Goal: Information Seeking & Learning: Find contact information

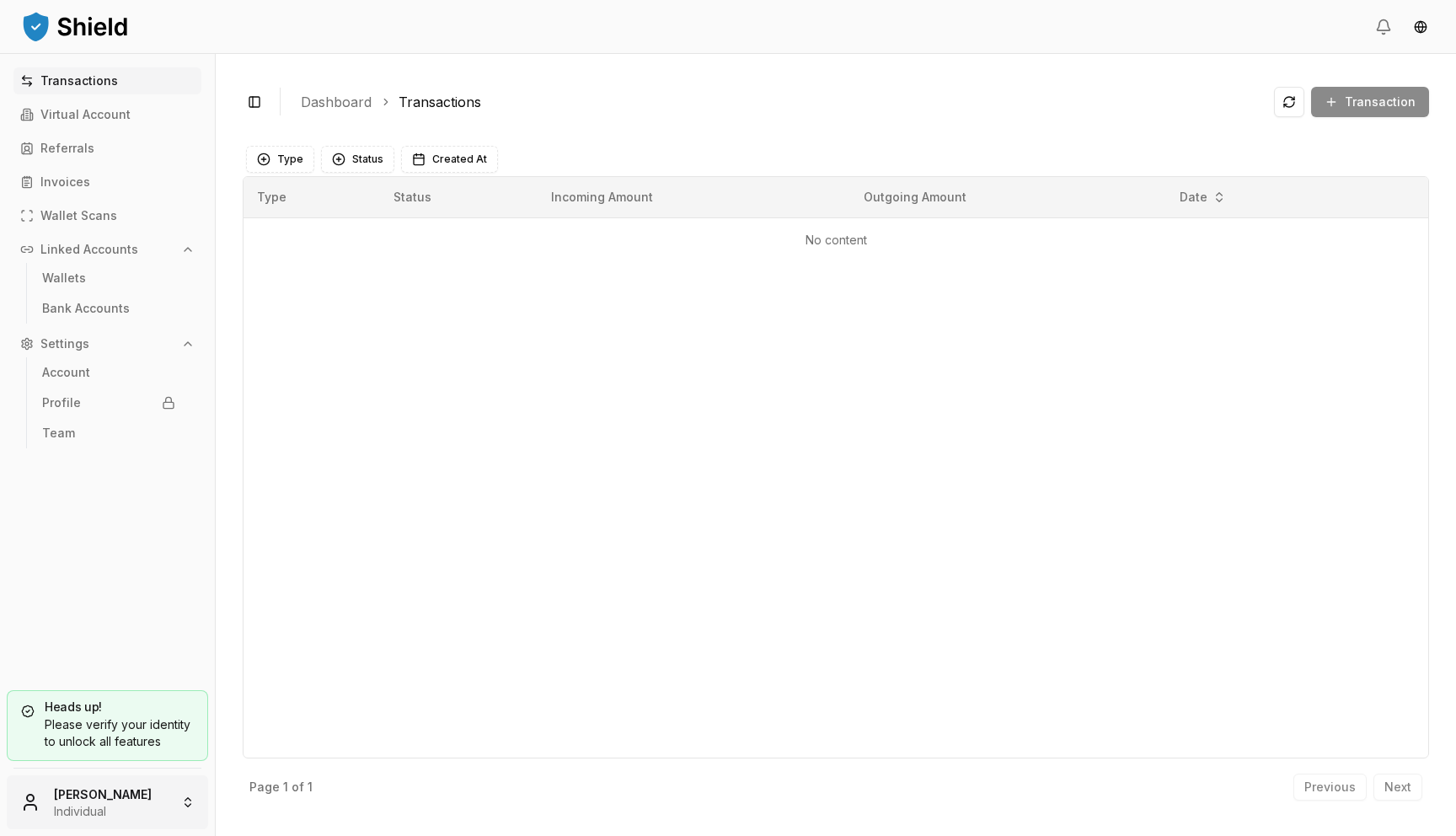
click at [91, 816] on html "Transactions Virtual Account Referrals Invoices Wallet Scans Linked Accounts Wa…" at bounding box center [728, 418] width 1456 height 836
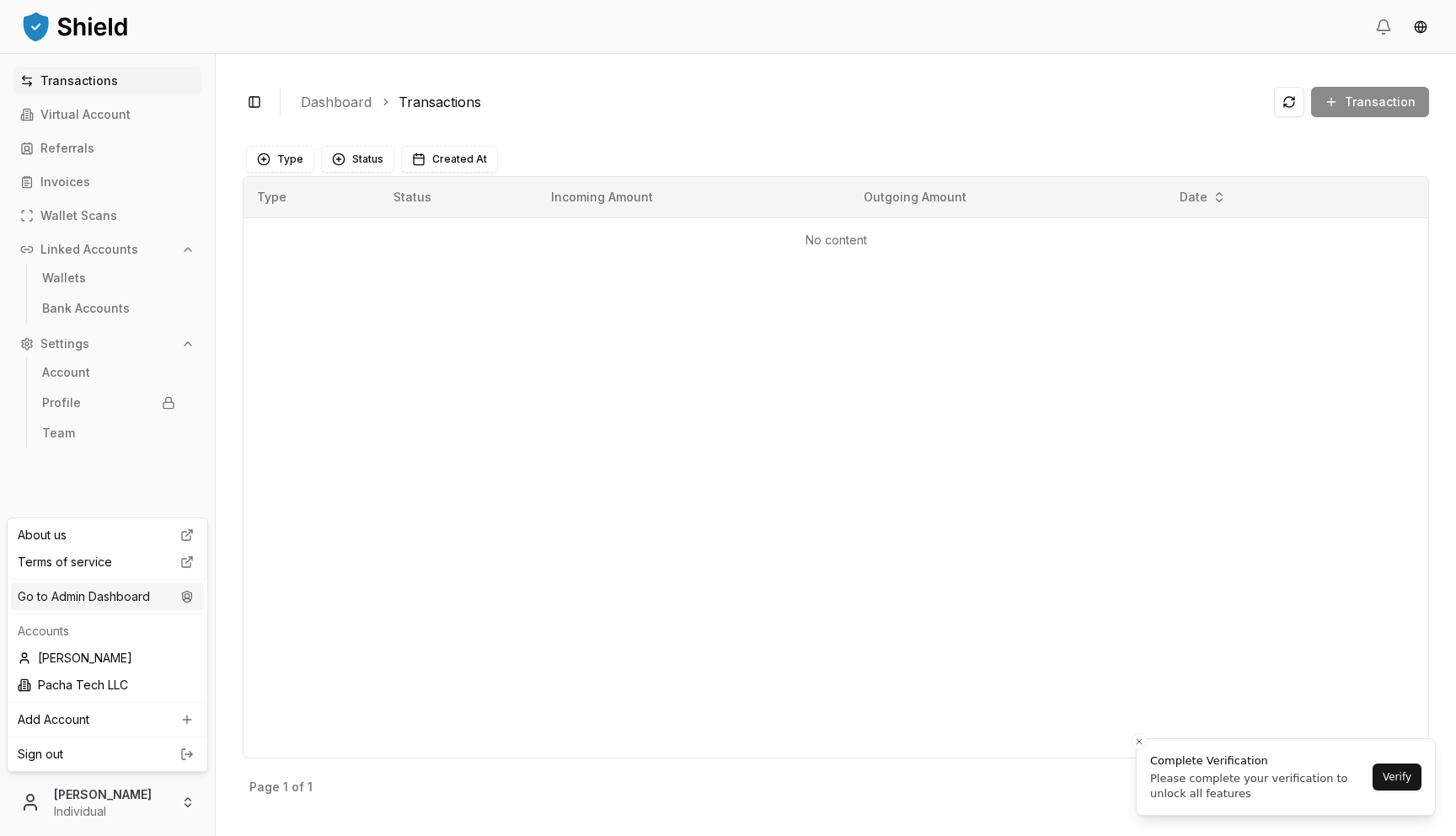
click at [144, 603] on div "Go to Admin Dashboard" at bounding box center [107, 597] width 193 height 27
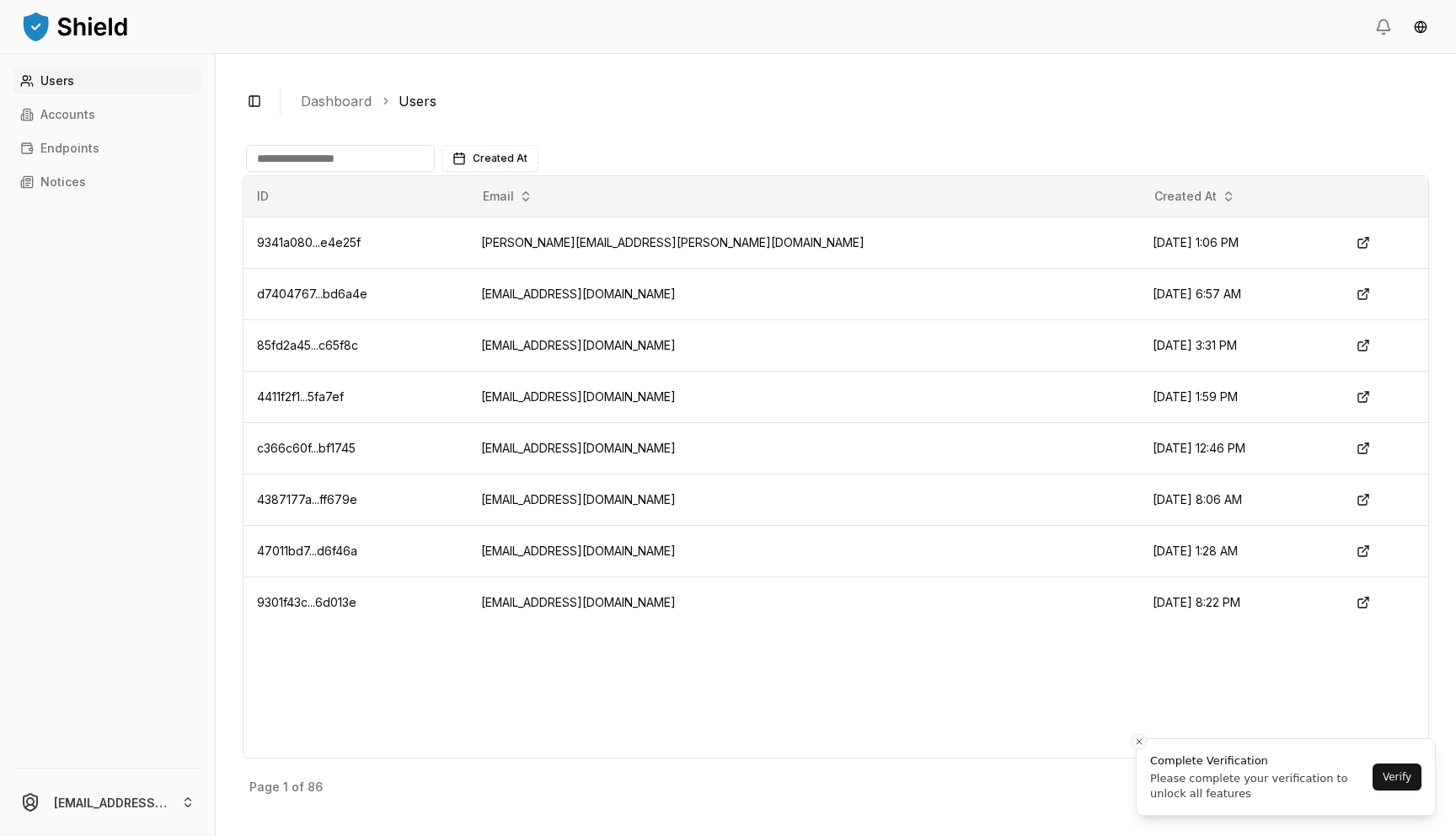
click at [1143, 745] on icon "Close toast" at bounding box center [1138, 741] width 10 height 10
click at [1402, 784] on p "Next" at bounding box center [1398, 787] width 27 height 12
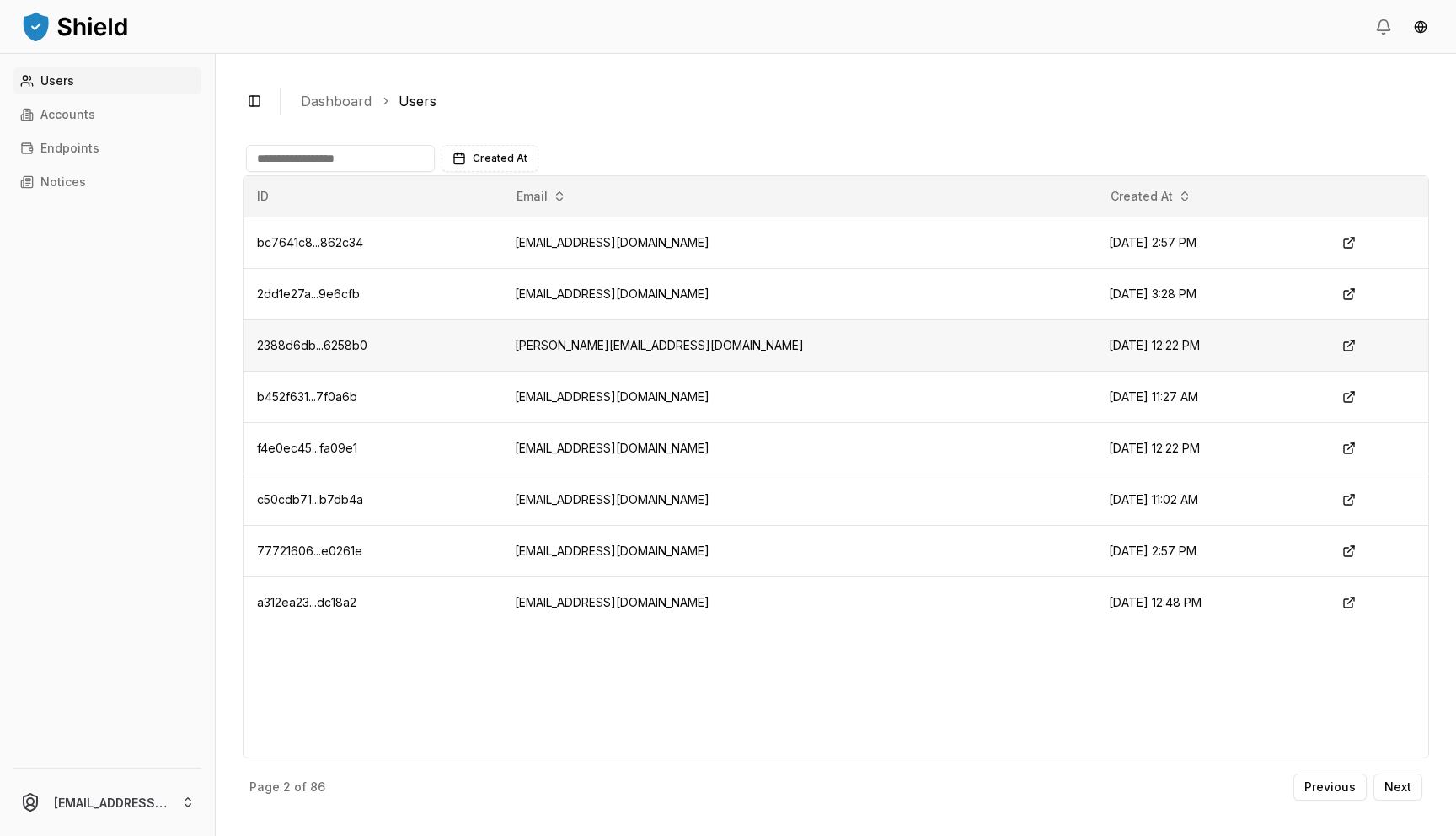
click at [625, 343] on td "[PERSON_NAME][EMAIL_ADDRESS][DOMAIN_NAME]" at bounding box center [798, 345] width 594 height 52
click at [501, 426] on td "f4e0ec45...fa09e1" at bounding box center [372, 448] width 258 height 52
click at [501, 425] on td "f4e0ec45...fa09e1" at bounding box center [372, 448] width 258 height 52
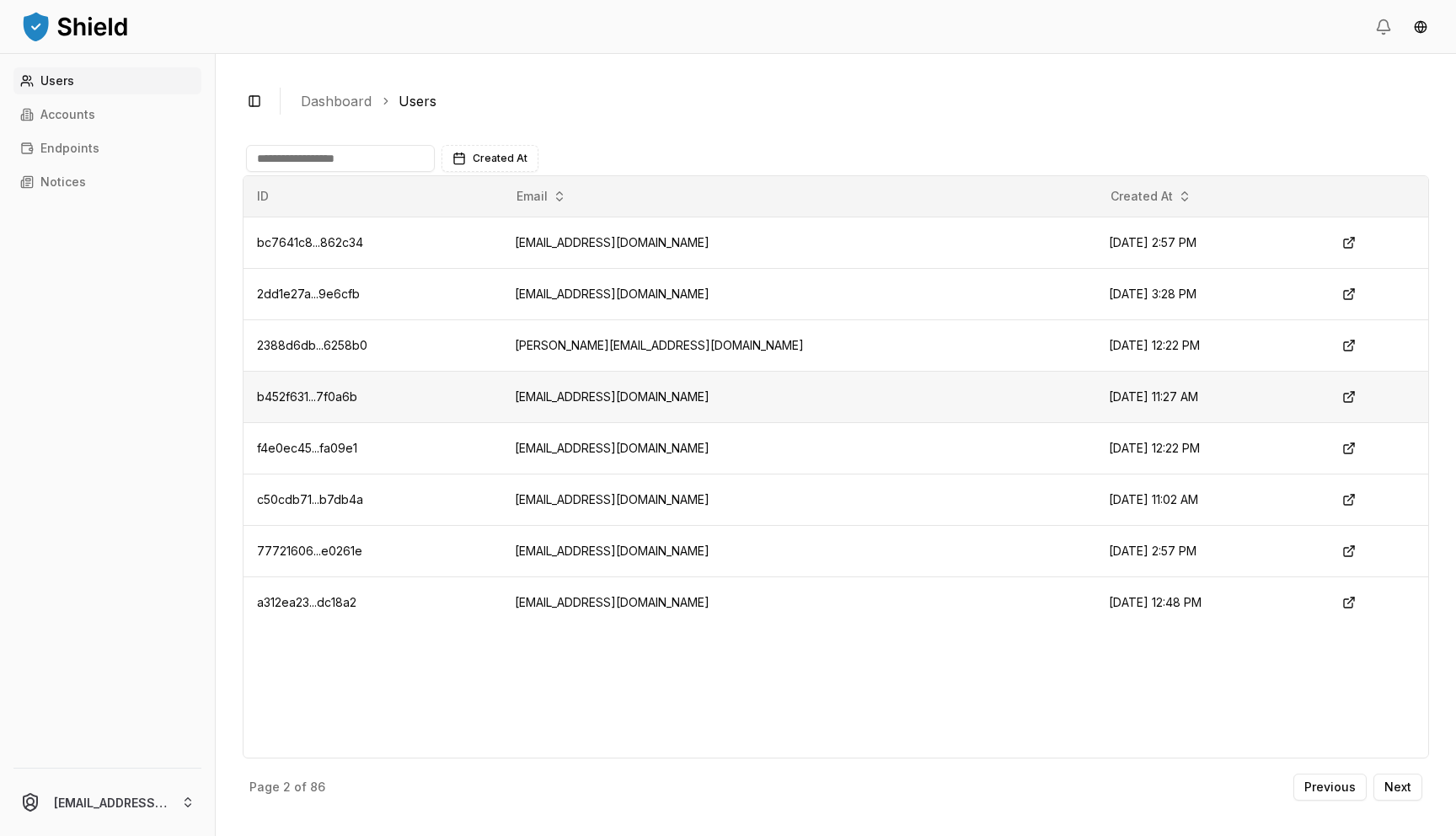
click at [620, 403] on td "[EMAIL_ADDRESS][DOMAIN_NAME]" at bounding box center [798, 397] width 594 height 52
copy td "[EMAIL_ADDRESS][DOMAIN_NAME]"
click at [616, 551] on td "[EMAIL_ADDRESS][DOMAIN_NAME]" at bounding box center [798, 551] width 594 height 52
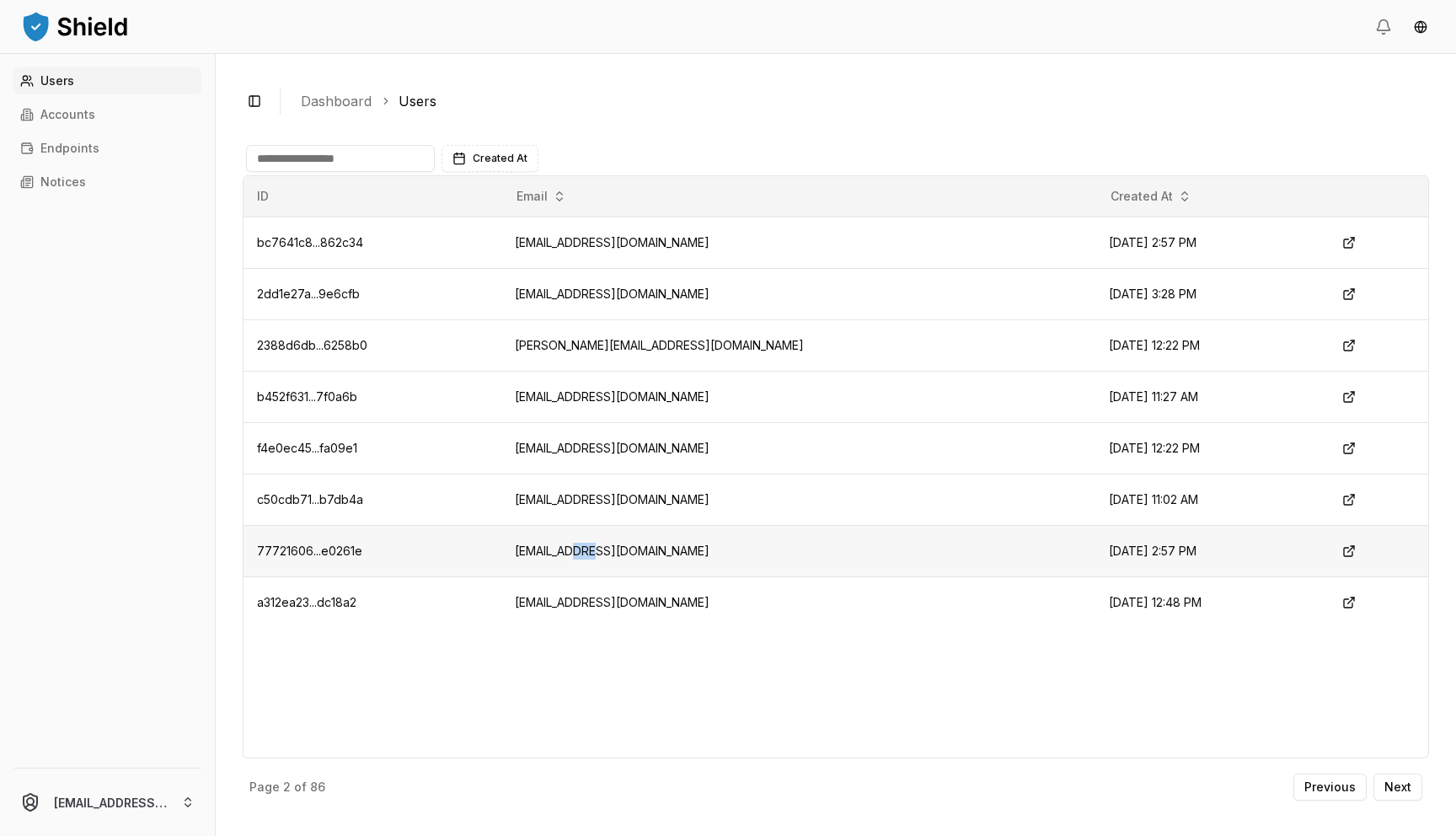
click at [616, 551] on td "[EMAIL_ADDRESS][DOMAIN_NAME]" at bounding box center [798, 551] width 594 height 52
copy td "[EMAIL_ADDRESS][DOMAIN_NAME]"
click at [681, 498] on td "[EMAIL_ADDRESS][DOMAIN_NAME]" at bounding box center [798, 500] width 594 height 52
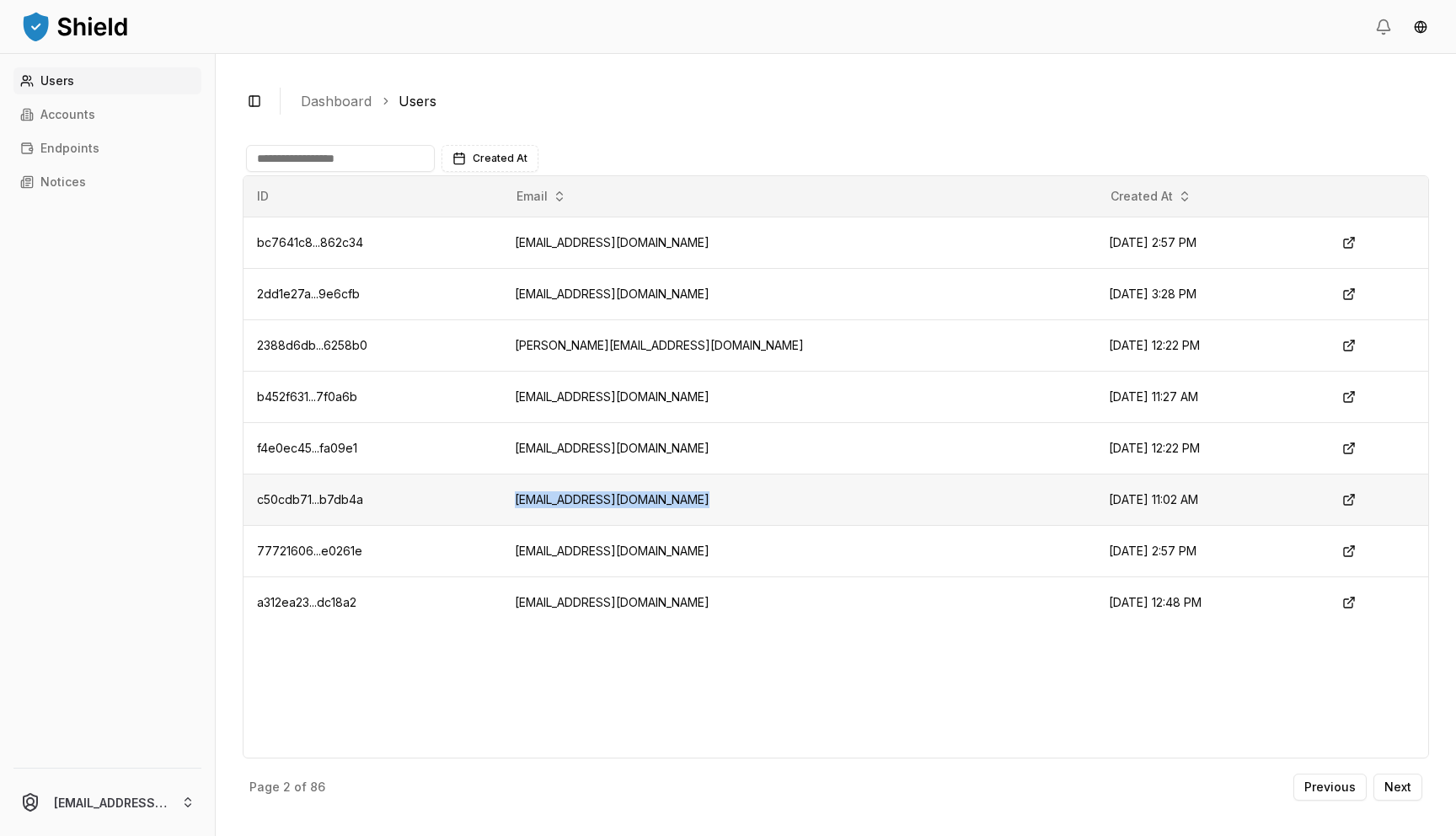
click at [681, 498] on td "[EMAIL_ADDRESS][DOMAIN_NAME]" at bounding box center [798, 500] width 594 height 52
click at [675, 437] on td "[EMAIL_ADDRESS][DOMAIN_NAME]" at bounding box center [798, 448] width 594 height 52
click at [1390, 794] on button "Next" at bounding box center [1398, 787] width 49 height 27
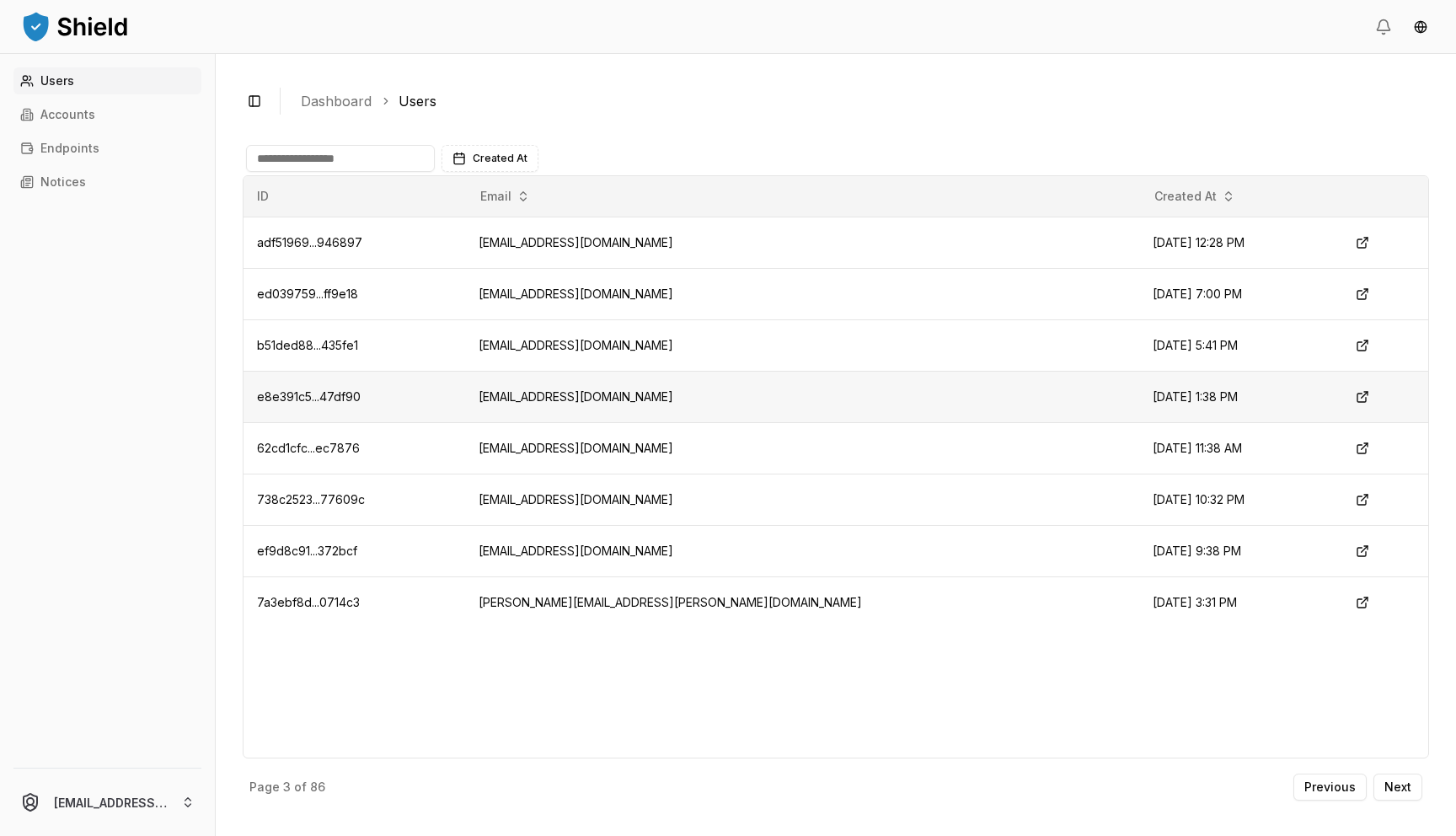
click at [645, 401] on td "[EMAIL_ADDRESS][DOMAIN_NAME]" at bounding box center [802, 397] width 674 height 52
click at [1398, 784] on p "Next" at bounding box center [1398, 787] width 27 height 12
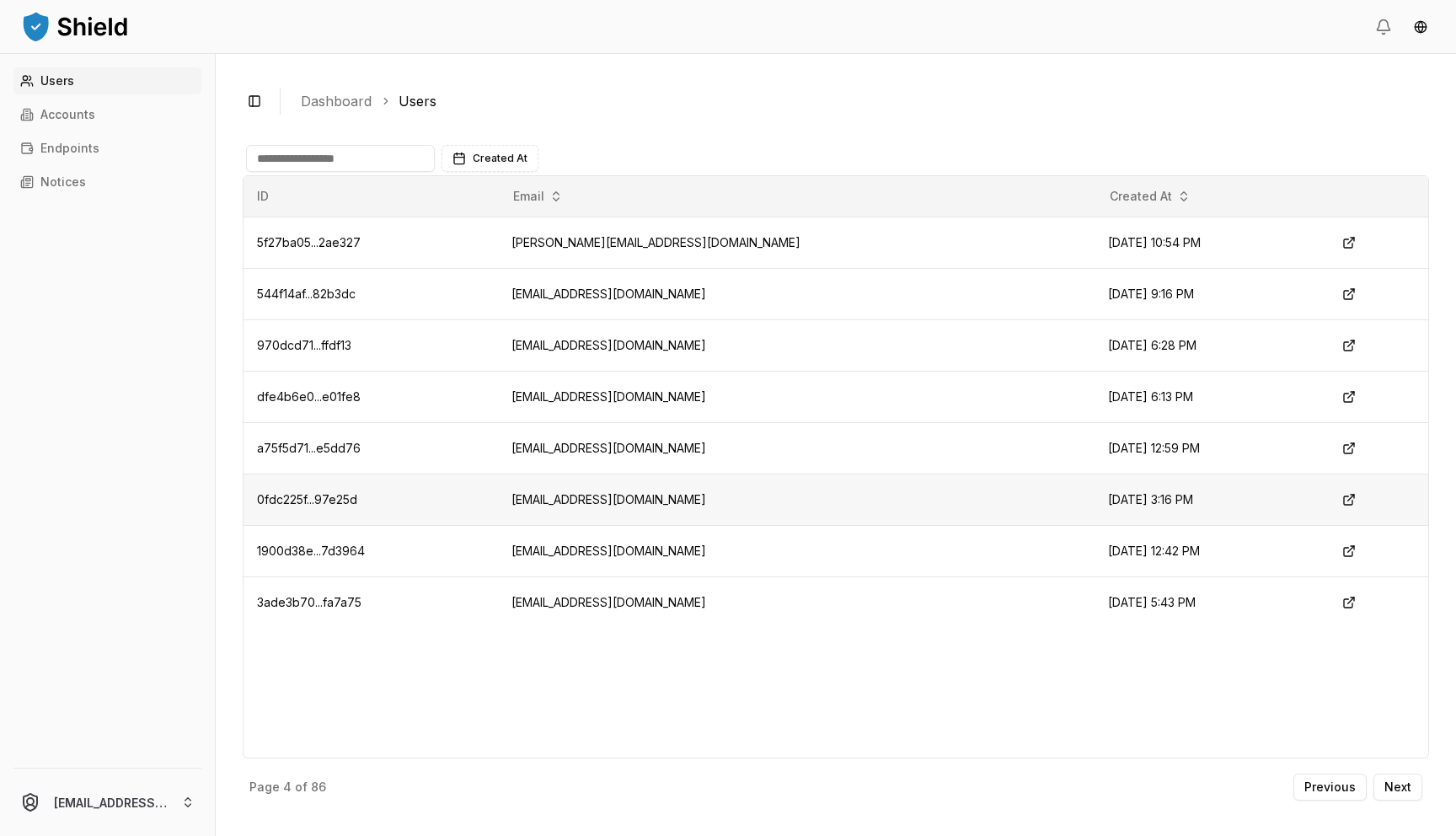
click at [569, 492] on td "[EMAIL_ADDRESS][DOMAIN_NAME]" at bounding box center [796, 500] width 597 height 52
click at [599, 553] on td "[EMAIL_ADDRESS][DOMAIN_NAME]" at bounding box center [796, 551] width 597 height 52
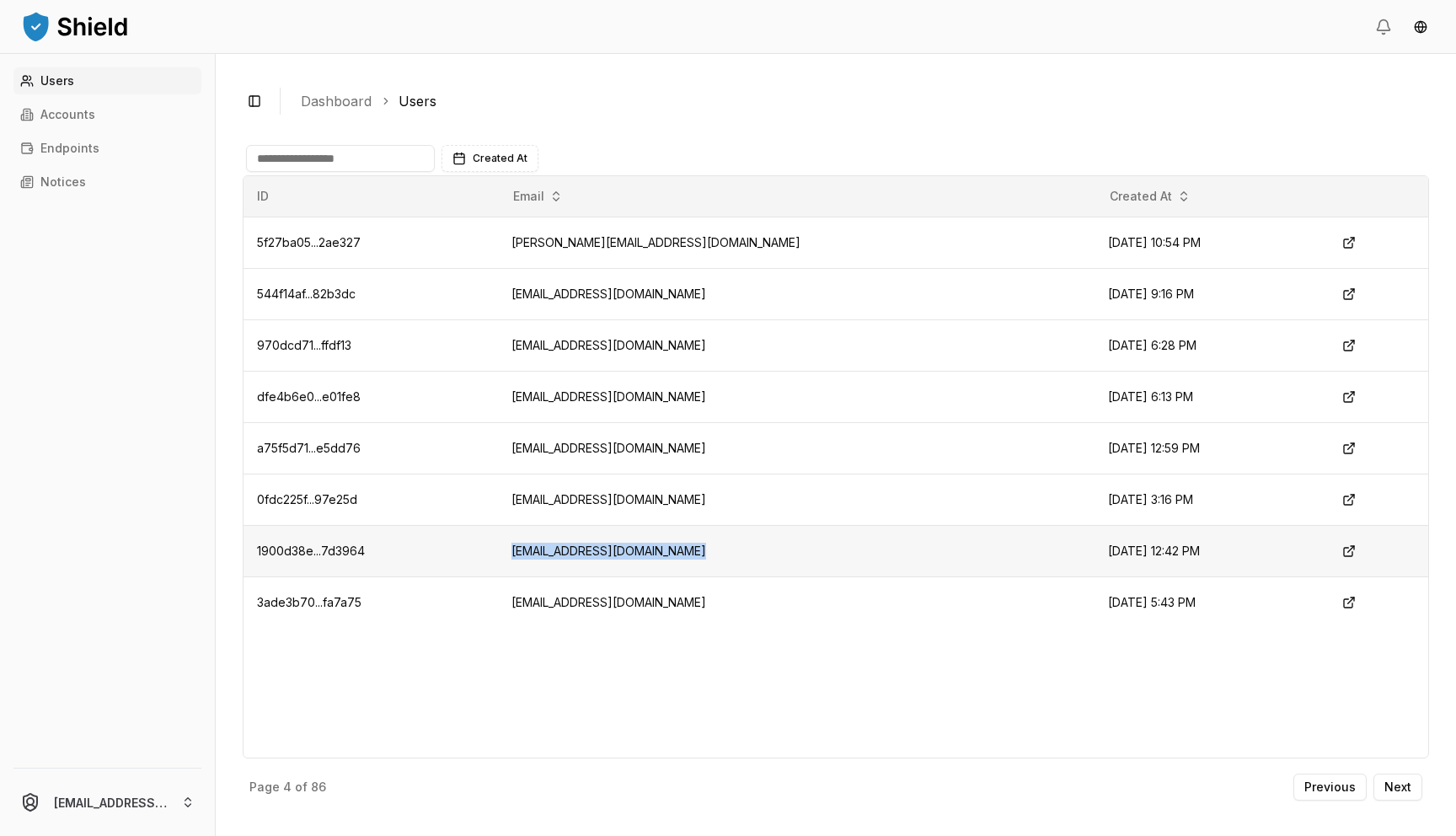
click at [599, 553] on td "[EMAIL_ADDRESS][DOMAIN_NAME]" at bounding box center [796, 551] width 597 height 52
click at [1404, 784] on p "Next" at bounding box center [1398, 787] width 27 height 12
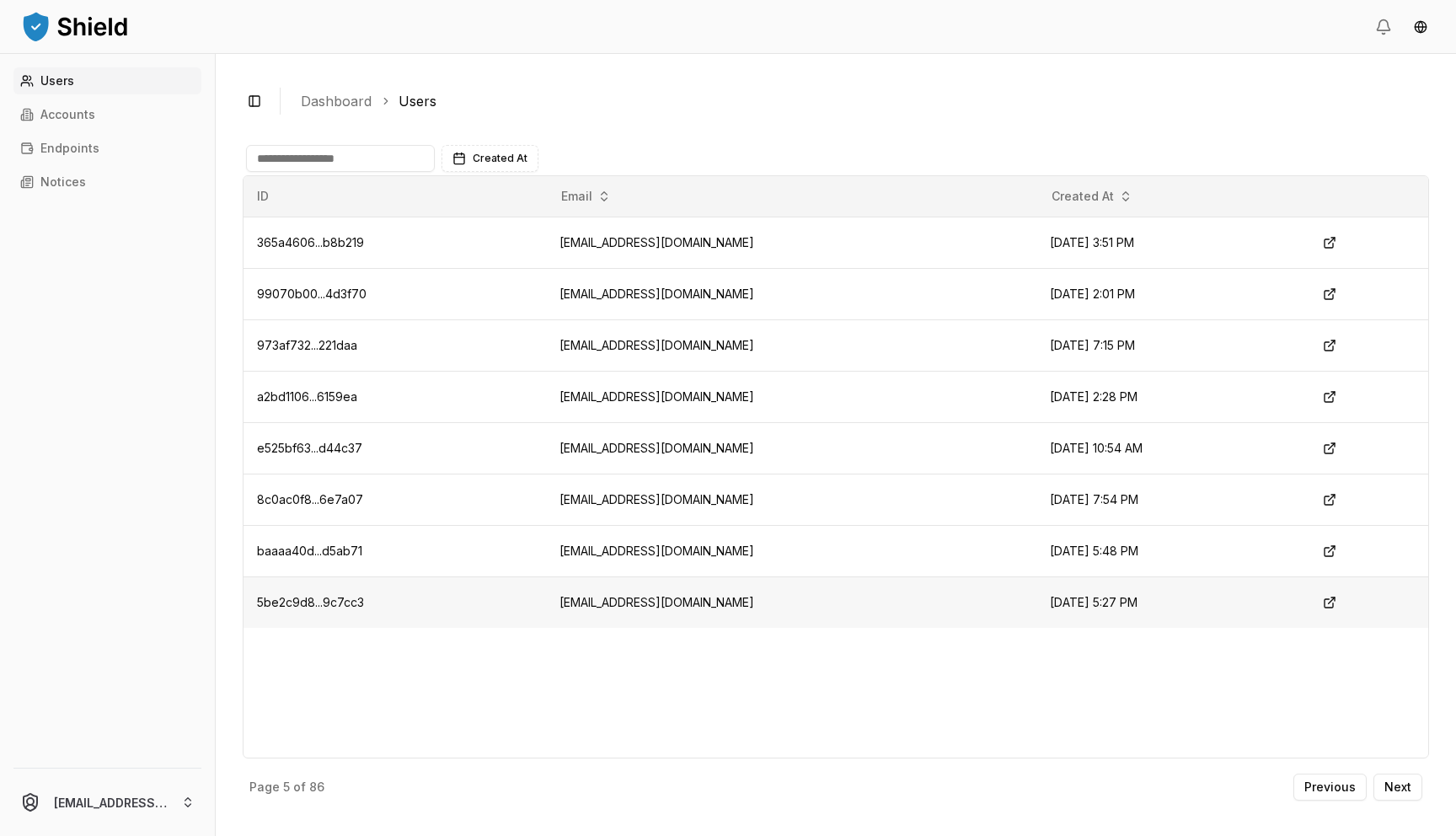
click at [613, 608] on td "[EMAIL_ADDRESS][DOMAIN_NAME]" at bounding box center [791, 602] width 491 height 52
click at [635, 541] on td "[EMAIL_ADDRESS][DOMAIN_NAME]" at bounding box center [791, 551] width 491 height 52
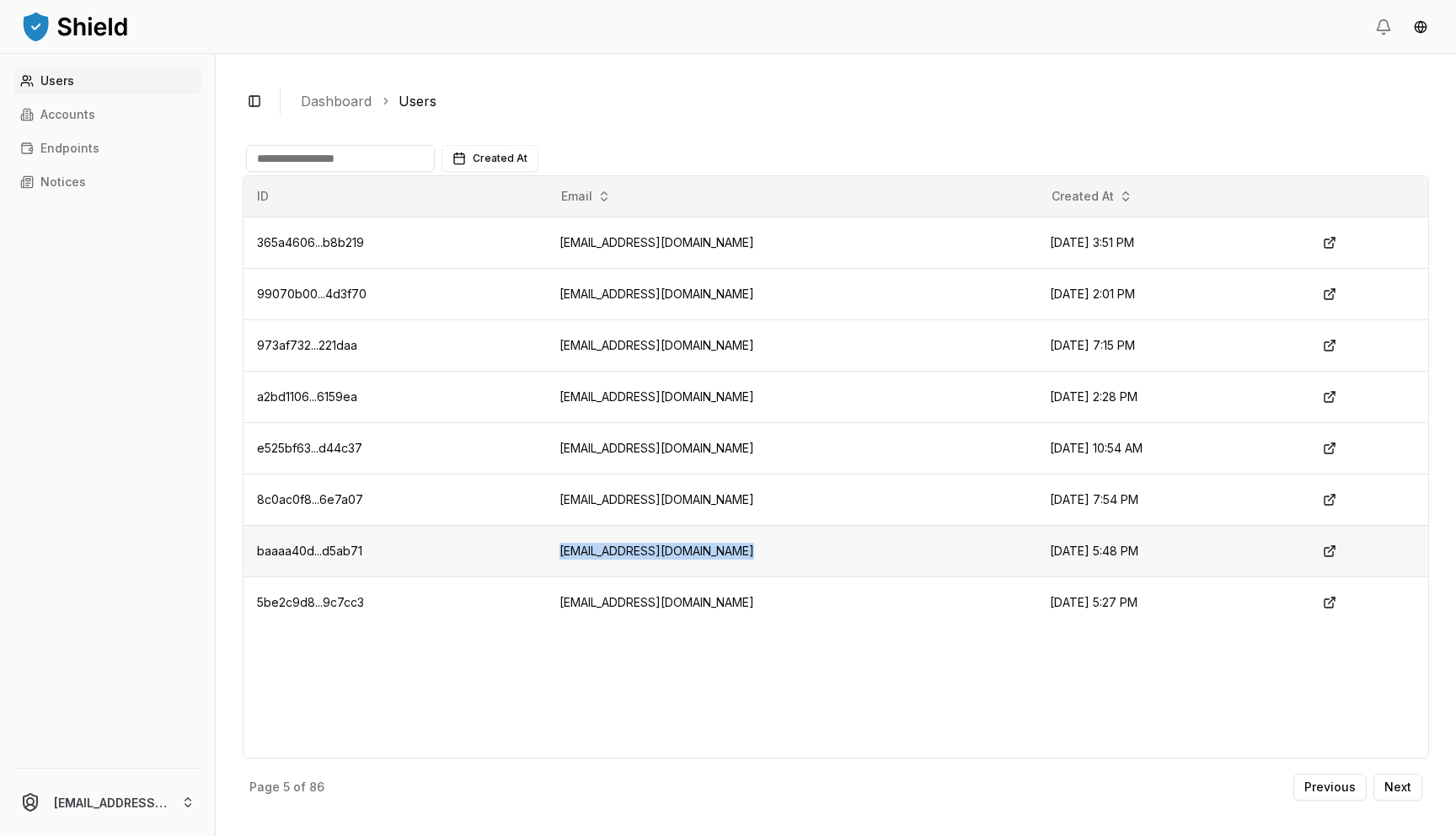
click at [635, 541] on td "[EMAIL_ADDRESS][DOMAIN_NAME]" at bounding box center [791, 551] width 491 height 52
click at [641, 499] on td "[EMAIL_ADDRESS][DOMAIN_NAME]" at bounding box center [791, 500] width 491 height 52
click at [1408, 784] on p "Next" at bounding box center [1398, 787] width 27 height 12
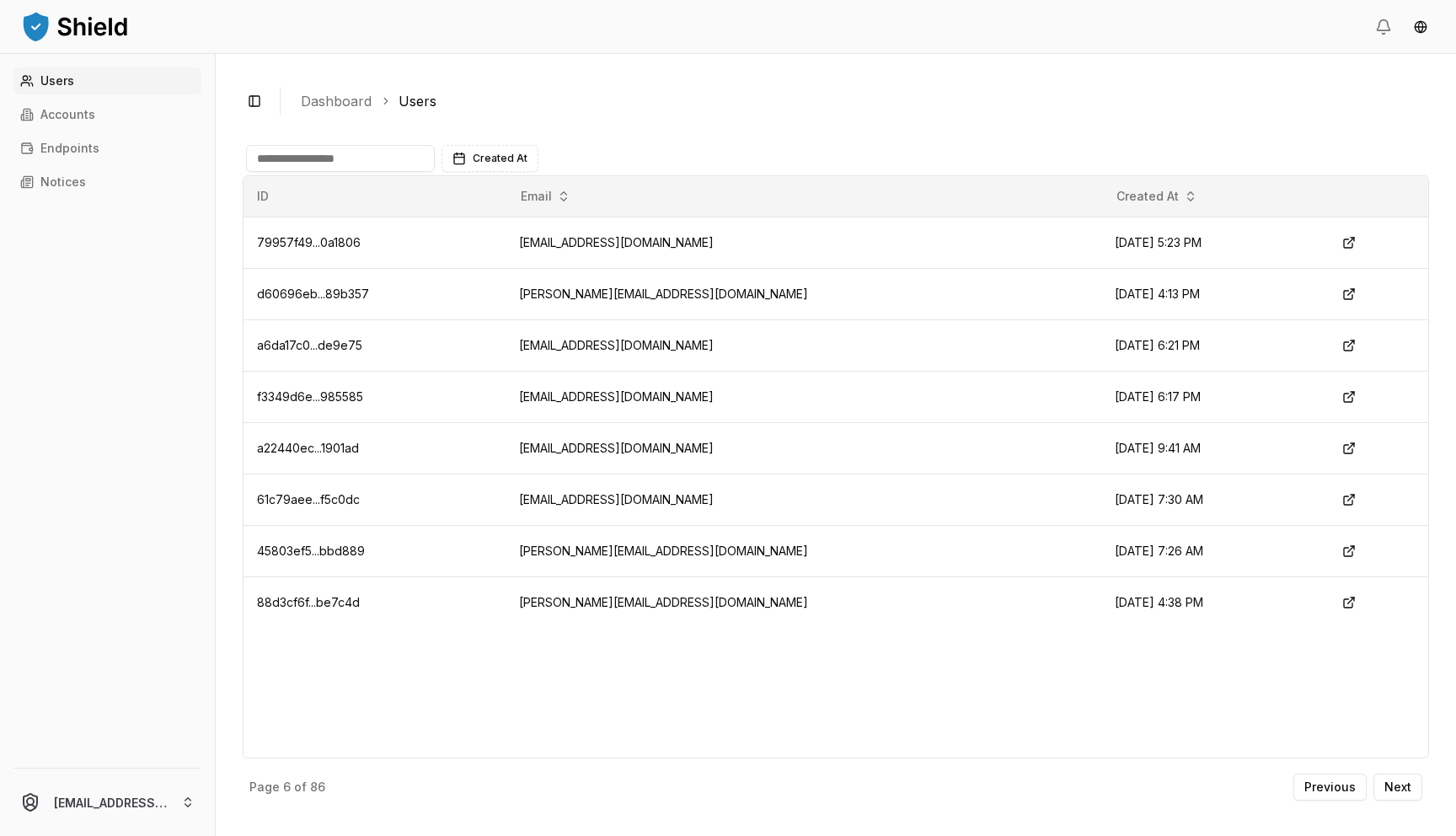
click at [680, 651] on div "ID Email Created At 79957f49...0a1806 [EMAIL_ADDRESS][DOMAIN_NAME] [DATE] 5:23 …" at bounding box center [836, 467] width 1187 height 584
click at [661, 607] on td "[PERSON_NAME][EMAIL_ADDRESS][DOMAIN_NAME]" at bounding box center [804, 602] width 596 height 52
click at [599, 300] on td "[PERSON_NAME][EMAIL_ADDRESS][DOMAIN_NAME]" at bounding box center [804, 294] width 596 height 52
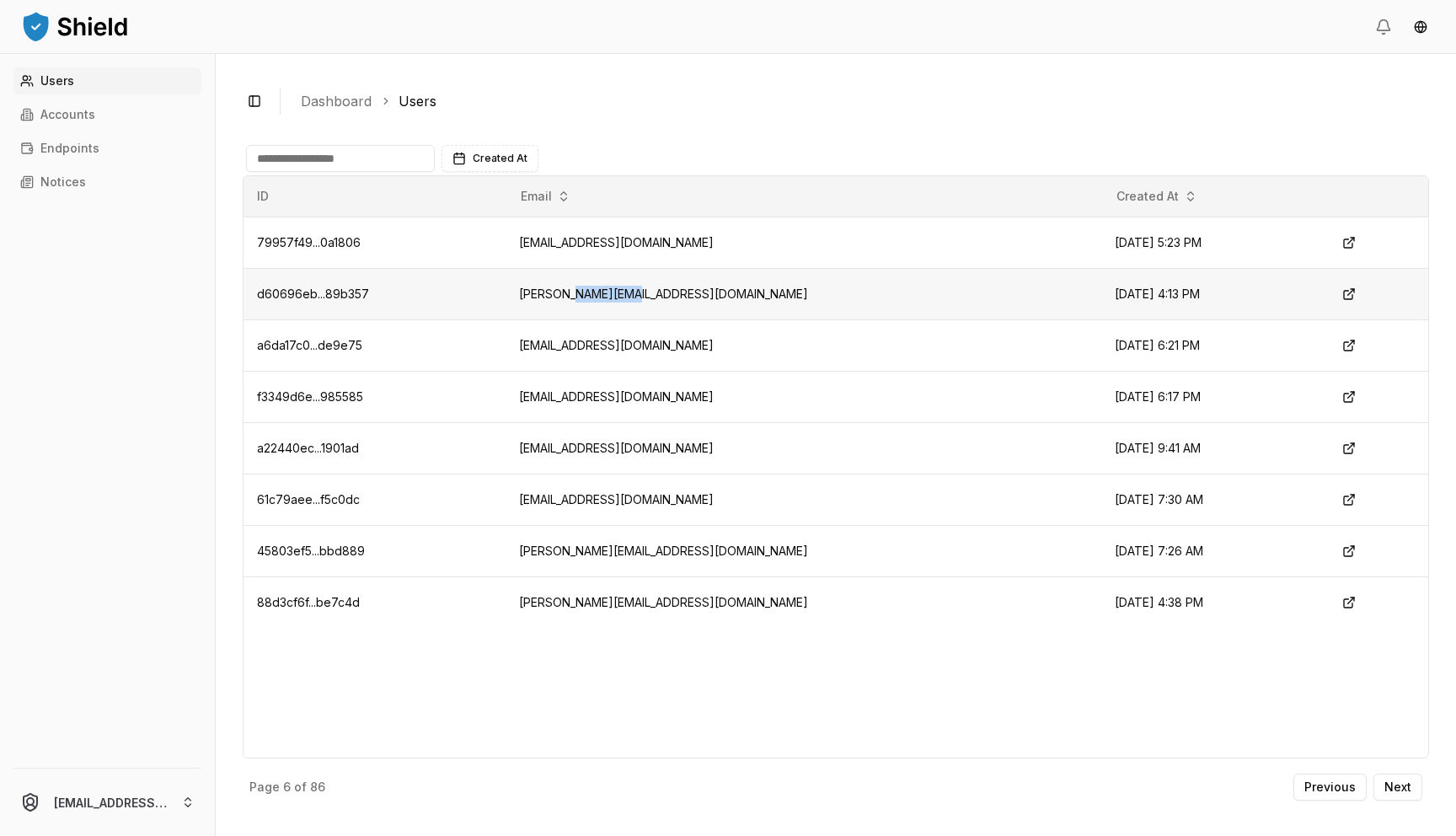
click at [599, 300] on td "[PERSON_NAME][EMAIL_ADDRESS][DOMAIN_NAME]" at bounding box center [804, 294] width 596 height 52
click at [599, 346] on td "[EMAIL_ADDRESS][DOMAIN_NAME]" at bounding box center [804, 345] width 596 height 52
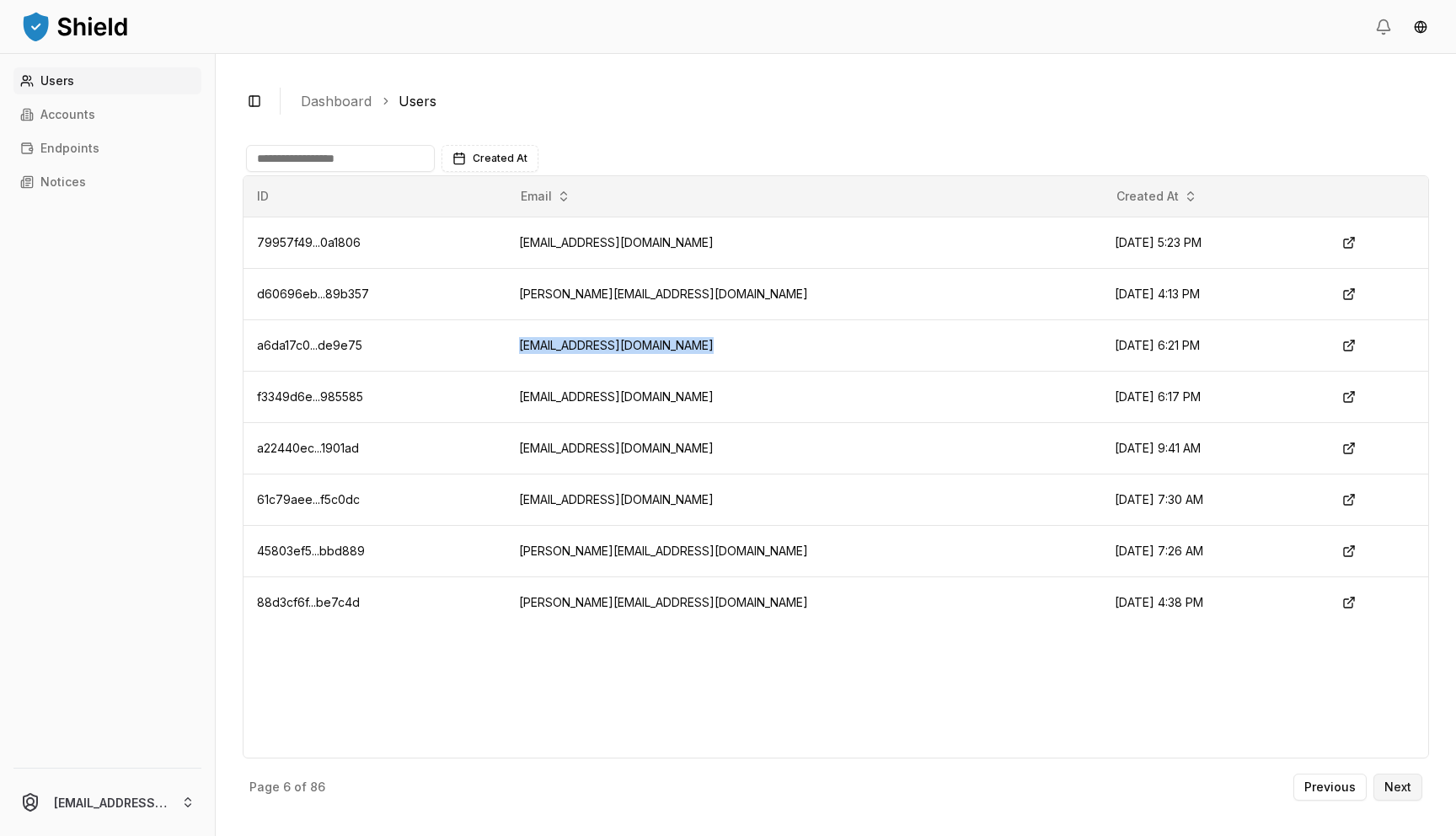
click at [1389, 791] on p "Next" at bounding box center [1398, 787] width 27 height 12
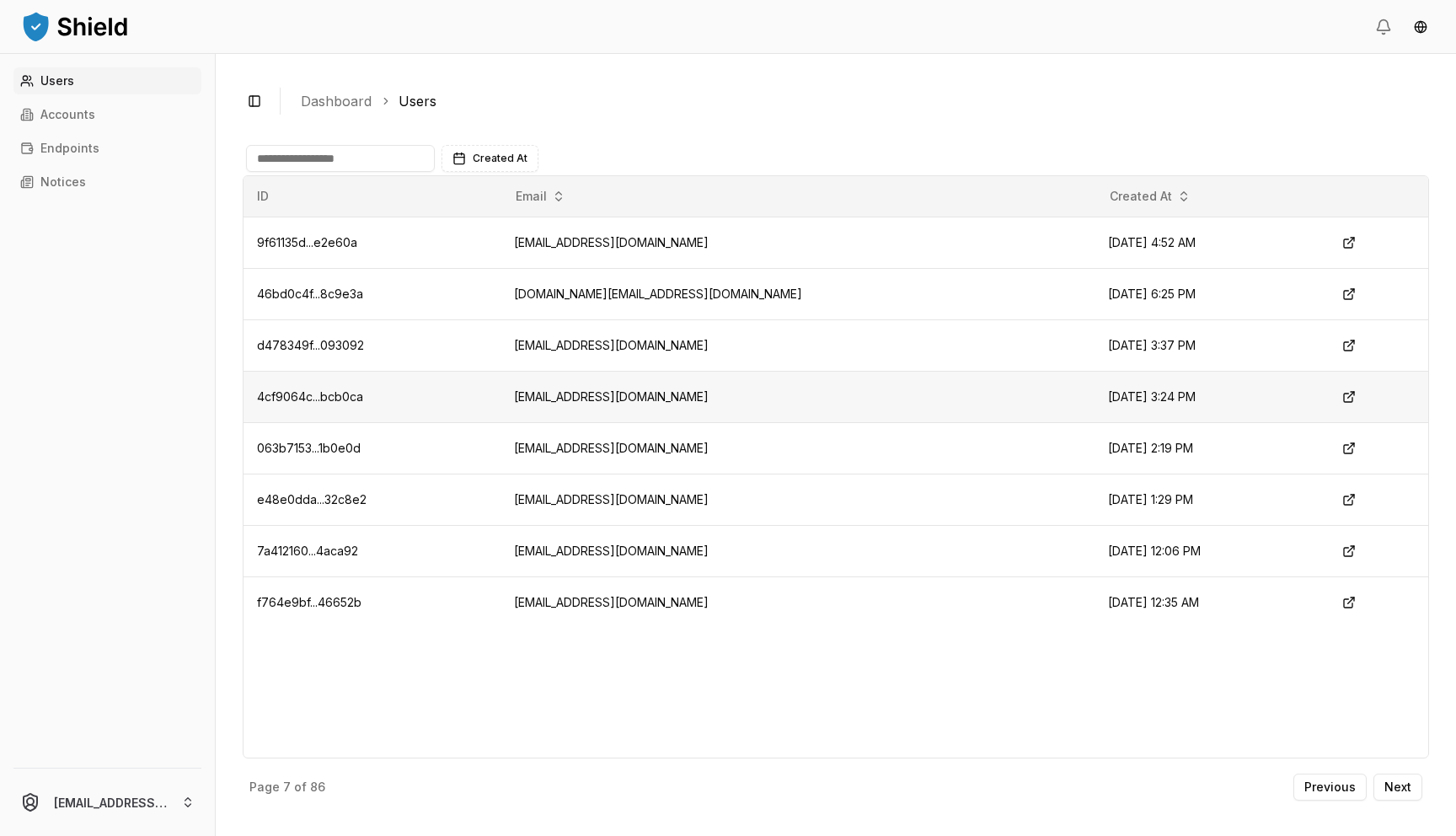
click at [606, 395] on td "[EMAIL_ADDRESS][DOMAIN_NAME]" at bounding box center [798, 397] width 594 height 52
click at [683, 342] on td "[EMAIL_ADDRESS][DOMAIN_NAME]" at bounding box center [798, 345] width 594 height 52
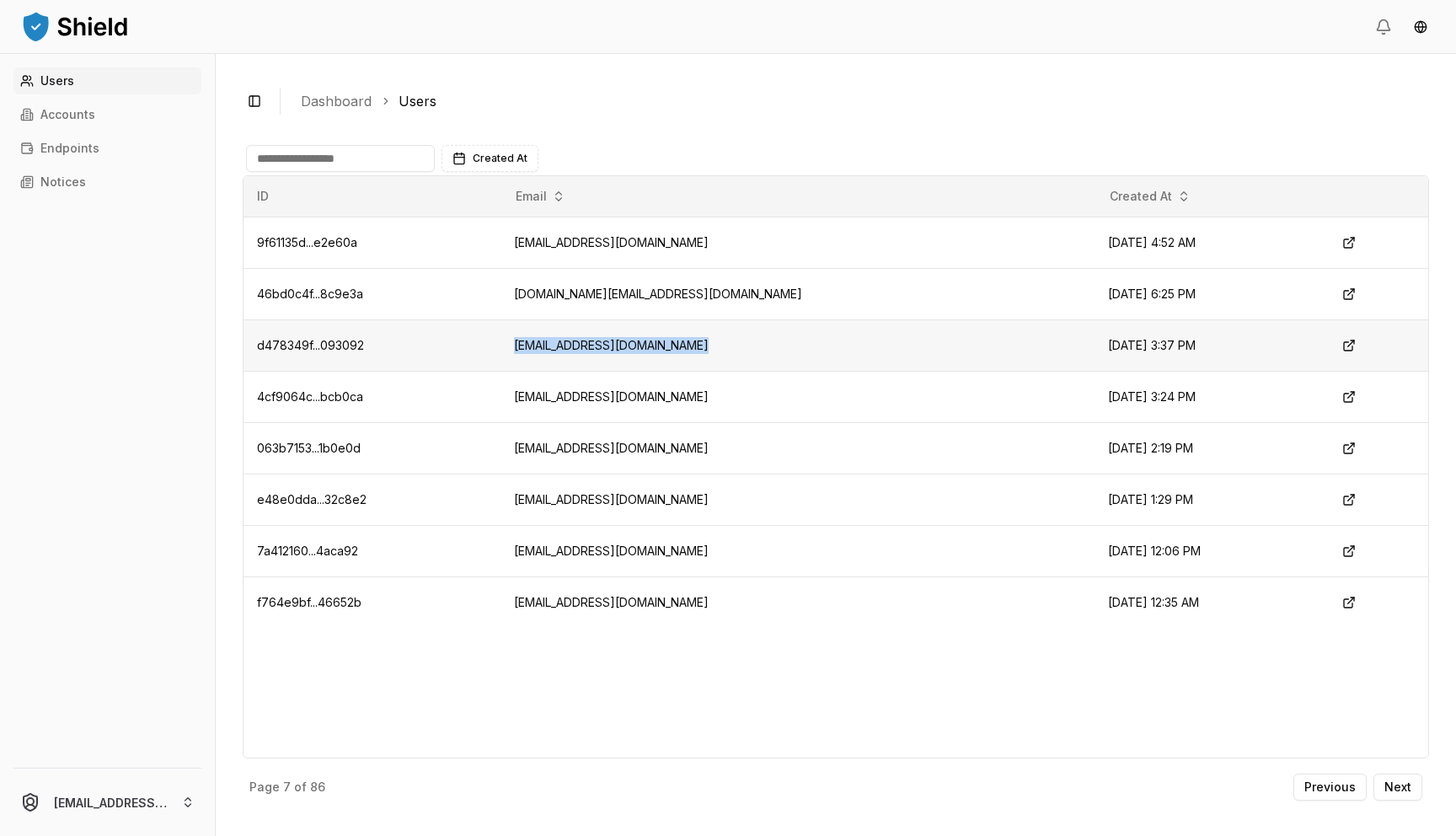
click at [683, 342] on td "[EMAIL_ADDRESS][DOMAIN_NAME]" at bounding box center [798, 345] width 594 height 52
click at [1410, 782] on p "Next" at bounding box center [1398, 787] width 27 height 12
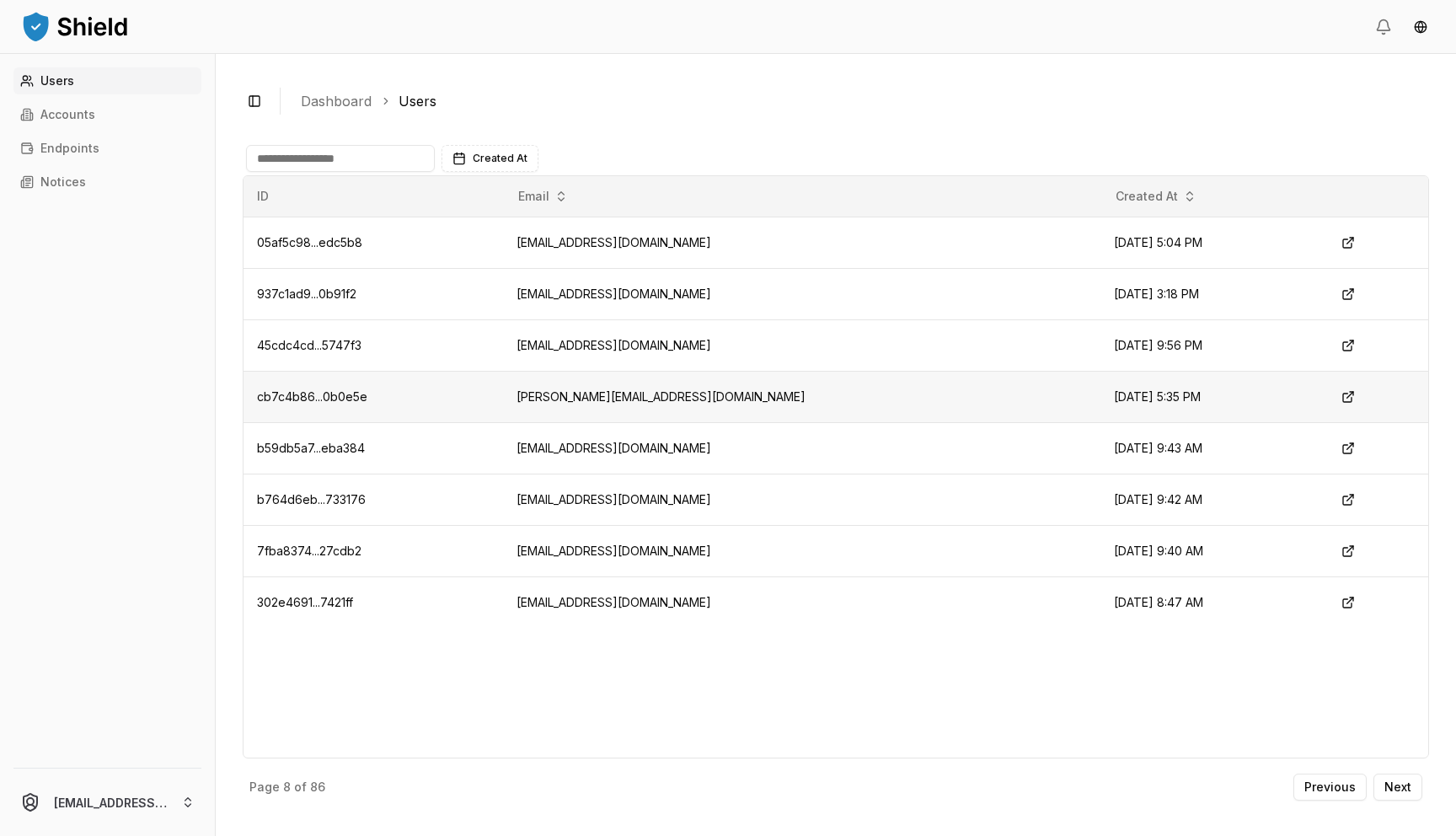
click at [606, 394] on td "[PERSON_NAME][EMAIL_ADDRESS][DOMAIN_NAME]" at bounding box center [802, 397] width 598 height 52
click at [615, 338] on td "[EMAIL_ADDRESS][DOMAIN_NAME]" at bounding box center [802, 345] width 598 height 52
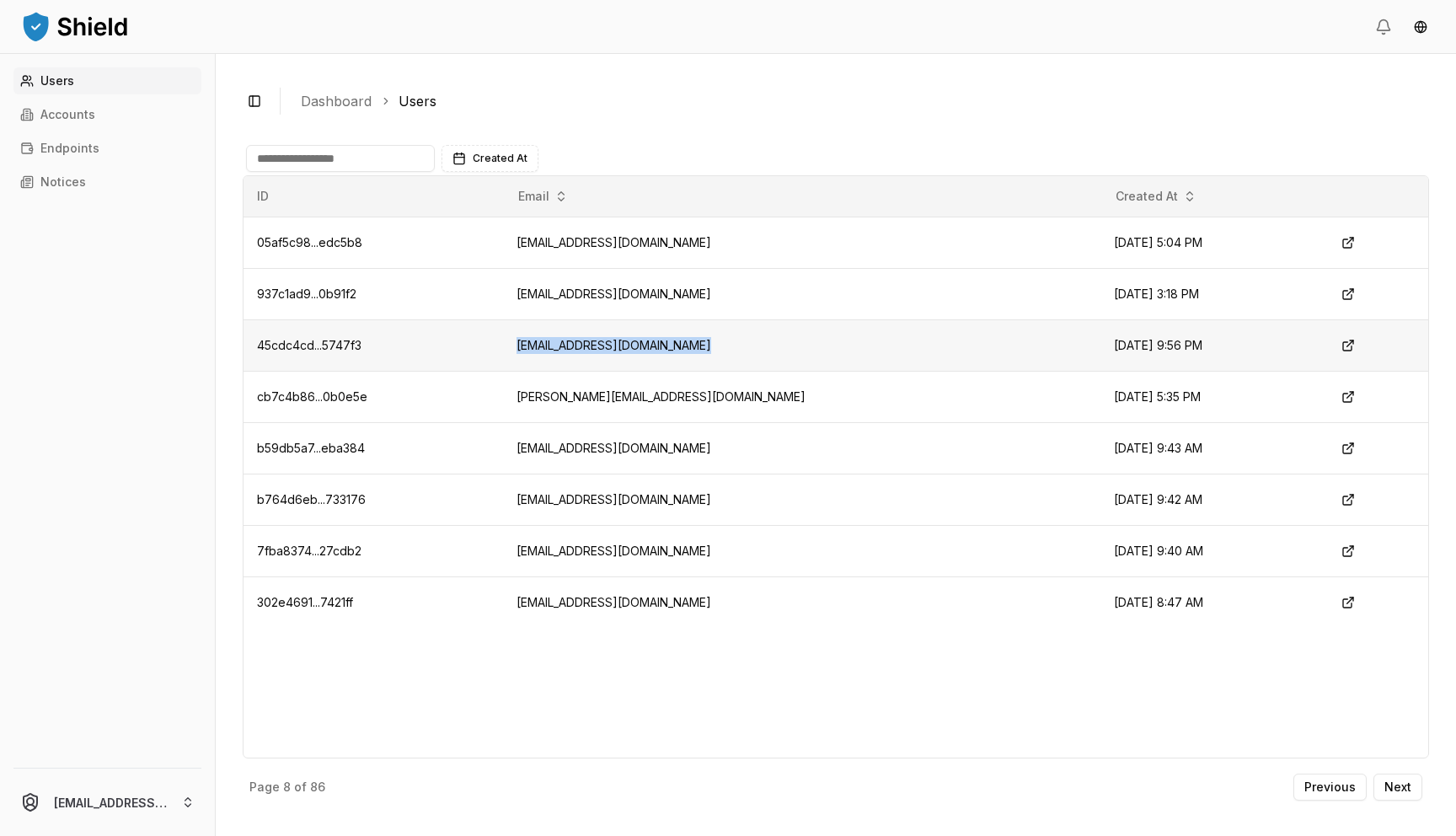
click at [615, 338] on td "[EMAIL_ADDRESS][DOMAIN_NAME]" at bounding box center [802, 345] width 598 height 52
click at [607, 398] on td "[PERSON_NAME][EMAIL_ADDRESS][DOMAIN_NAME]" at bounding box center [802, 397] width 598 height 52
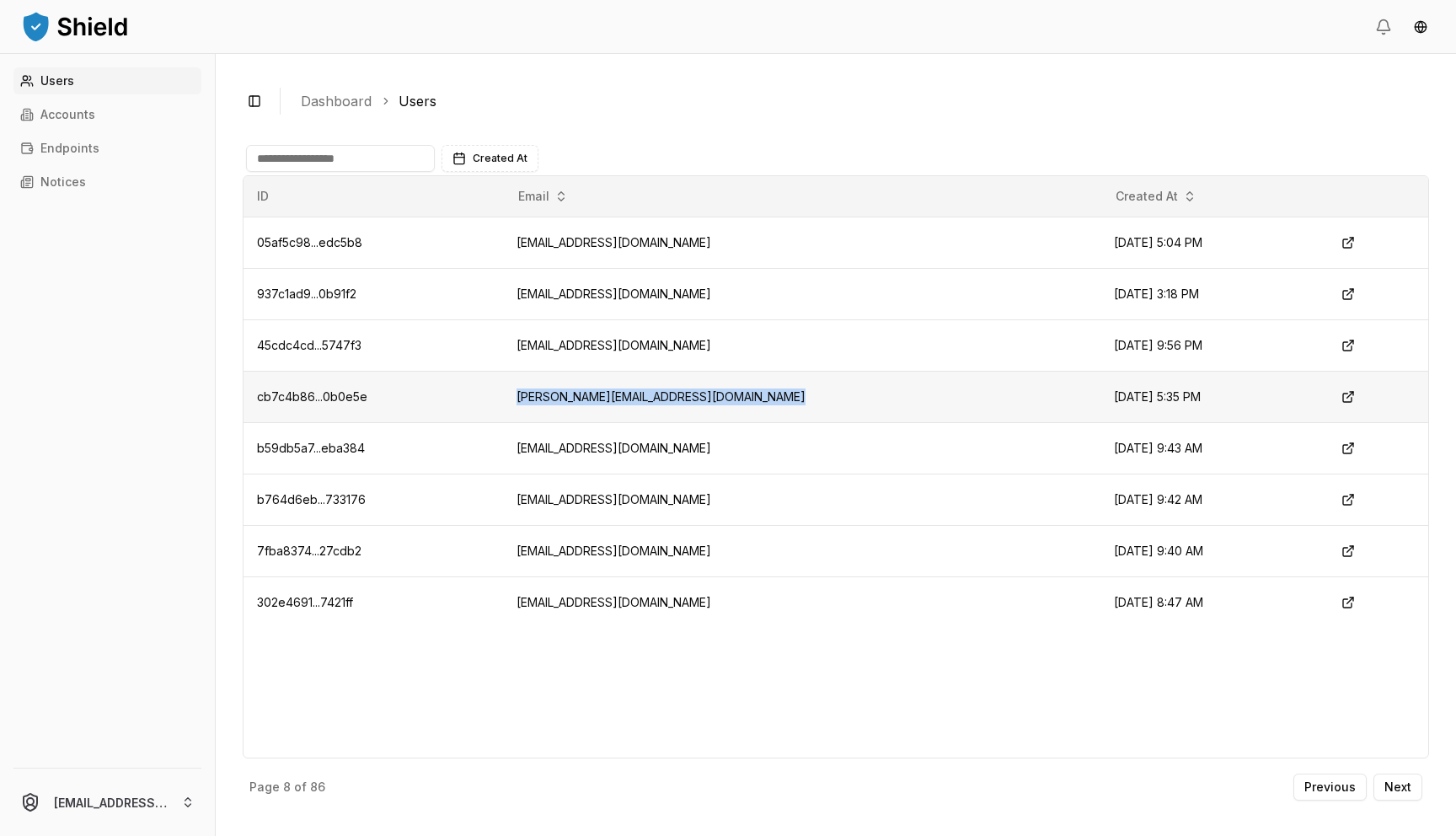
click at [607, 398] on td "[PERSON_NAME][EMAIL_ADDRESS][DOMAIN_NAME]" at bounding box center [802, 397] width 598 height 52
click at [596, 463] on td "[EMAIL_ADDRESS][DOMAIN_NAME]" at bounding box center [802, 448] width 598 height 52
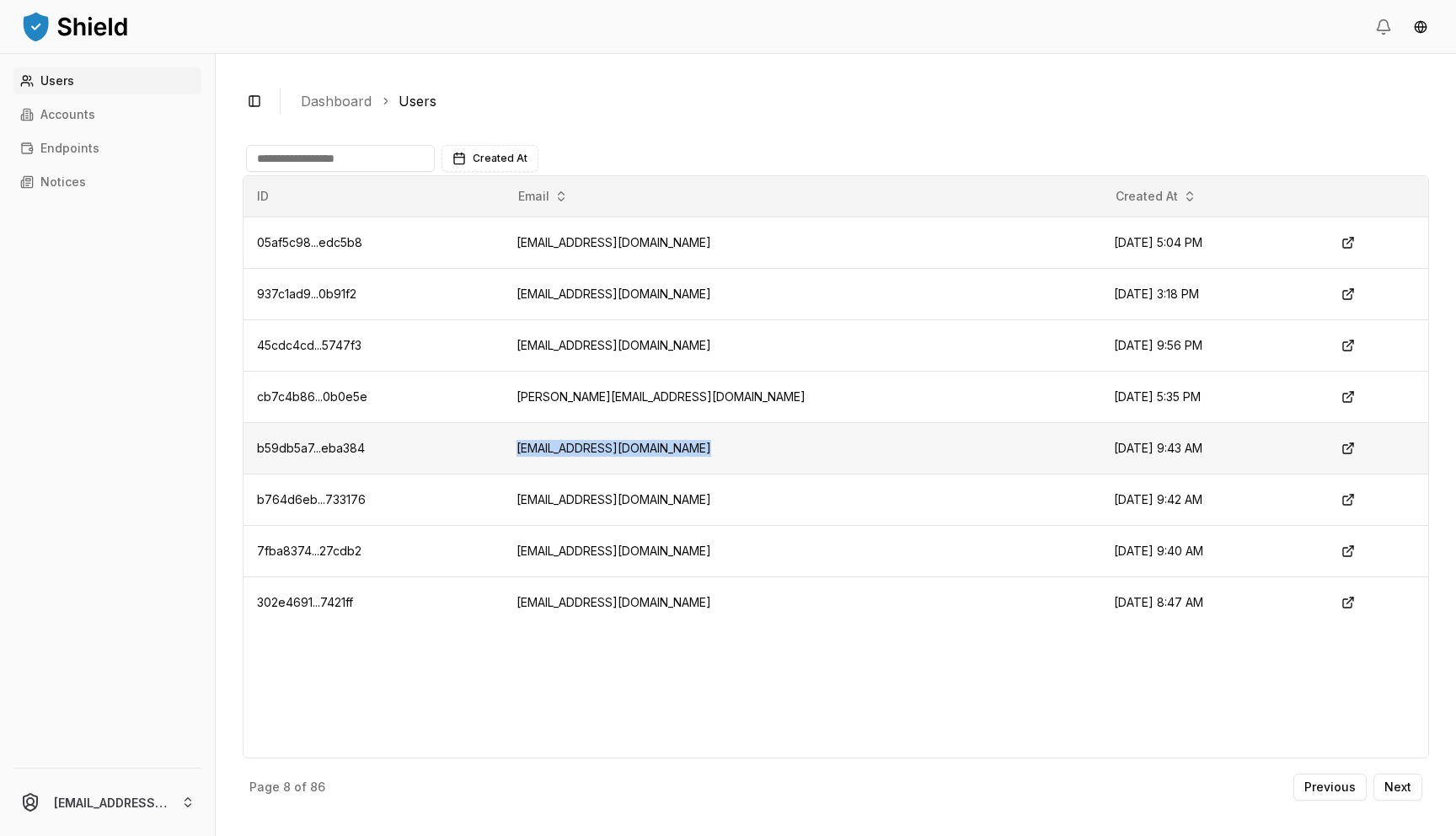
click at [596, 463] on td "[EMAIL_ADDRESS][DOMAIN_NAME]" at bounding box center [802, 448] width 598 height 52
click at [1386, 791] on p "Next" at bounding box center [1398, 787] width 27 height 12
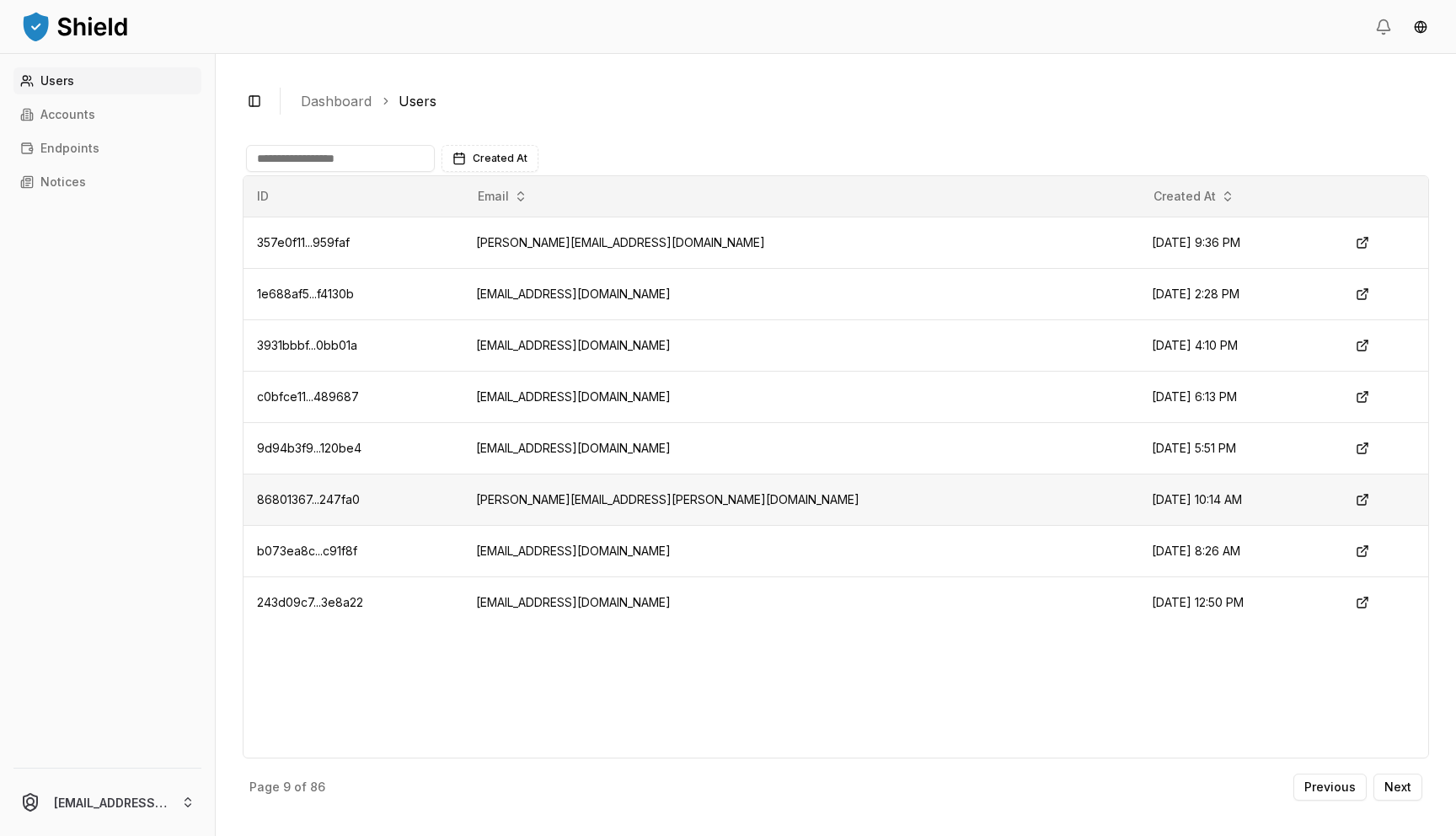
click at [575, 501] on td "[PERSON_NAME][EMAIL_ADDRESS][PERSON_NAME][DOMAIN_NAME]" at bounding box center [801, 500] width 676 height 52
click at [555, 539] on td "[EMAIL_ADDRESS][DOMAIN_NAME]" at bounding box center [801, 551] width 676 height 52
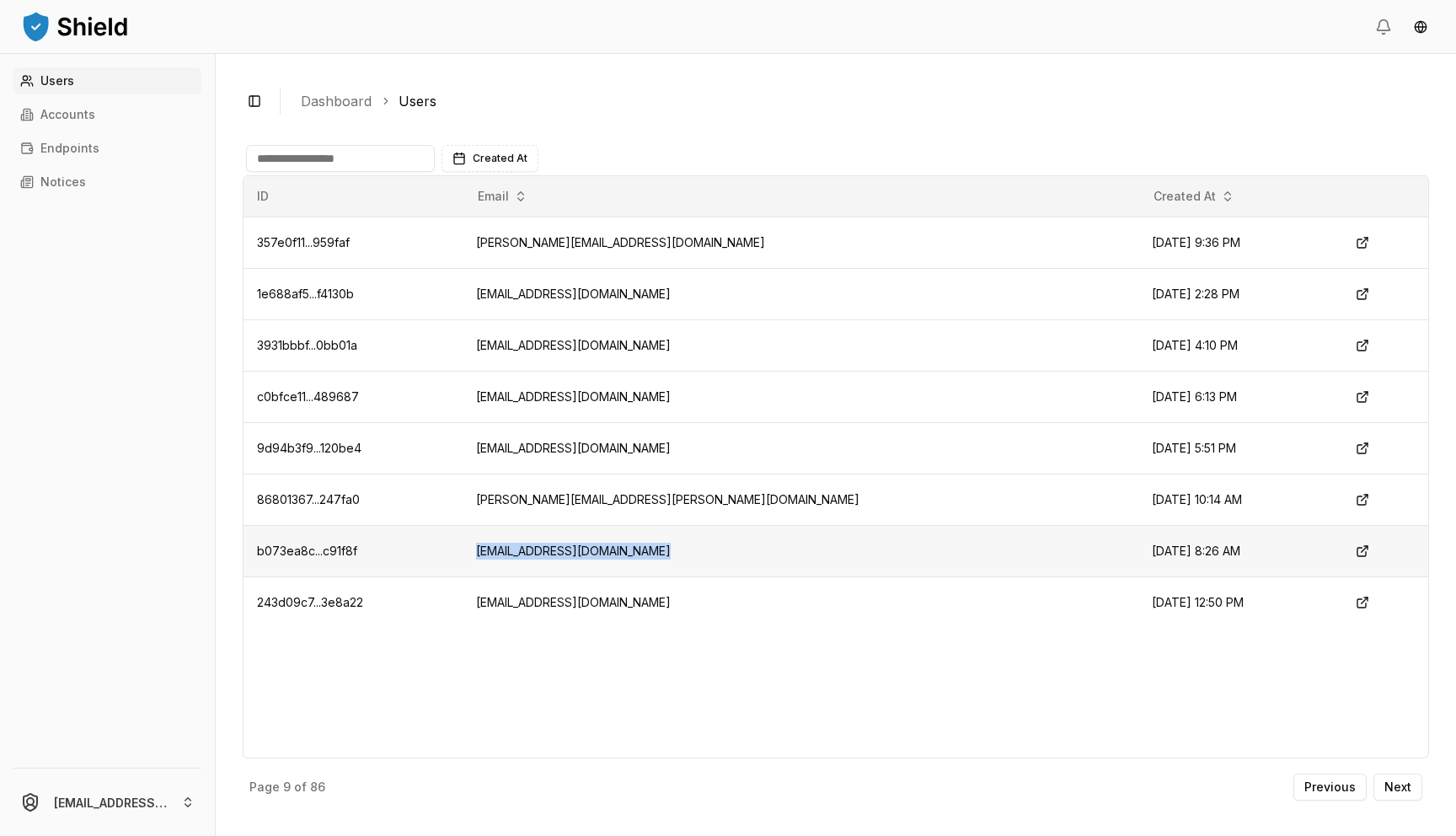
click at [555, 539] on td "[EMAIL_ADDRESS][DOMAIN_NAME]" at bounding box center [801, 551] width 676 height 52
click at [629, 607] on td "[EMAIL_ADDRESS][DOMAIN_NAME]" at bounding box center [801, 602] width 676 height 52
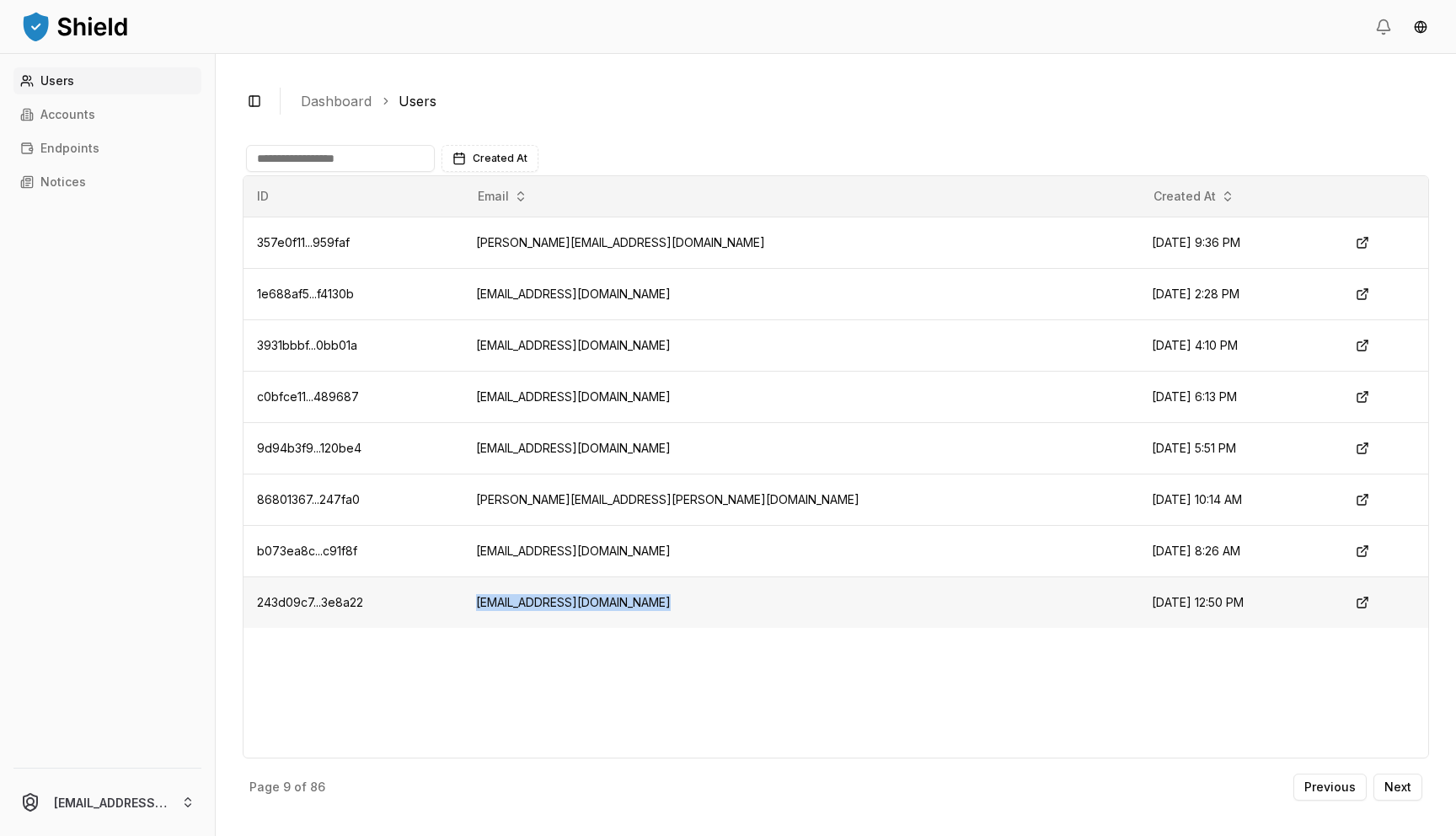
click at [629, 607] on td "[EMAIL_ADDRESS][DOMAIN_NAME]" at bounding box center [801, 602] width 676 height 52
click at [600, 309] on td "[EMAIL_ADDRESS][DOMAIN_NAME]" at bounding box center [801, 294] width 676 height 52
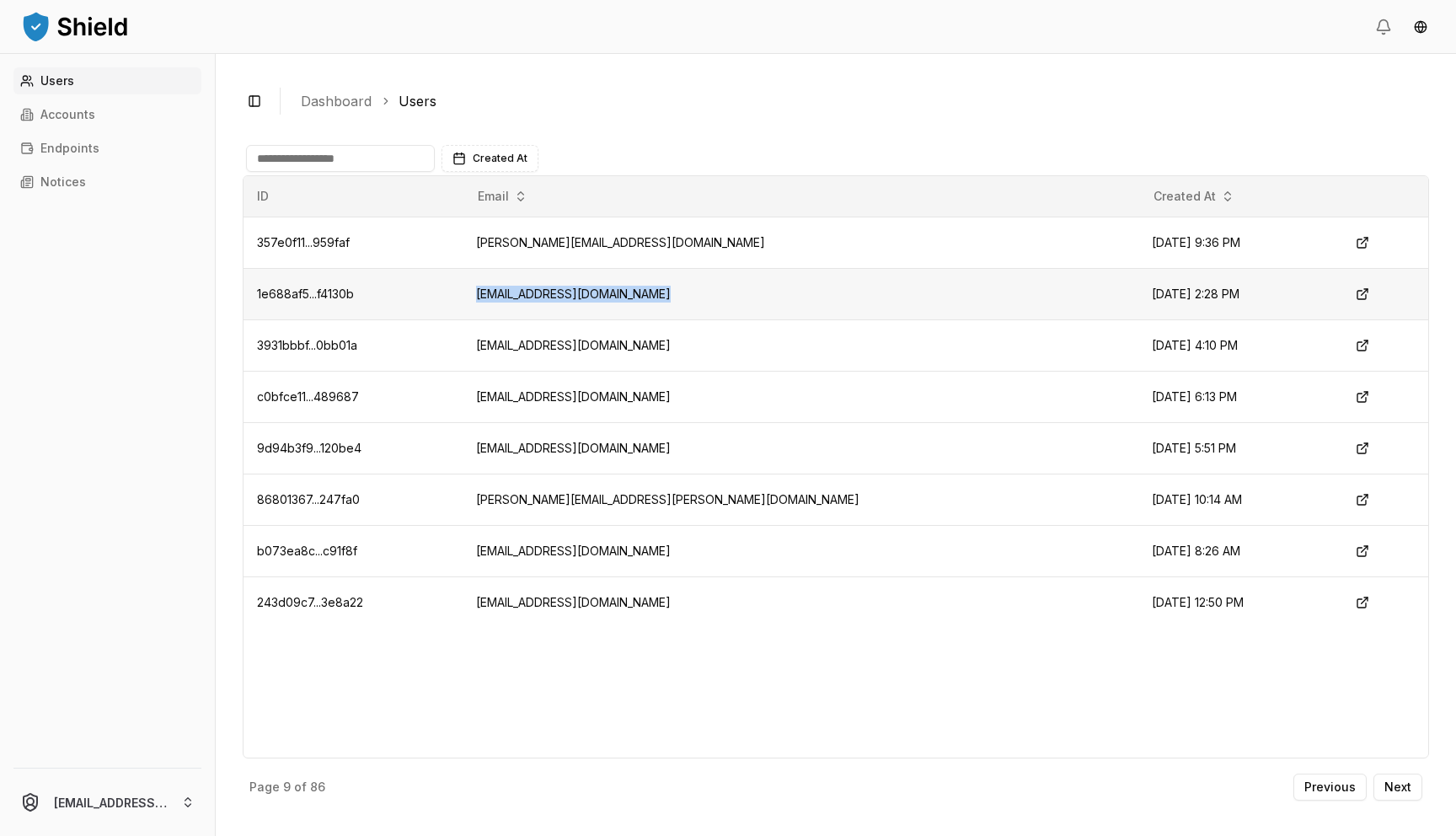
click at [600, 309] on td "[EMAIL_ADDRESS][DOMAIN_NAME]" at bounding box center [801, 294] width 676 height 52
click at [592, 246] on td "[PERSON_NAME][EMAIL_ADDRESS][DOMAIN_NAME]" at bounding box center [801, 243] width 676 height 52
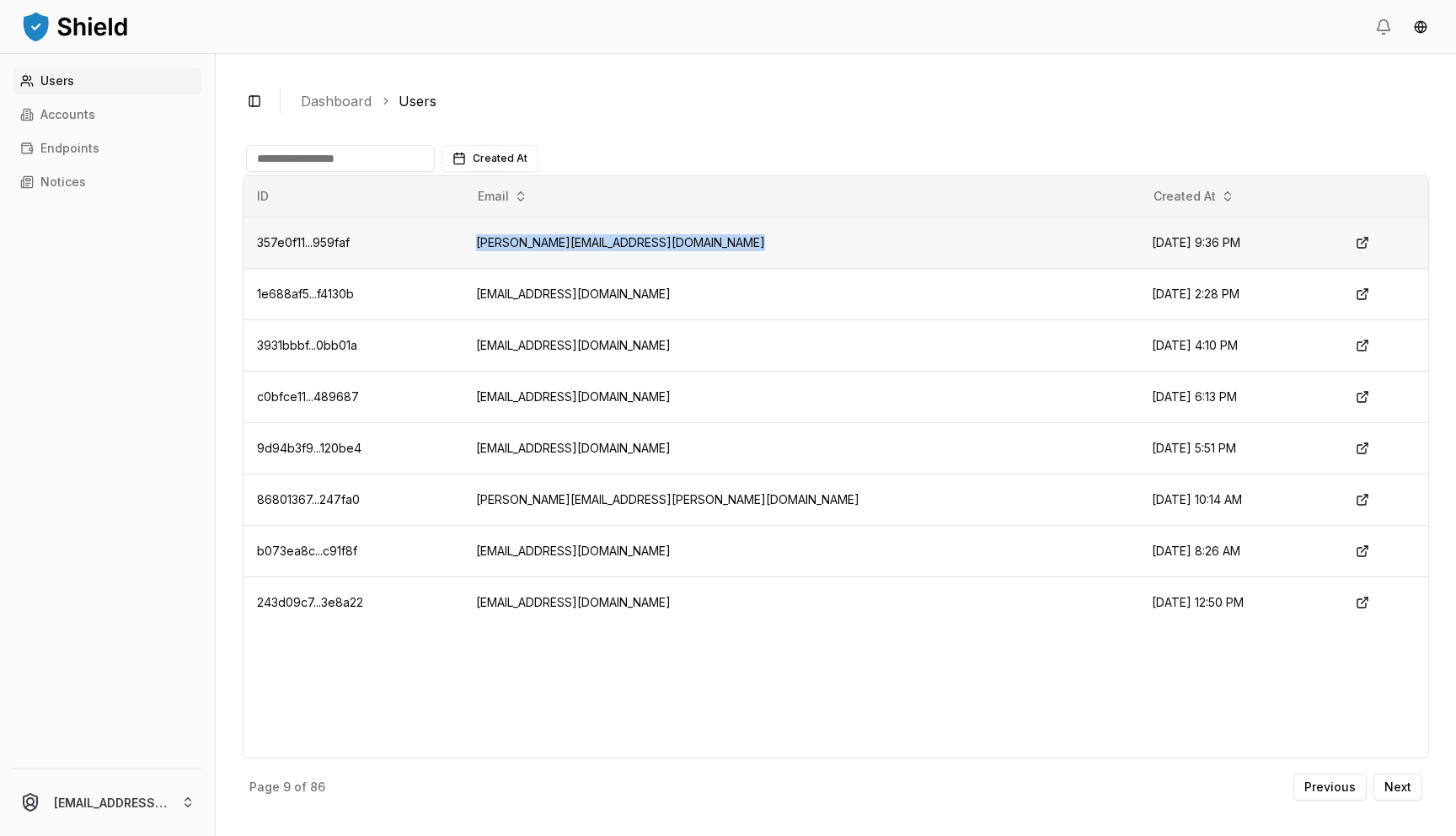
click at [592, 246] on td "[PERSON_NAME][EMAIL_ADDRESS][DOMAIN_NAME]" at bounding box center [801, 243] width 676 height 52
copy td "[PERSON_NAME][EMAIL_ADDRESS][DOMAIN_NAME]"
click at [1381, 794] on button "Next" at bounding box center [1398, 787] width 49 height 27
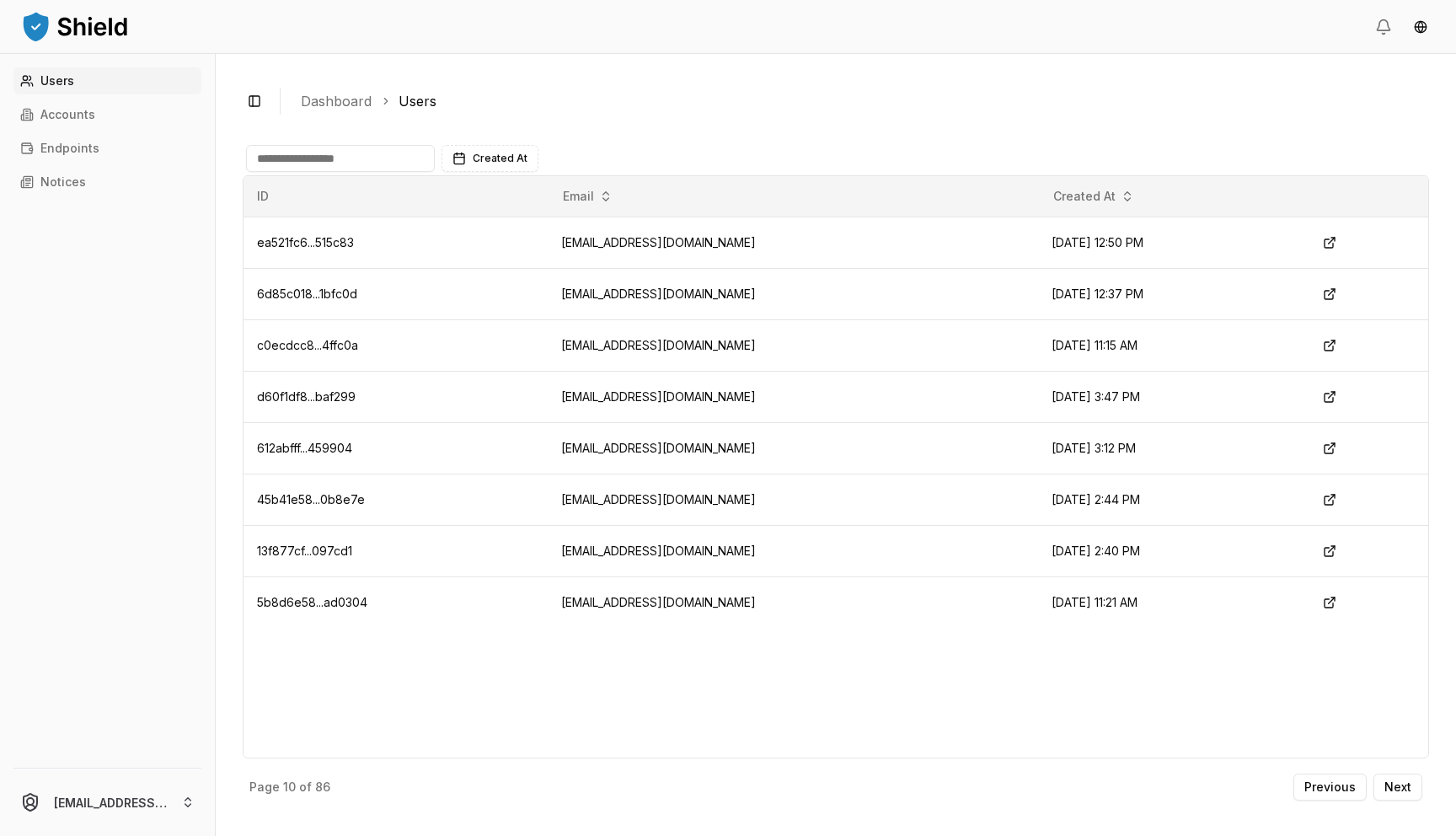
click at [780, 161] on div "Created At" at bounding box center [836, 158] width 1179 height 27
click at [672, 399] on td "[EMAIL_ADDRESS][DOMAIN_NAME]" at bounding box center [793, 397] width 491 height 52
copy td "[EMAIL_ADDRESS][DOMAIN_NAME]"
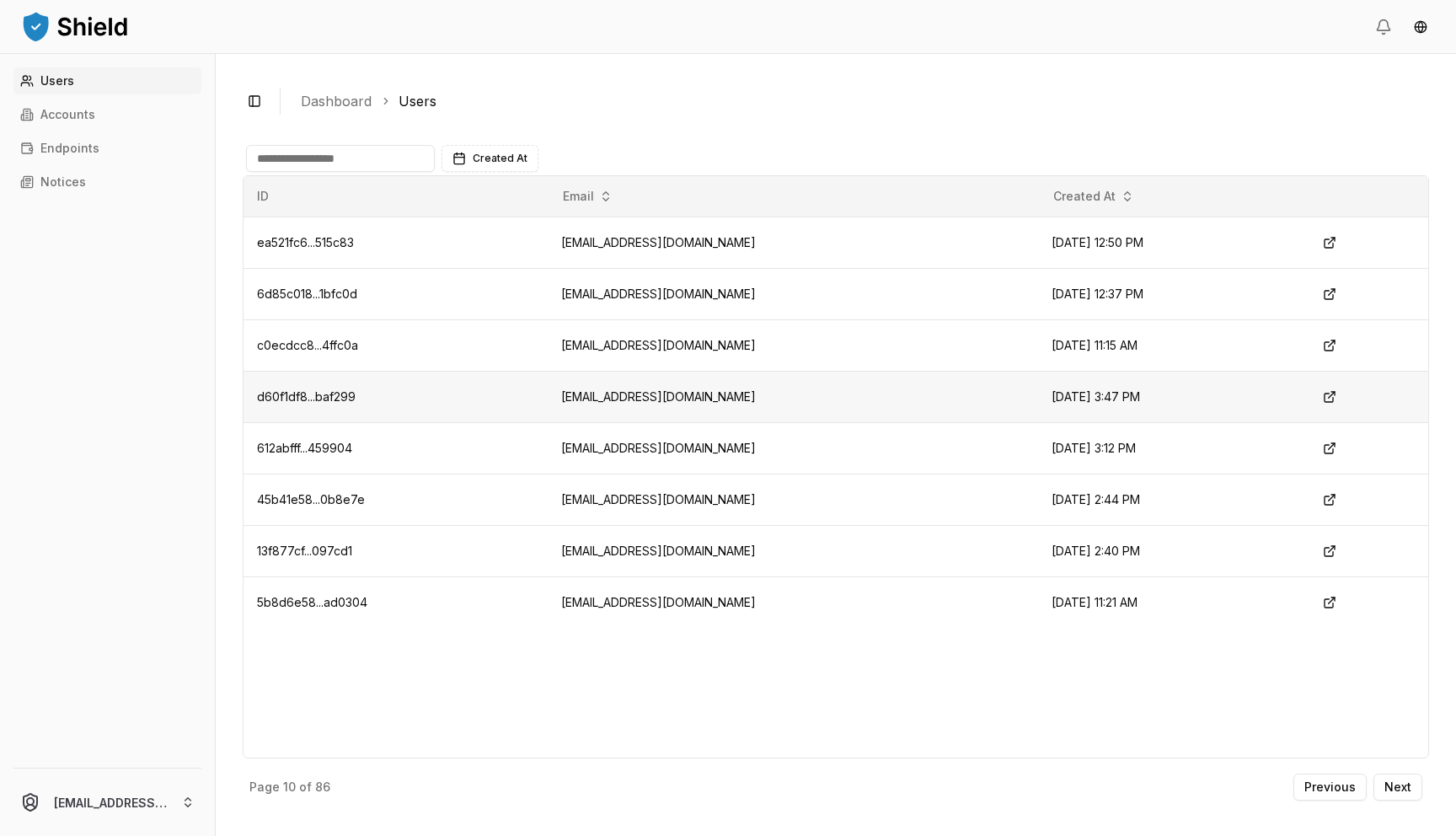
click at [606, 404] on td "[EMAIL_ADDRESS][DOMAIN_NAME]" at bounding box center [793, 397] width 491 height 52
click at [616, 443] on td "[EMAIL_ADDRESS][DOMAIN_NAME]" at bounding box center [793, 448] width 491 height 52
click at [632, 507] on td "[EMAIL_ADDRESS][DOMAIN_NAME]" at bounding box center [793, 500] width 491 height 52
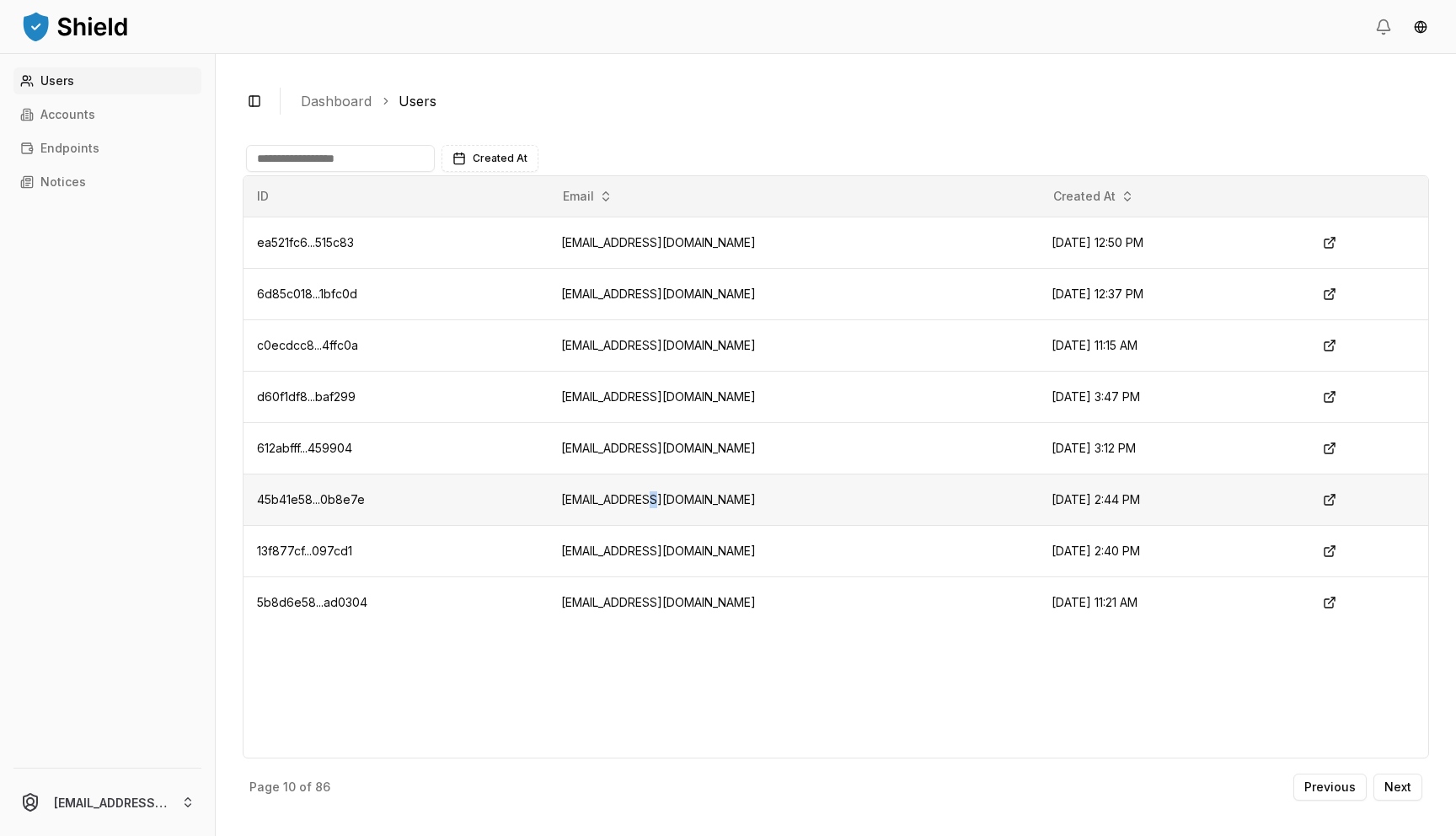
click at [632, 507] on td "[EMAIL_ADDRESS][DOMAIN_NAME]" at bounding box center [793, 500] width 491 height 52
click at [1404, 794] on button "Next" at bounding box center [1398, 787] width 49 height 27
click at [729, 335] on td "[EMAIL_ADDRESS][DOMAIN_NAME]" at bounding box center [798, 345] width 492 height 52
click at [690, 347] on td "[EMAIL_ADDRESS][DOMAIN_NAME]" at bounding box center [798, 345] width 492 height 52
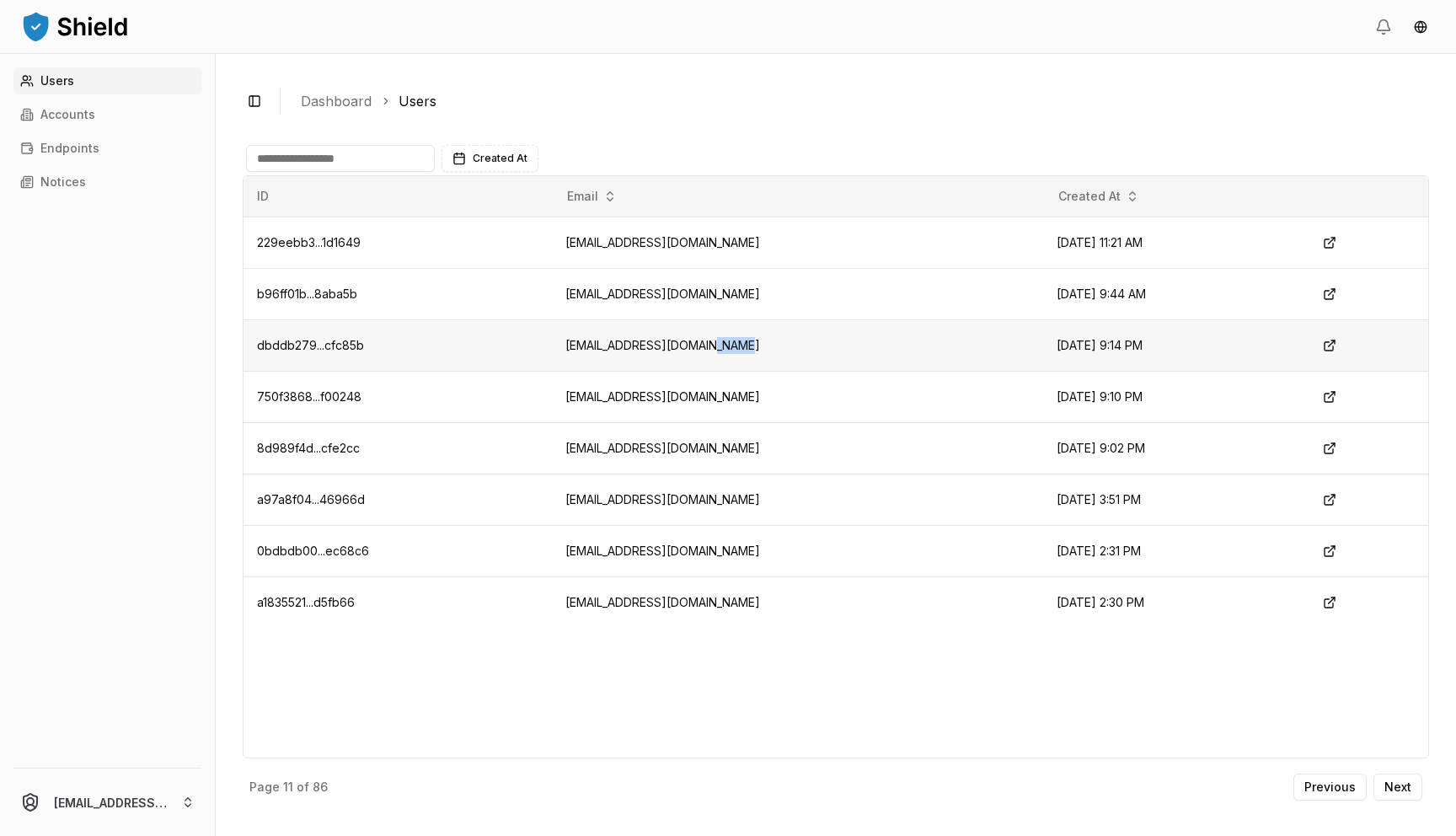
click at [690, 347] on td "[EMAIL_ADDRESS][DOMAIN_NAME]" at bounding box center [798, 345] width 492 height 52
click at [675, 397] on td "[EMAIL_ADDRESS][DOMAIN_NAME]" at bounding box center [798, 397] width 492 height 52
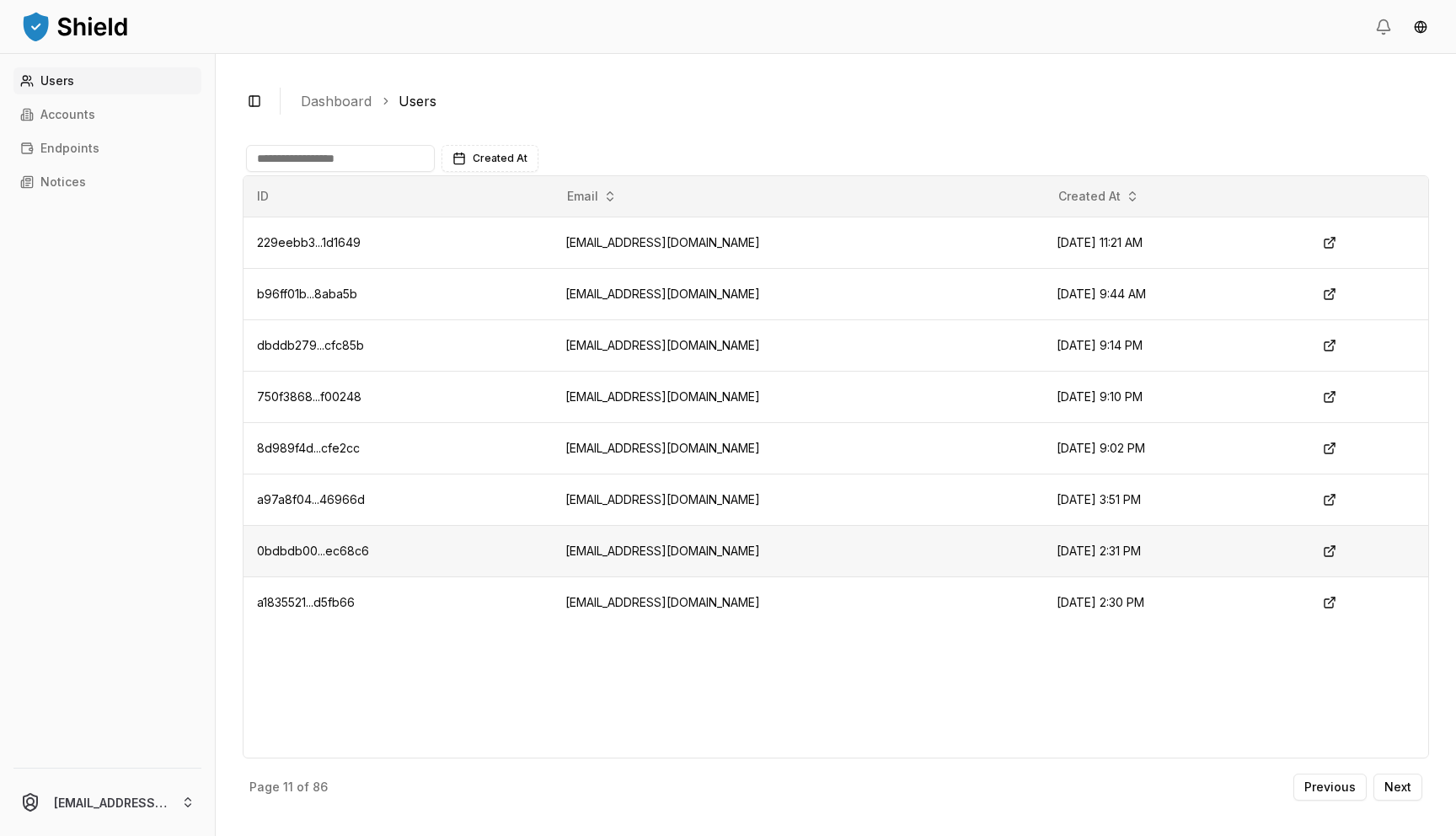
click at [635, 549] on td "[EMAIL_ADDRESS][DOMAIN_NAME]" at bounding box center [798, 551] width 492 height 52
click at [635, 548] on td "[EMAIL_ADDRESS][DOMAIN_NAME]" at bounding box center [798, 551] width 492 height 52
copy td "[EMAIL_ADDRESS][DOMAIN_NAME]"
click at [1415, 793] on button "Next" at bounding box center [1398, 787] width 49 height 27
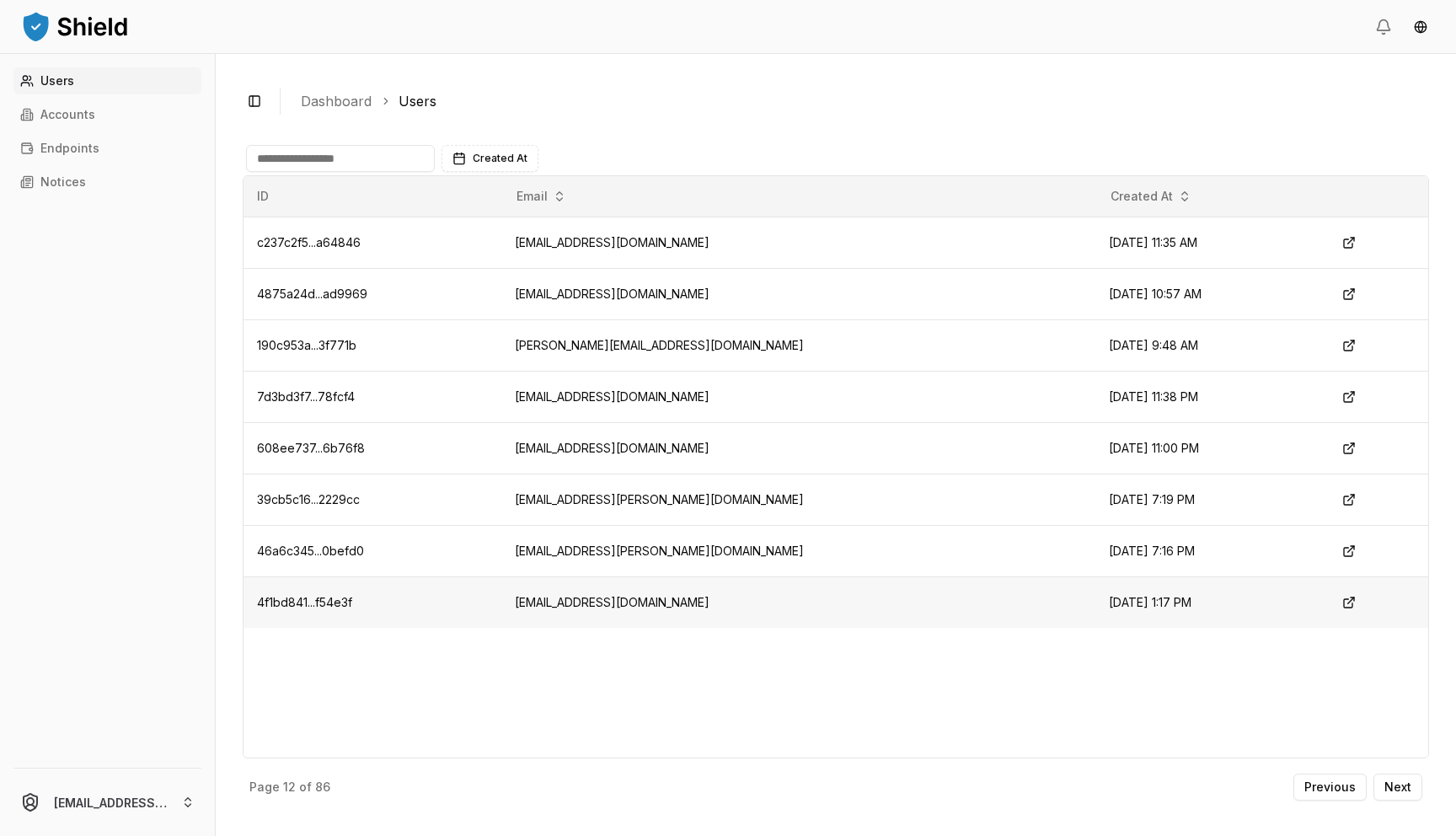
click at [611, 624] on td "[EMAIL_ADDRESS][DOMAIN_NAME]" at bounding box center [798, 602] width 594 height 52
click at [688, 666] on div "ID Email Created At c237c2f5...a64846 [EMAIL_ADDRESS][DOMAIN_NAME] [DATE] 11:35…" at bounding box center [836, 467] width 1187 height 584
click at [643, 604] on td "[EMAIL_ADDRESS][DOMAIN_NAME]" at bounding box center [798, 602] width 594 height 52
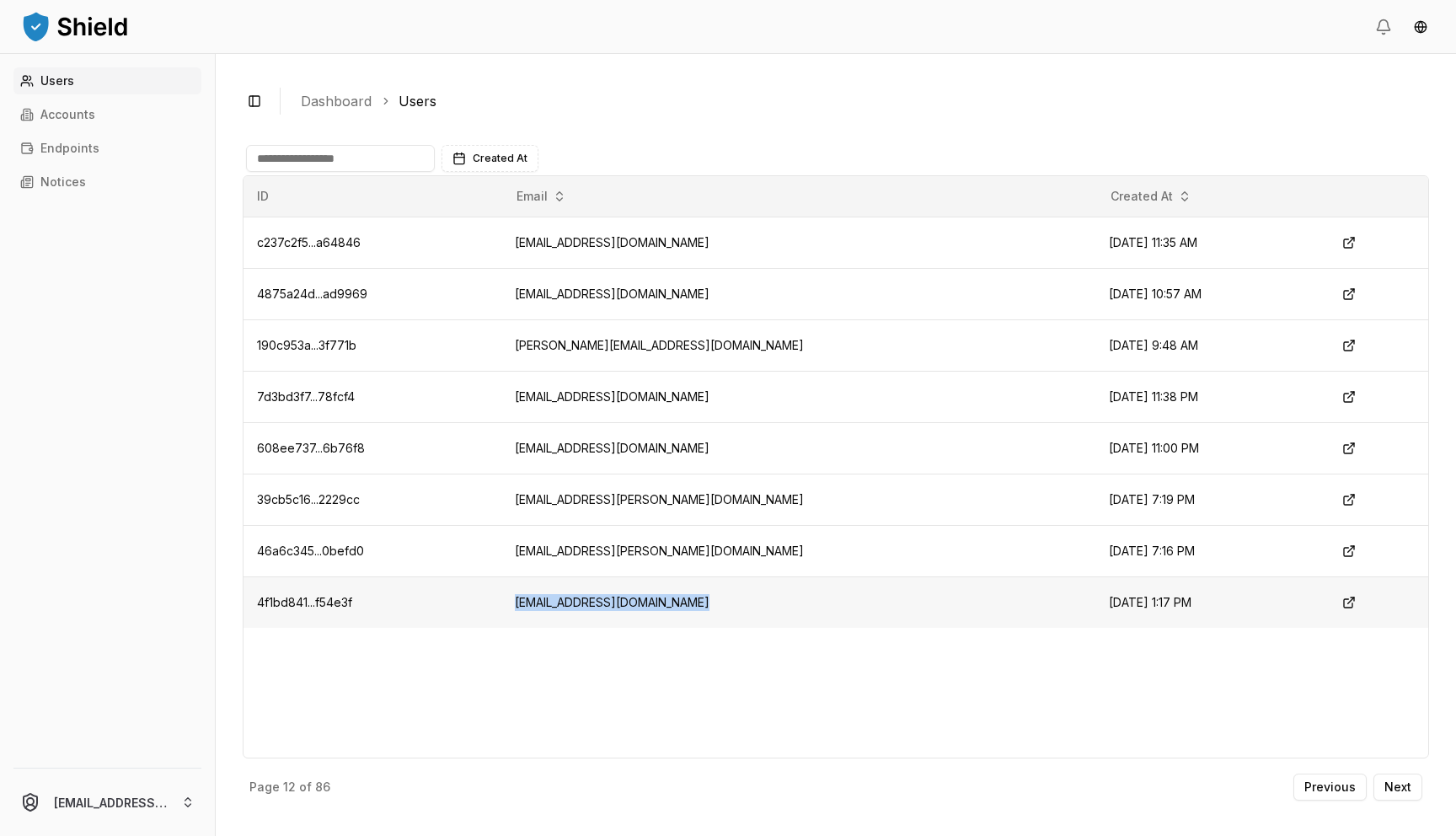
copy td "[EMAIL_ADDRESS][DOMAIN_NAME]"
click at [628, 393] on td "[EMAIL_ADDRESS][DOMAIN_NAME]" at bounding box center [798, 397] width 594 height 52
copy td "[EMAIL_ADDRESS][DOMAIN_NAME]"
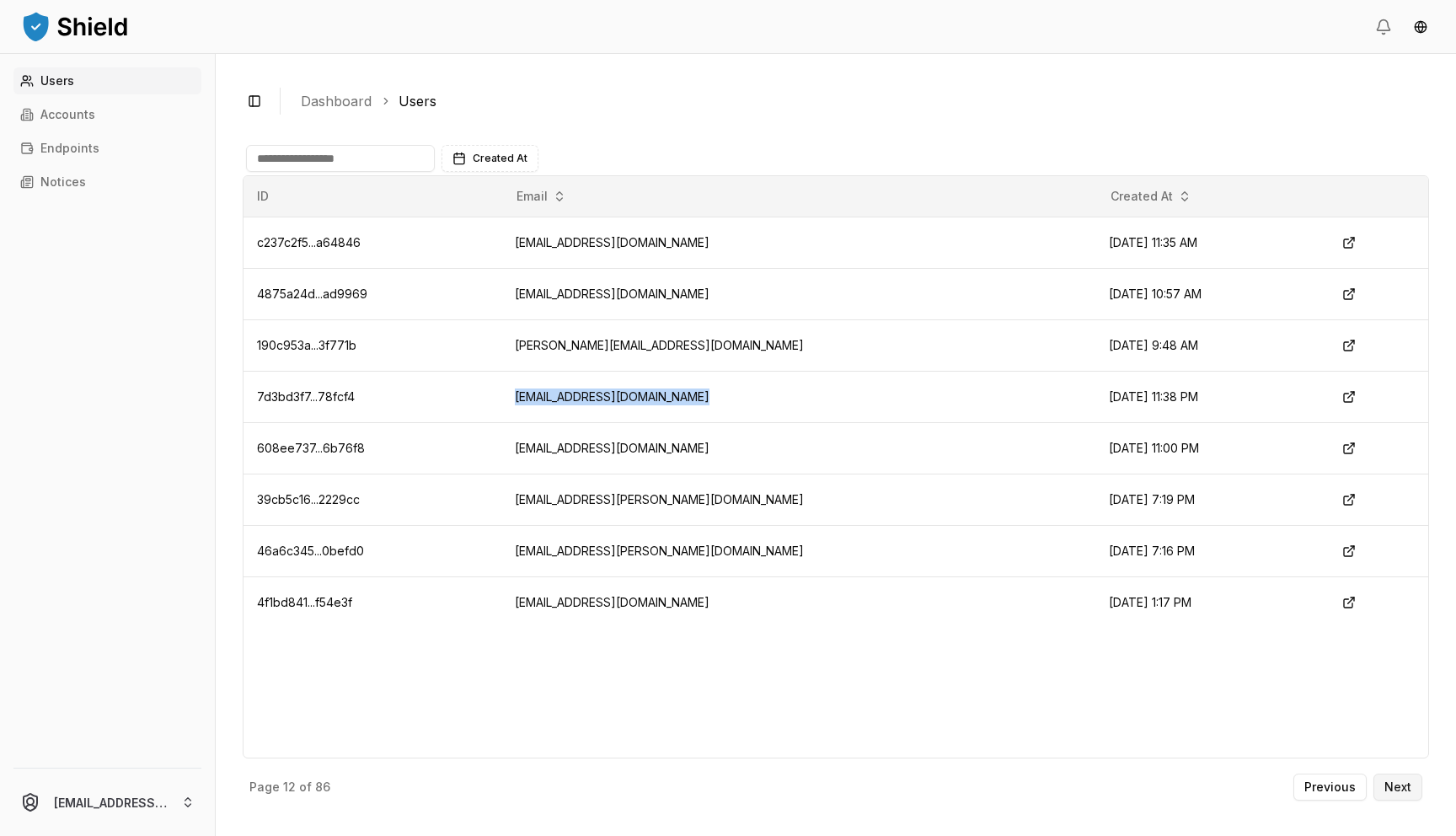
click at [1389, 789] on p "Next" at bounding box center [1398, 787] width 27 height 12
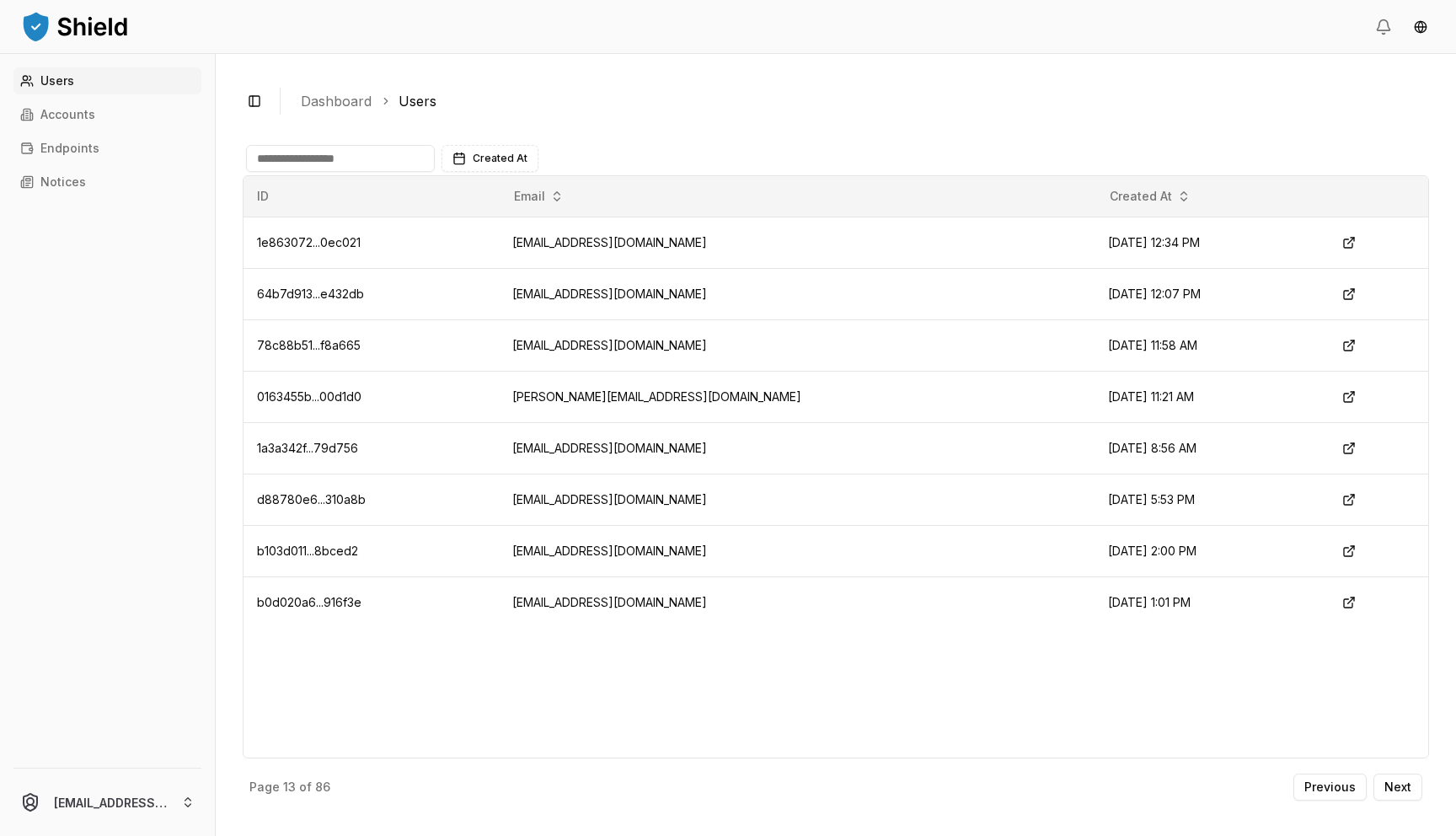
click at [650, 658] on div "ID Email Created At 1e863072...0ec021 [EMAIL_ADDRESS][DOMAIN_NAME] [DATE] 12:34…" at bounding box center [836, 467] width 1187 height 584
click at [1392, 788] on p "Next" at bounding box center [1398, 787] width 27 height 12
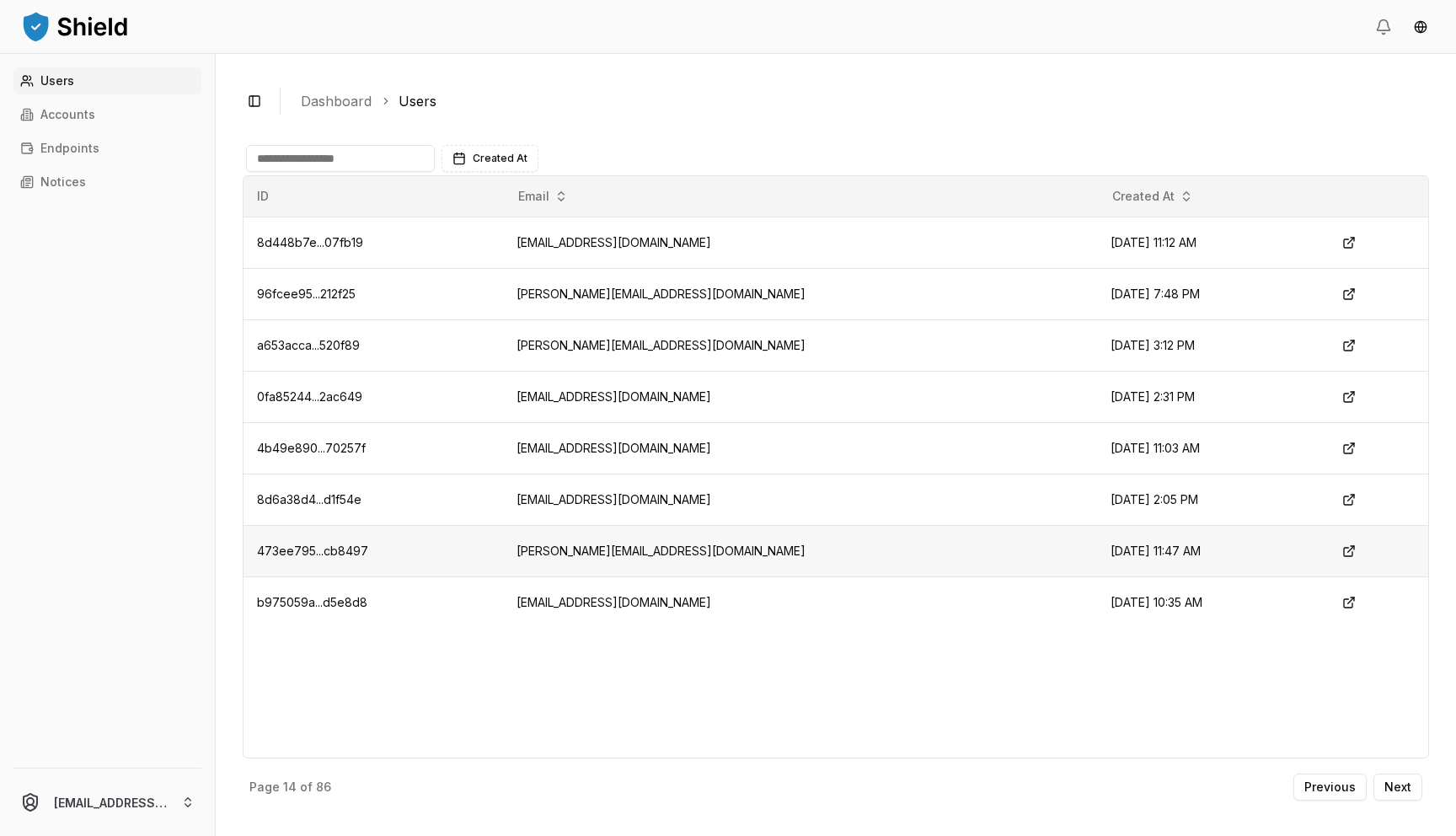
click at [610, 550] on td "[PERSON_NAME][EMAIL_ADDRESS][DOMAIN_NAME]" at bounding box center [800, 551] width 594 height 52
copy td "[PERSON_NAME][EMAIL_ADDRESS][DOMAIN_NAME]"
click at [1400, 782] on p "Next" at bounding box center [1398, 787] width 27 height 12
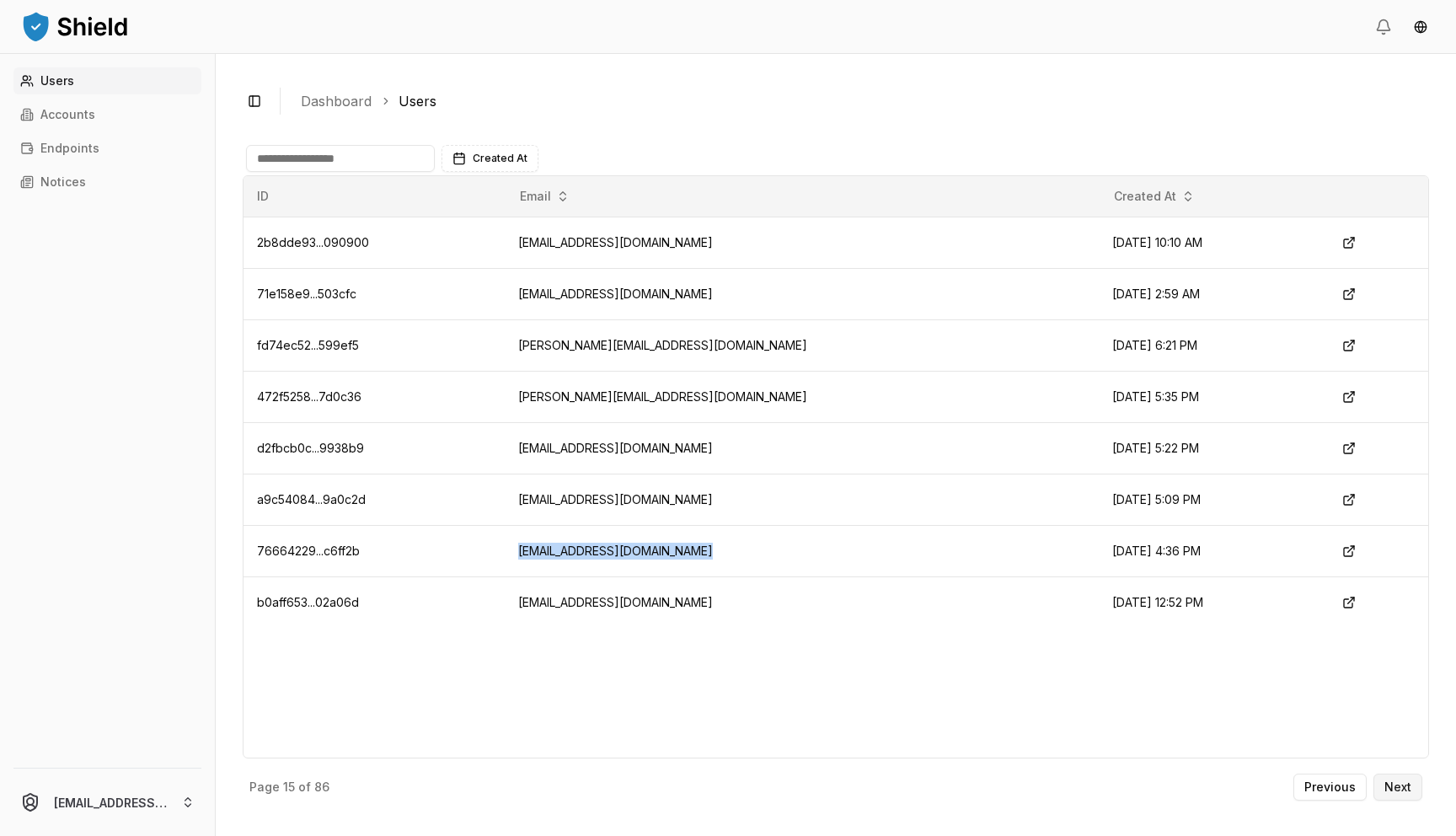
click at [1400, 782] on p "Next" at bounding box center [1398, 787] width 27 height 12
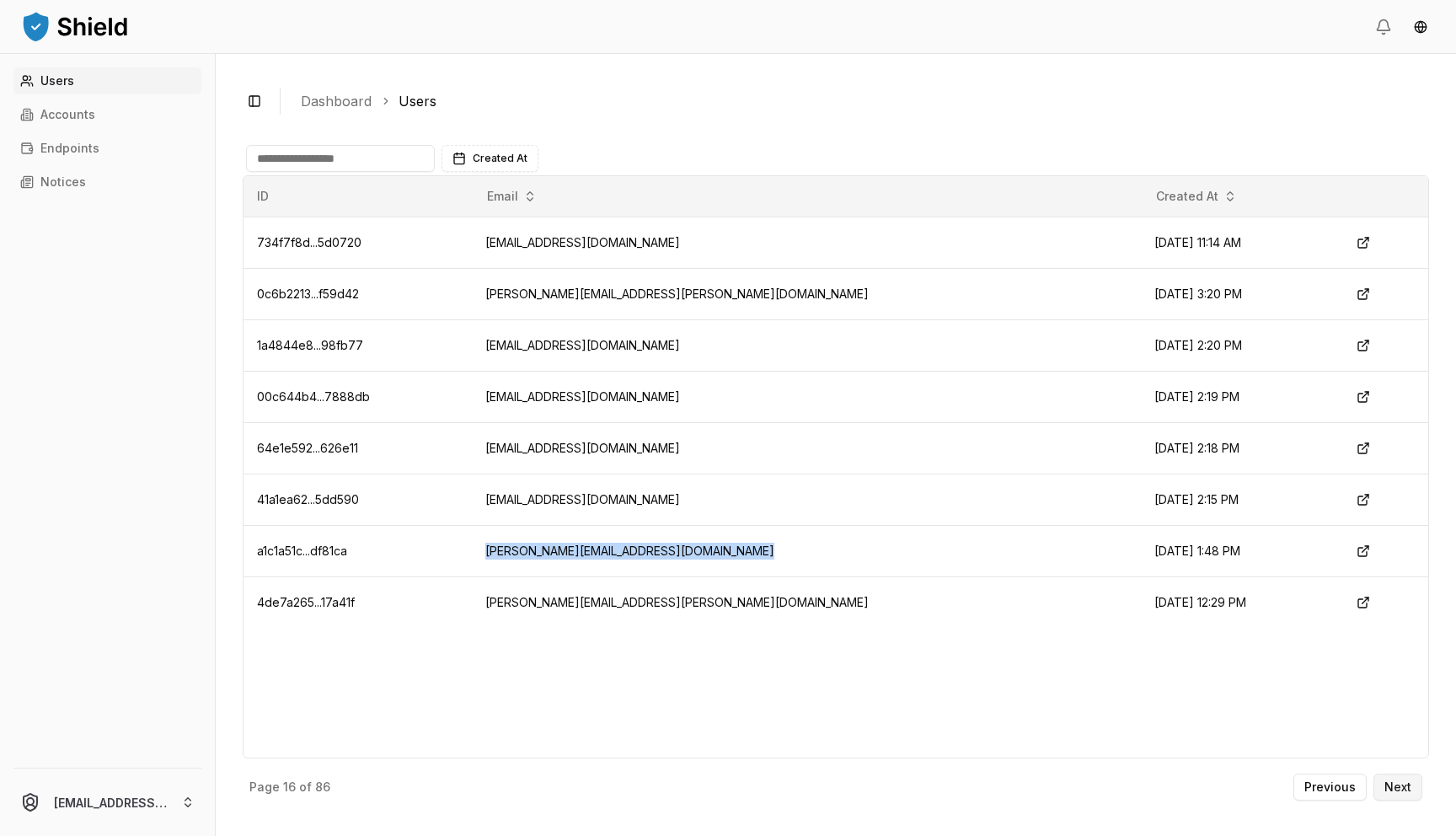
click at [1400, 782] on p "Next" at bounding box center [1398, 787] width 27 height 12
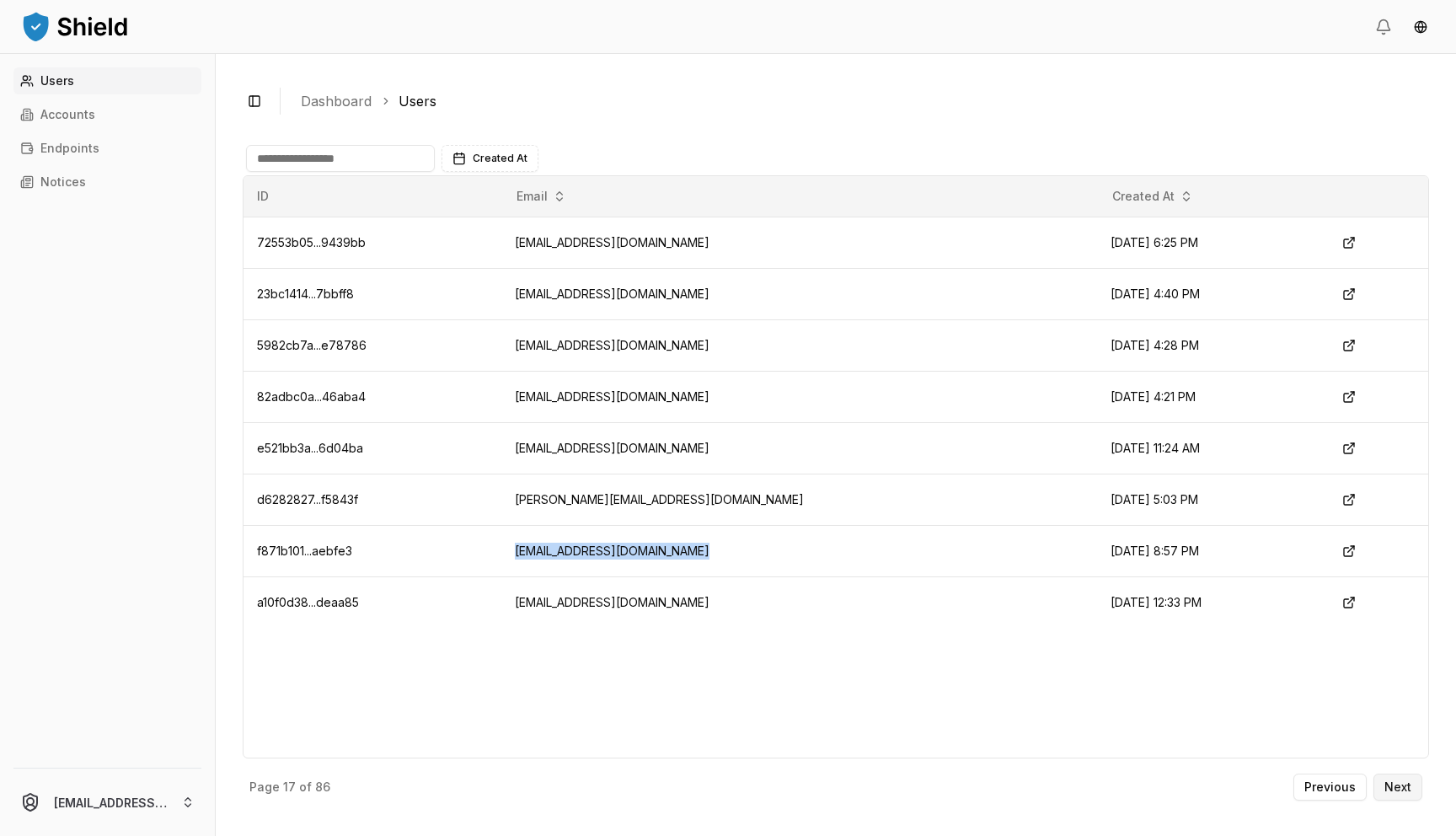
click at [1399, 779] on button "Next" at bounding box center [1398, 787] width 49 height 27
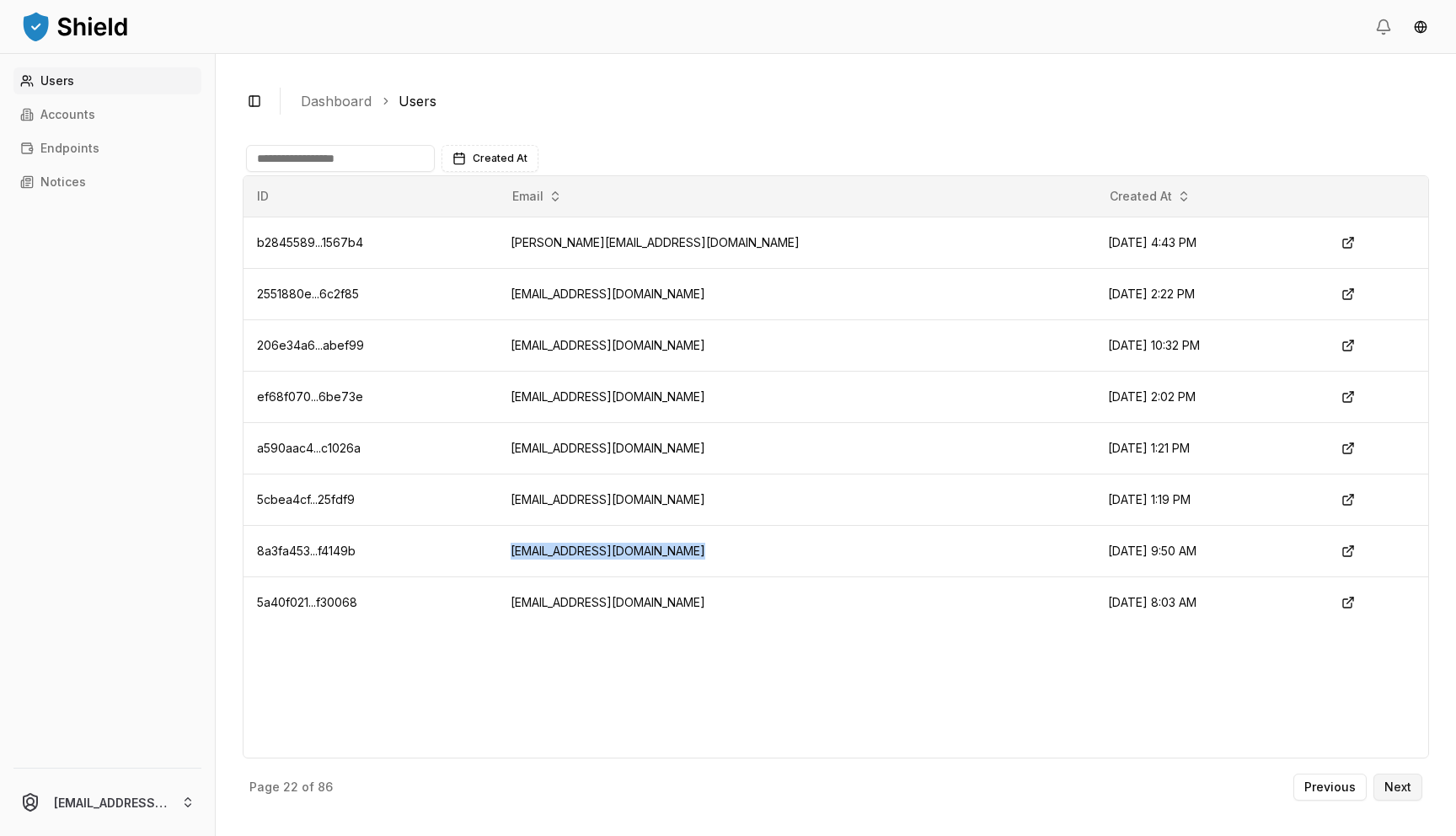
click at [1394, 787] on p "Next" at bounding box center [1398, 787] width 27 height 12
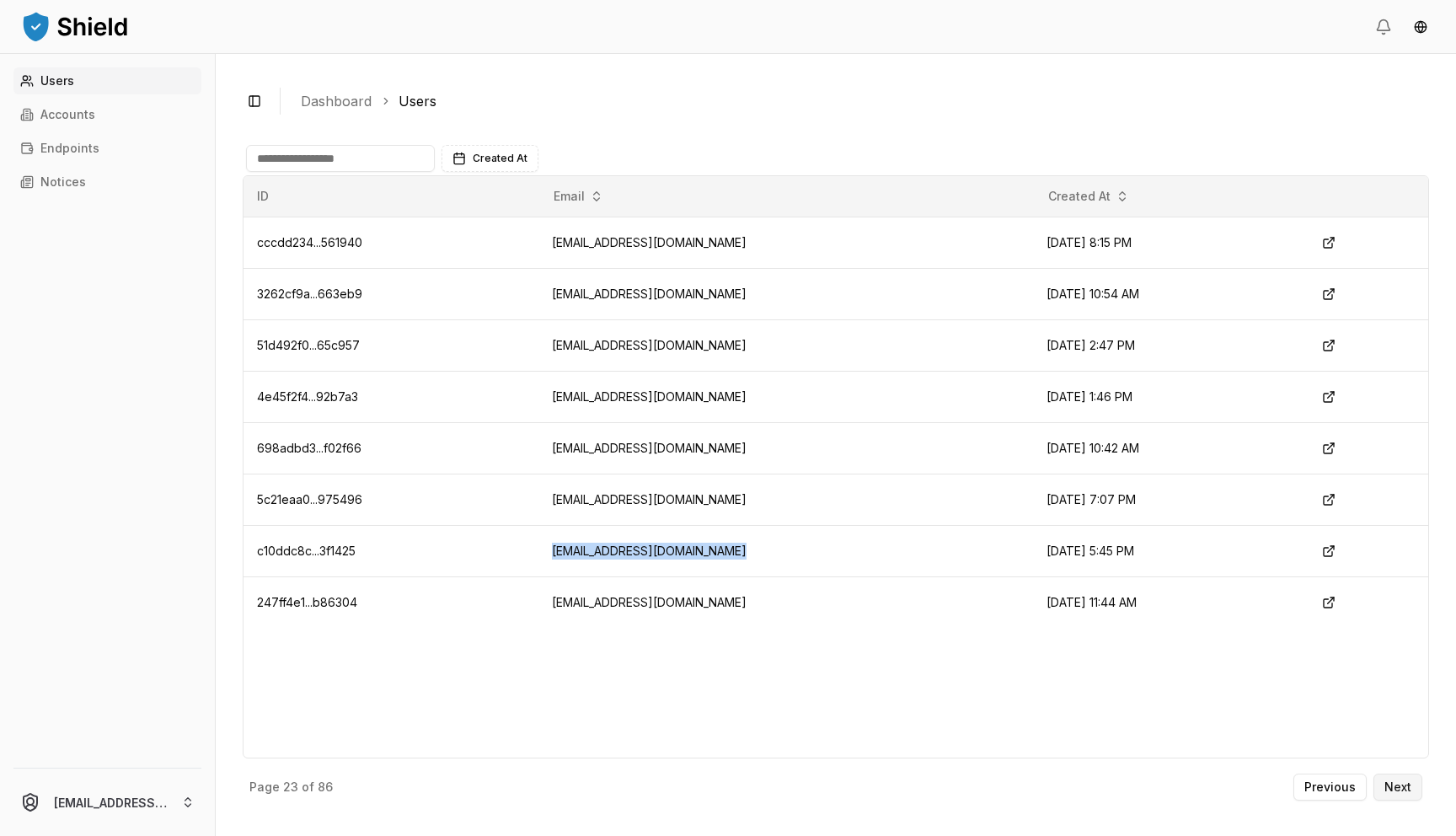
click at [1390, 787] on p "Next" at bounding box center [1398, 787] width 27 height 12
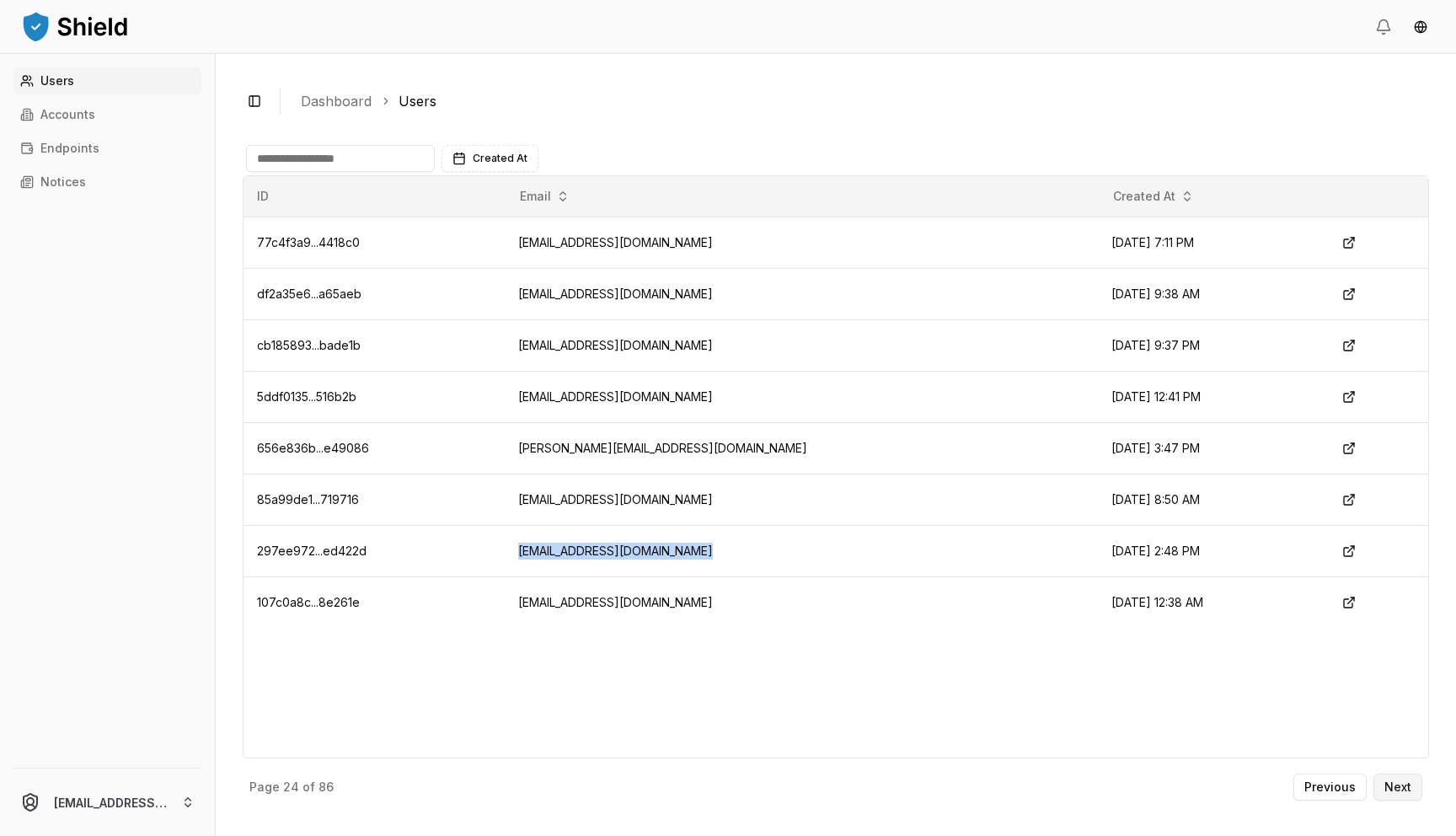
click at [1390, 787] on p "Next" at bounding box center [1398, 787] width 27 height 12
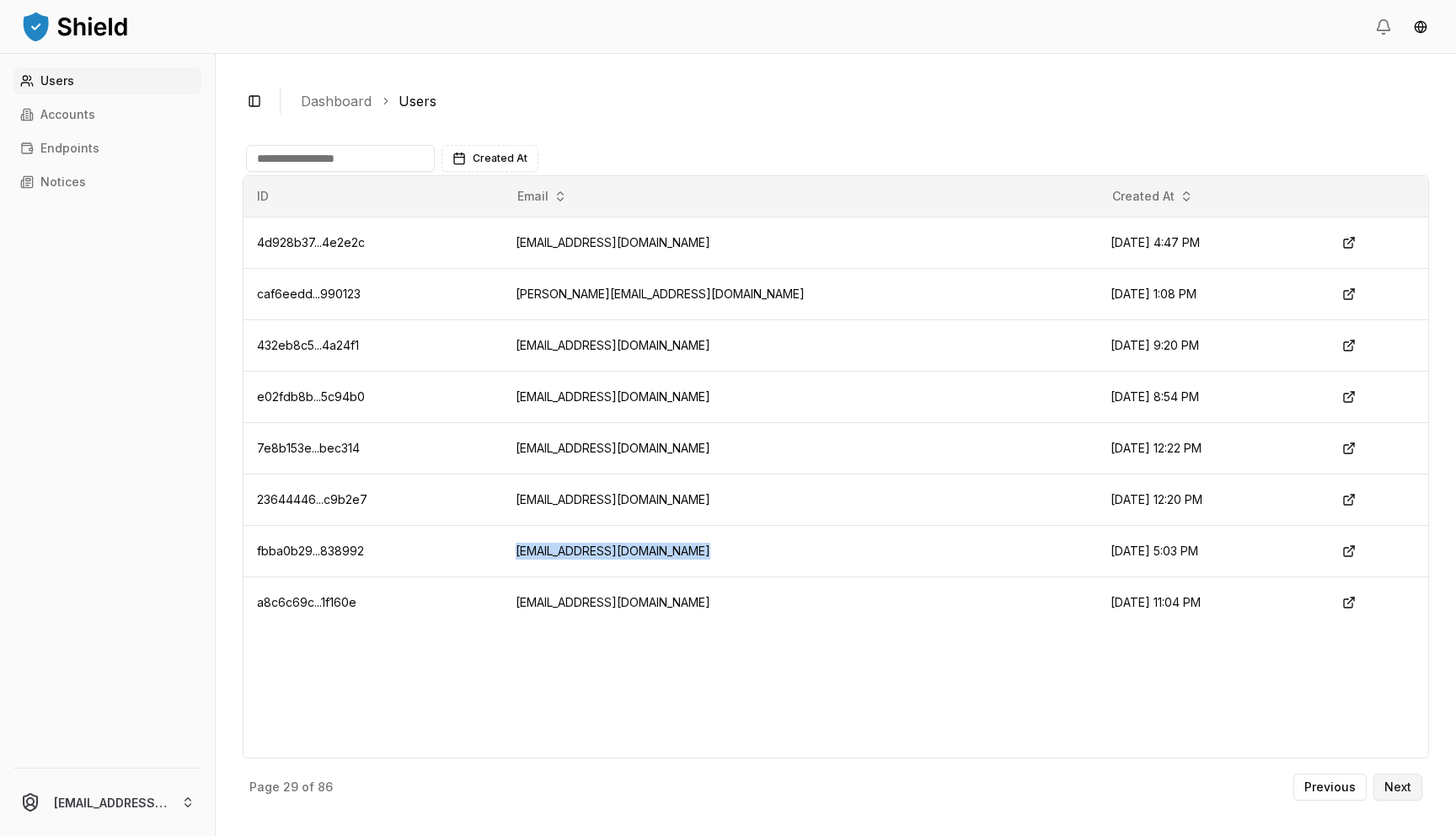
click at [1390, 787] on p "Next" at bounding box center [1398, 787] width 27 height 12
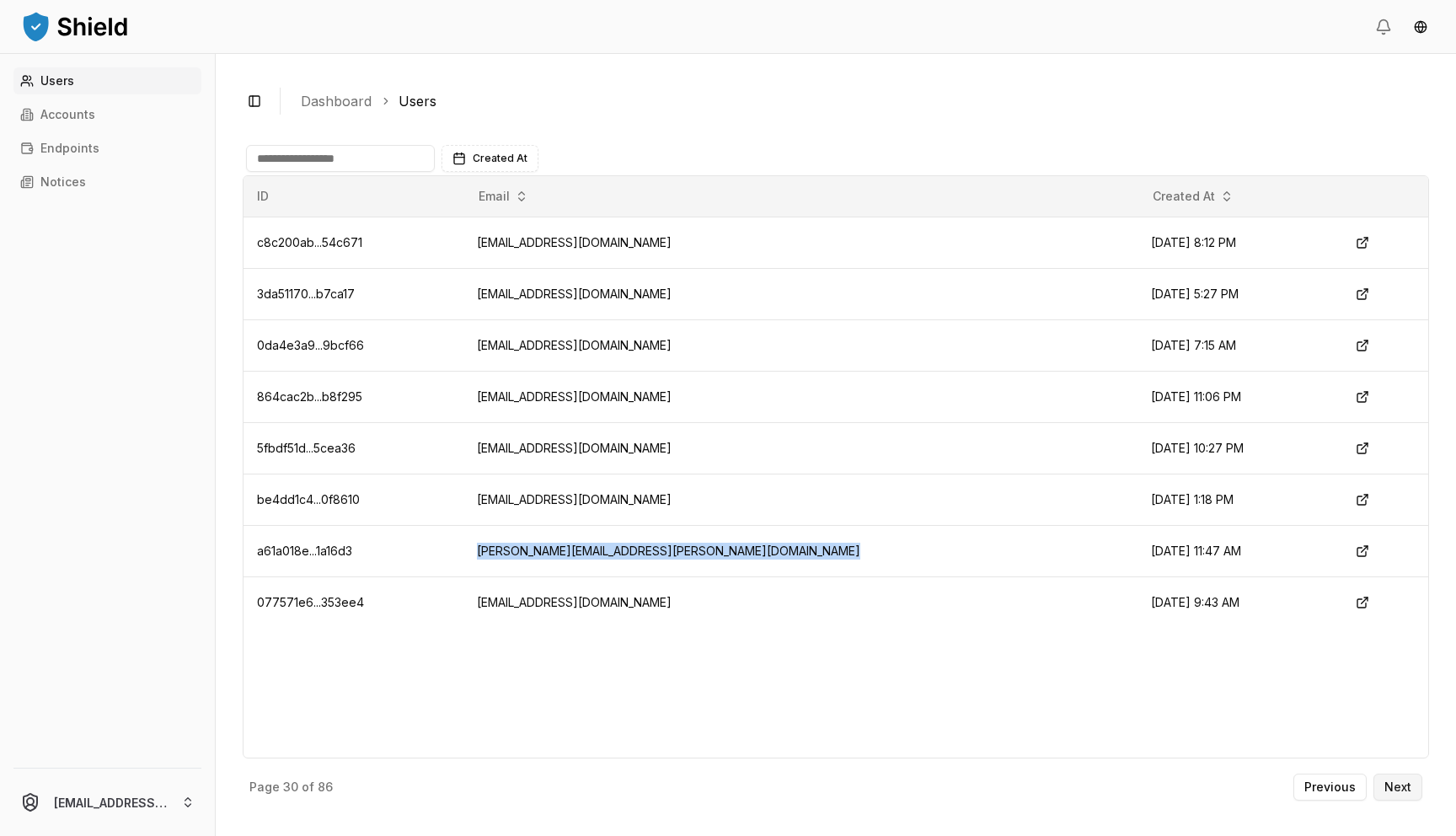
click at [1390, 787] on p "Next" at bounding box center [1398, 787] width 27 height 12
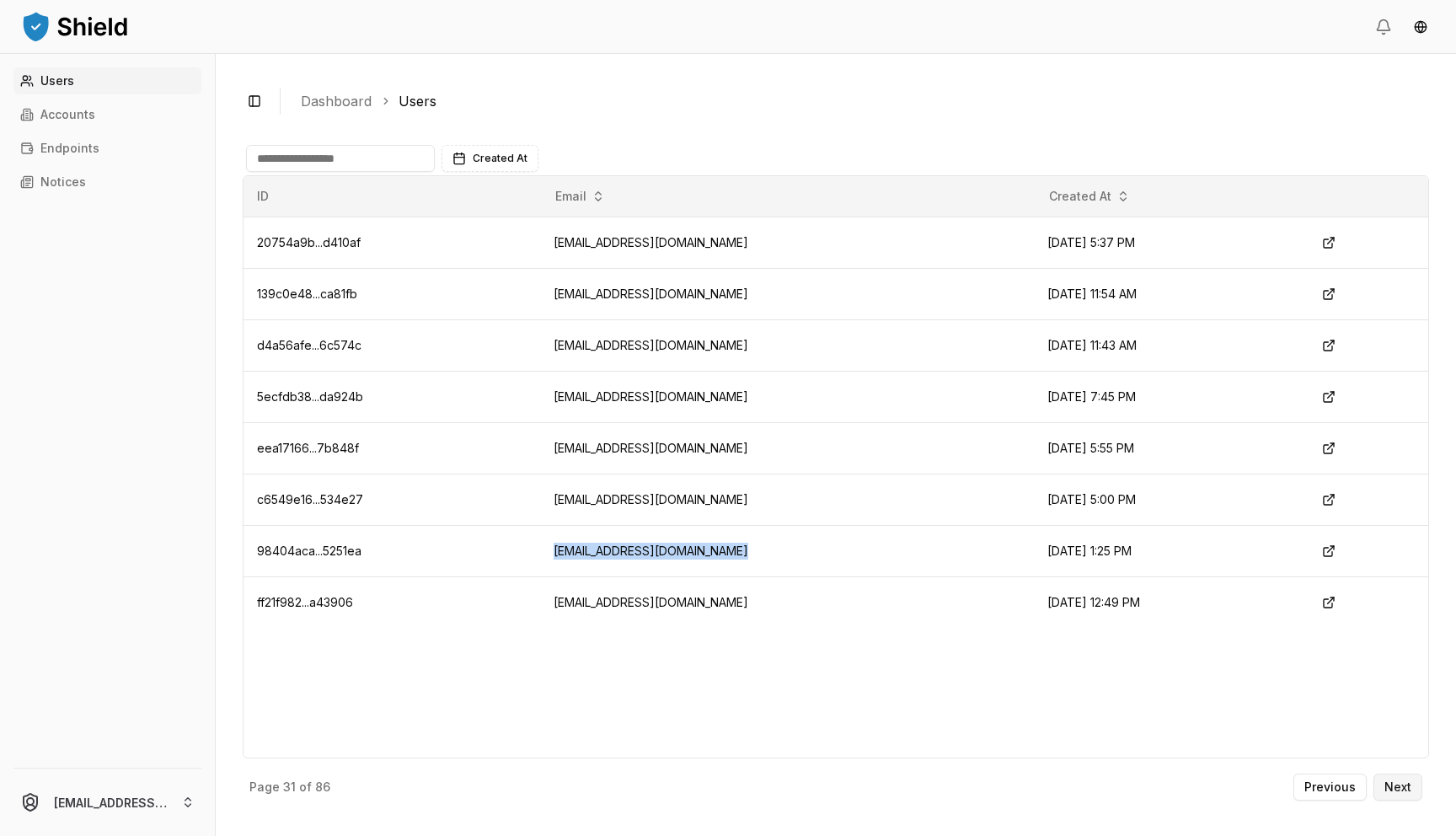
click at [1394, 786] on p "Next" at bounding box center [1398, 787] width 27 height 12
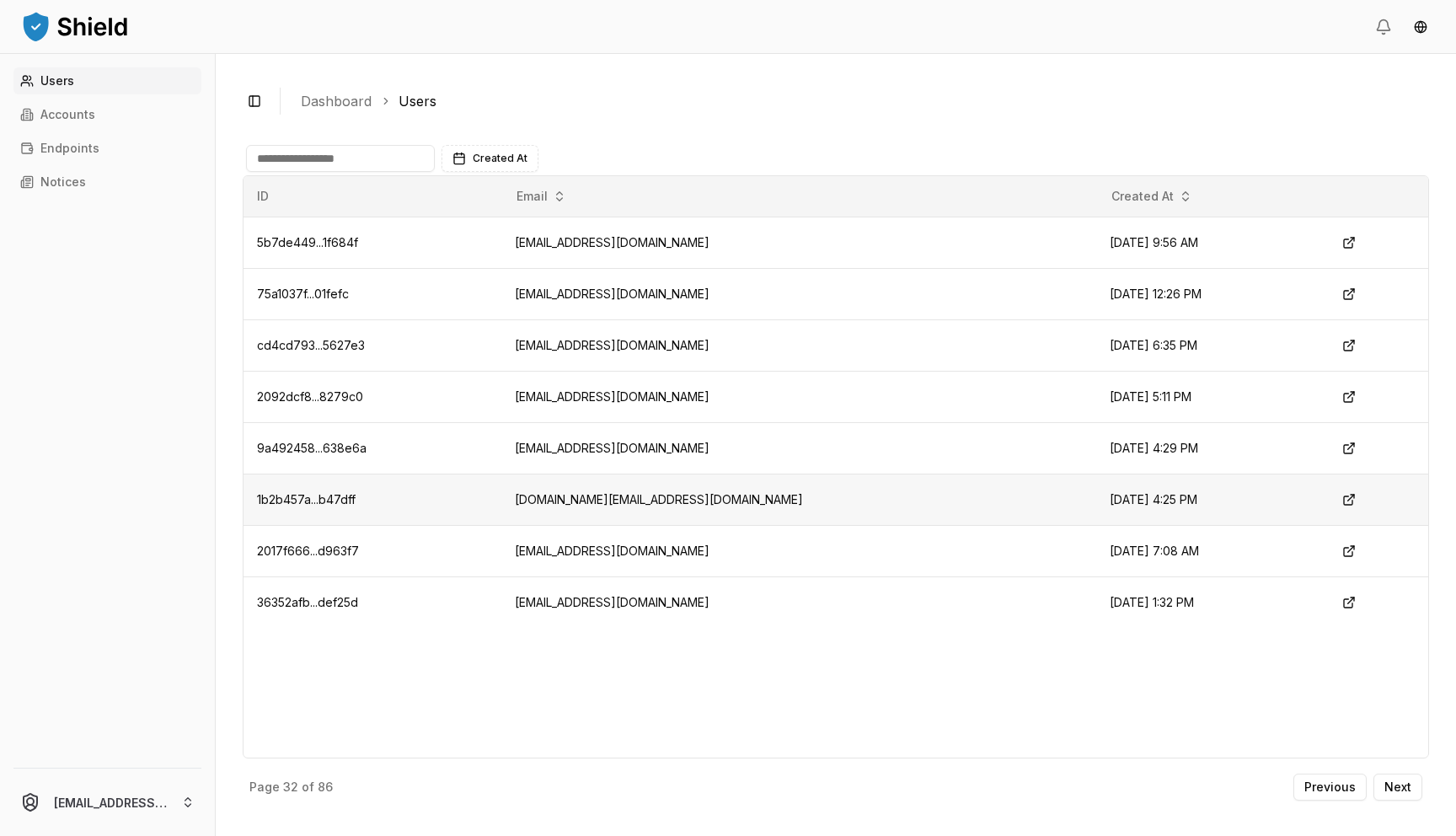
click at [642, 496] on td "[DOMAIN_NAME][EMAIL_ADDRESS][DOMAIN_NAME]" at bounding box center [798, 500] width 595 height 52
copy td "[DOMAIN_NAME][EMAIL_ADDRESS][DOMAIN_NAME]"
click at [1406, 795] on button "Next" at bounding box center [1398, 787] width 49 height 27
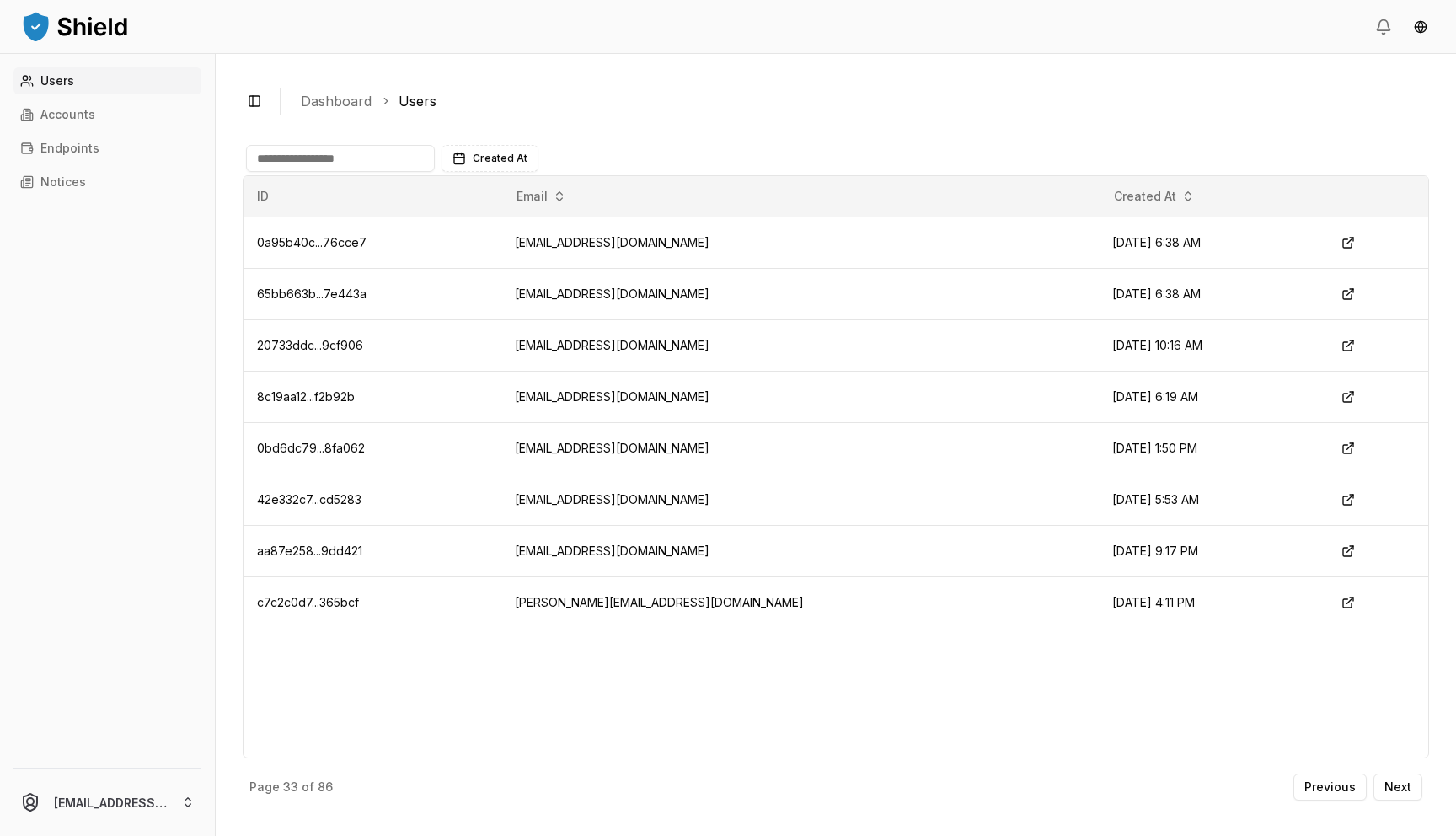
click at [684, 682] on div "ID Email Created At 0a95b40c...76cce7 [EMAIL_ADDRESS][DOMAIN_NAME] [DATE] 6:38 …" at bounding box center [836, 467] width 1187 height 584
click at [650, 550] on td "[EMAIL_ADDRESS][DOMAIN_NAME]" at bounding box center [800, 551] width 598 height 52
copy td "[EMAIL_ADDRESS][DOMAIN_NAME]"
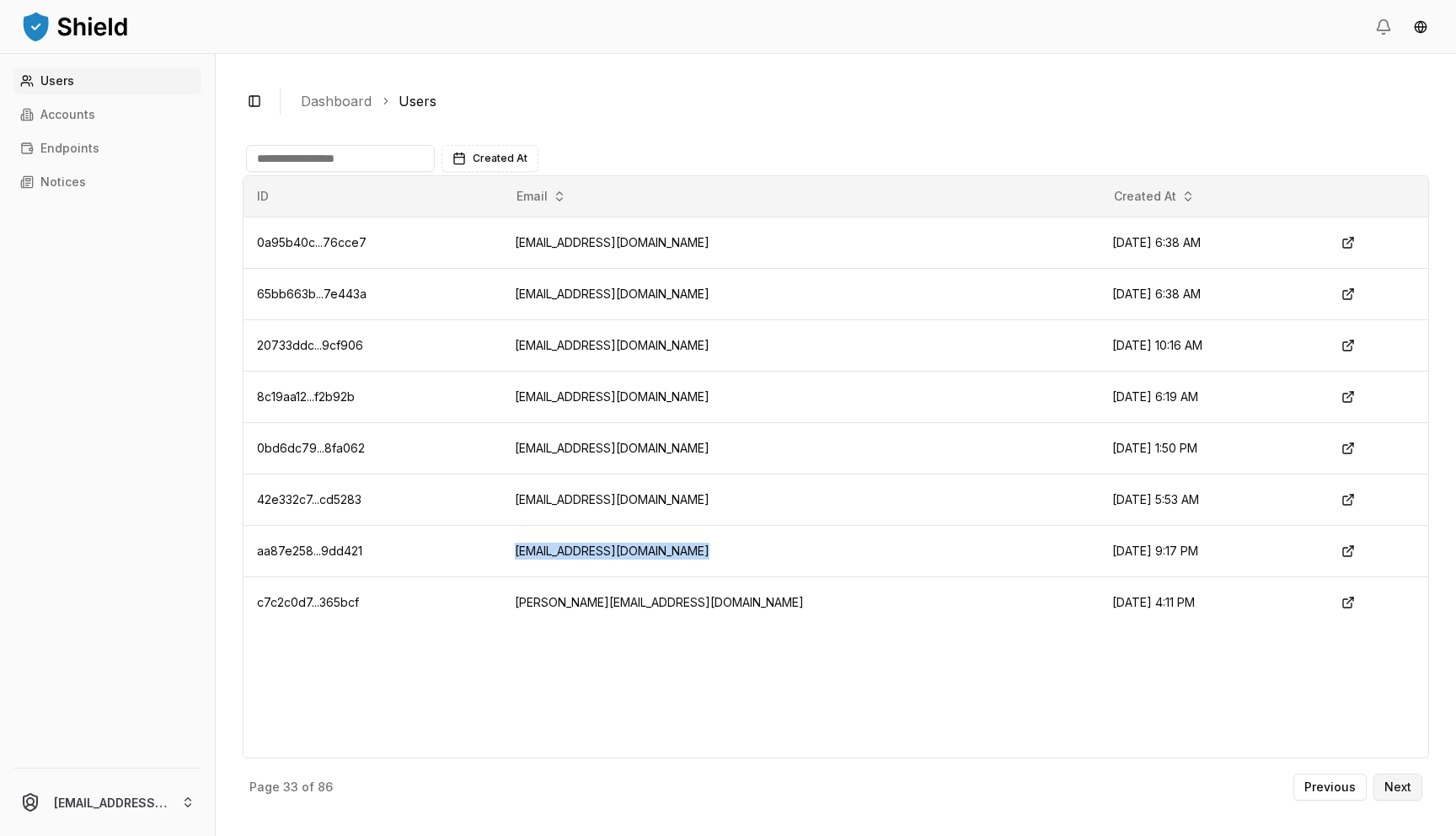
click at [1397, 784] on p "Next" at bounding box center [1398, 787] width 27 height 12
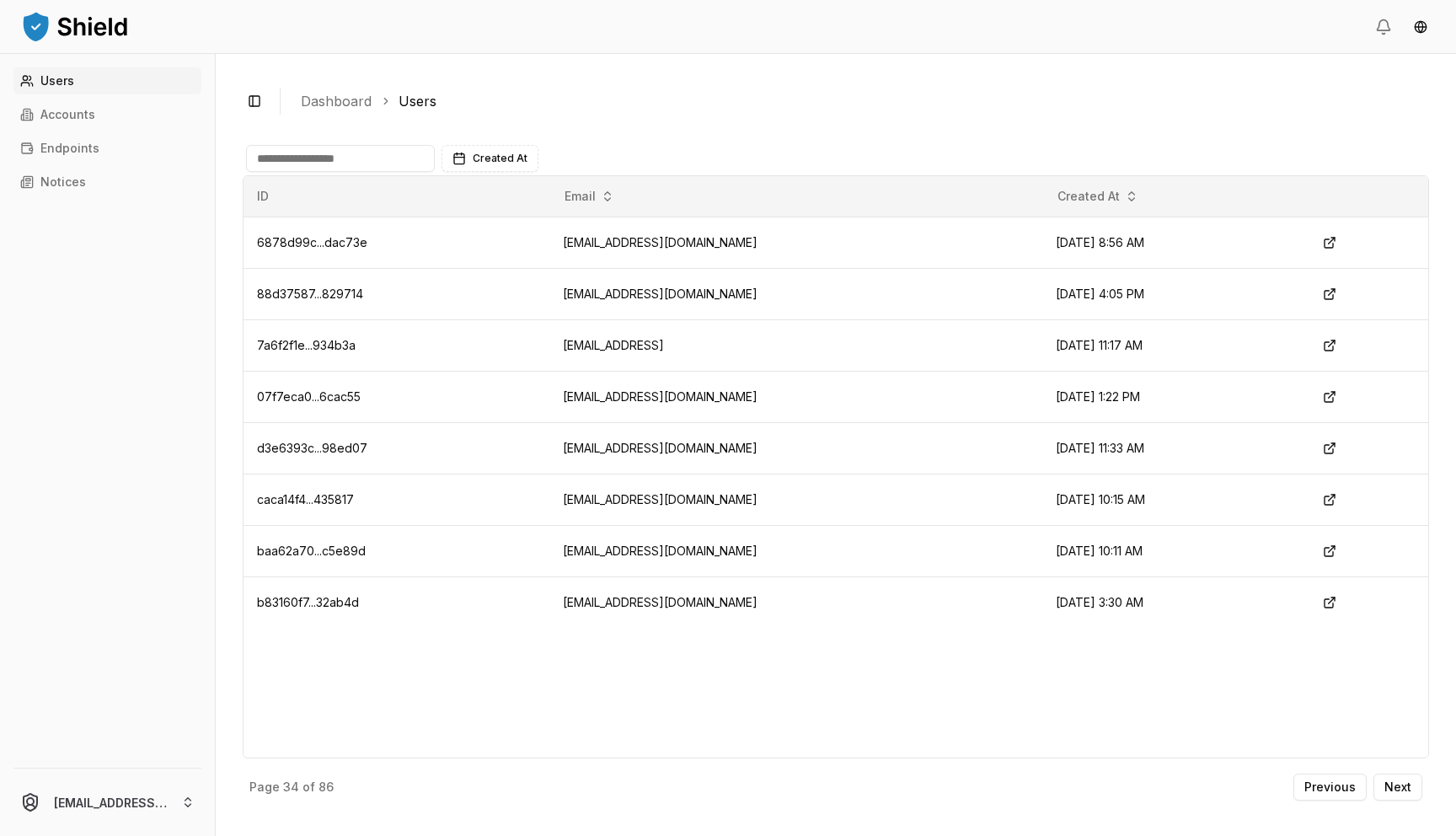
click at [706, 643] on div "ID Email Created At 6878d99c...dac73e [EMAIL_ADDRESS][DOMAIN_NAME] [DATE] 8:56 …" at bounding box center [836, 467] width 1187 height 584
click at [663, 398] on td "[EMAIL_ADDRESS][DOMAIN_NAME]" at bounding box center [796, 397] width 493 height 52
click at [576, 344] on td "[EMAIL_ADDRESS]" at bounding box center [796, 345] width 493 height 52
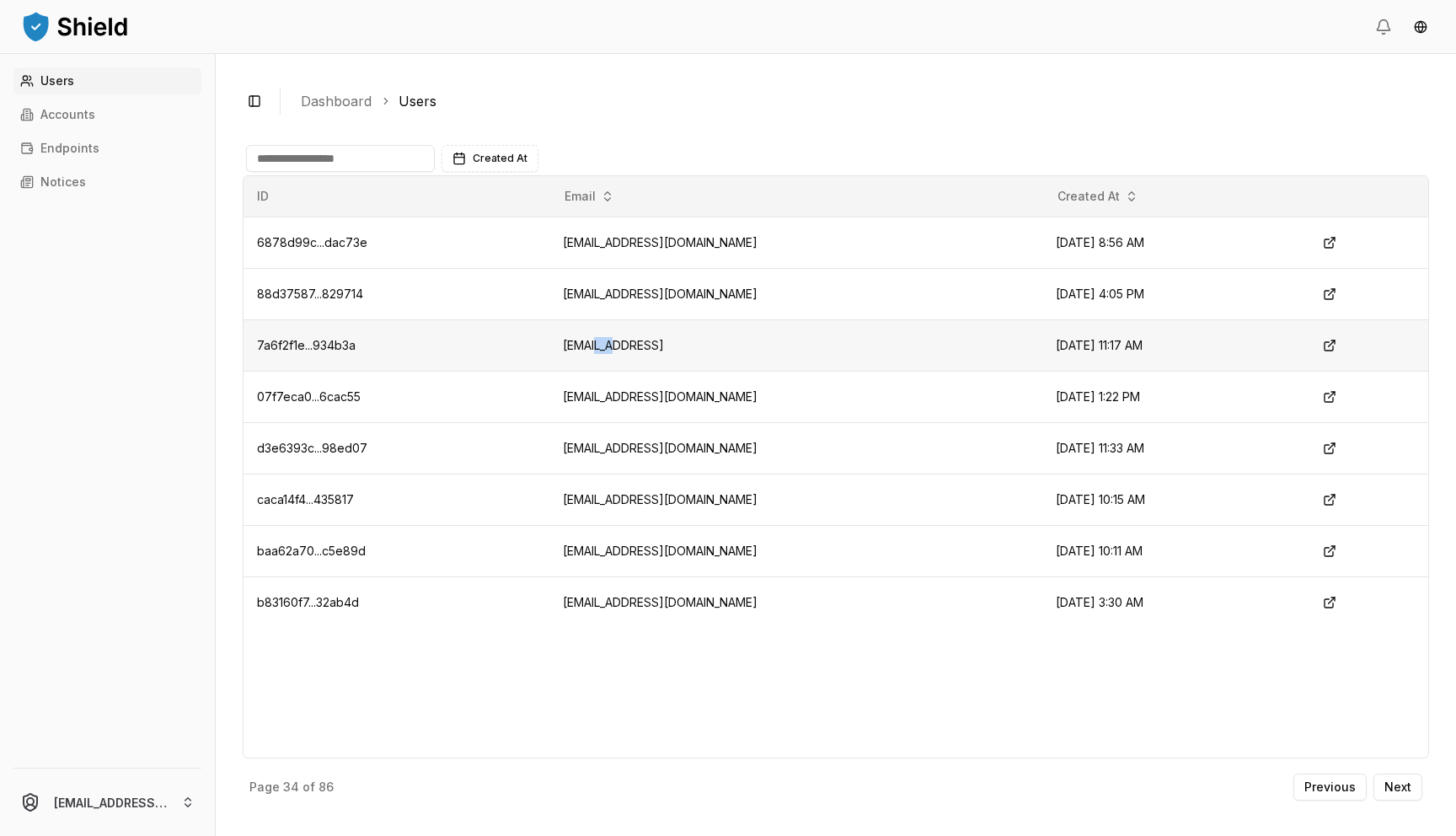
click at [576, 344] on td "[EMAIL_ADDRESS]" at bounding box center [796, 345] width 493 height 52
click at [1414, 782] on button "Next" at bounding box center [1398, 787] width 49 height 27
click at [817, 723] on div "ID Email Created At 53cc62b1...80cb27 [EMAIL_ADDRESS][DOMAIN_NAME] [DATE] 10:14…" at bounding box center [836, 467] width 1187 height 584
click at [1388, 787] on p "Next" at bounding box center [1398, 787] width 27 height 12
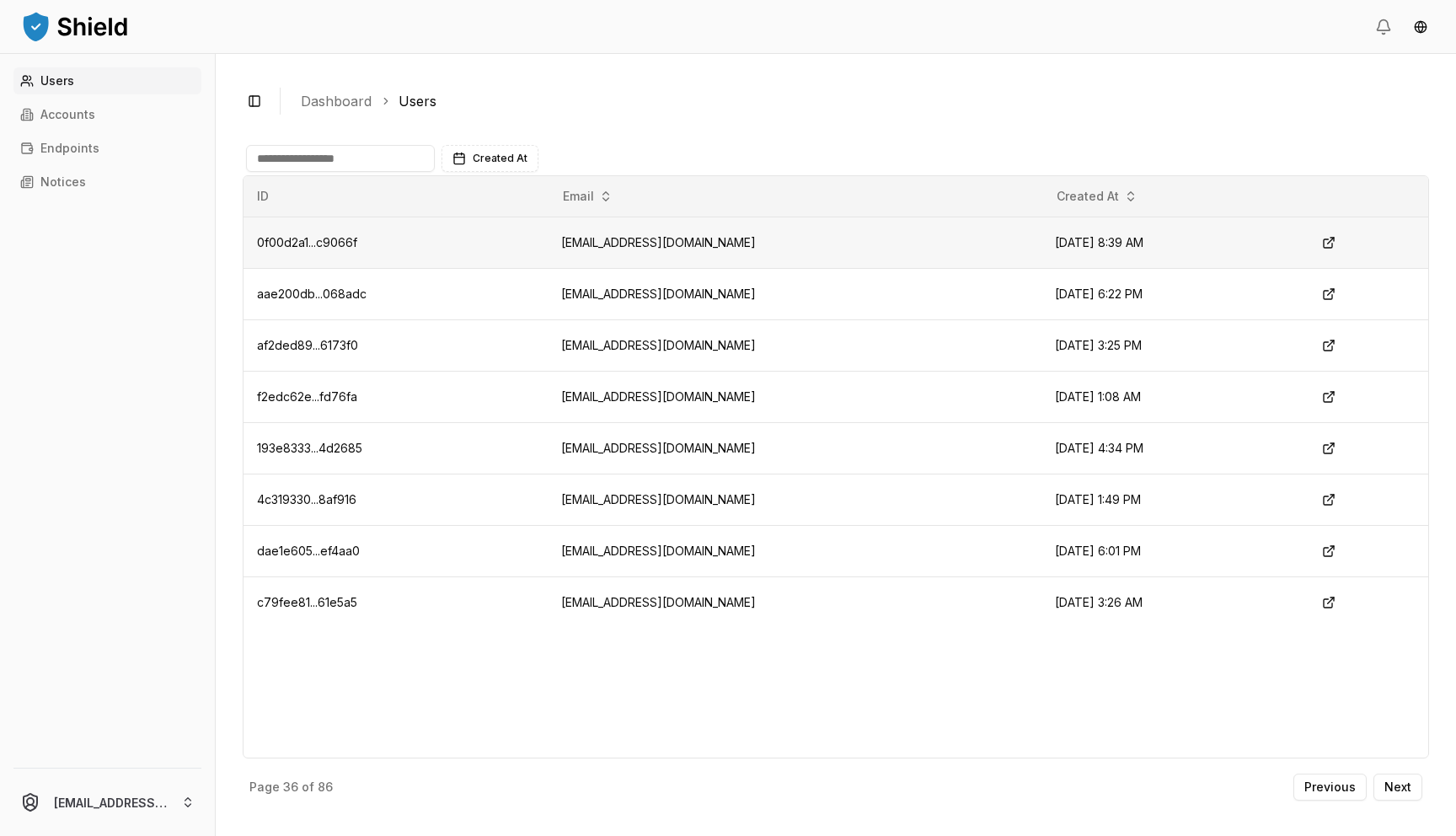
click at [625, 241] on td "[EMAIL_ADDRESS][DOMAIN_NAME]" at bounding box center [795, 243] width 494 height 52
click at [1408, 785] on p "Next" at bounding box center [1398, 787] width 27 height 12
click at [1394, 784] on p "Next" at bounding box center [1398, 787] width 27 height 12
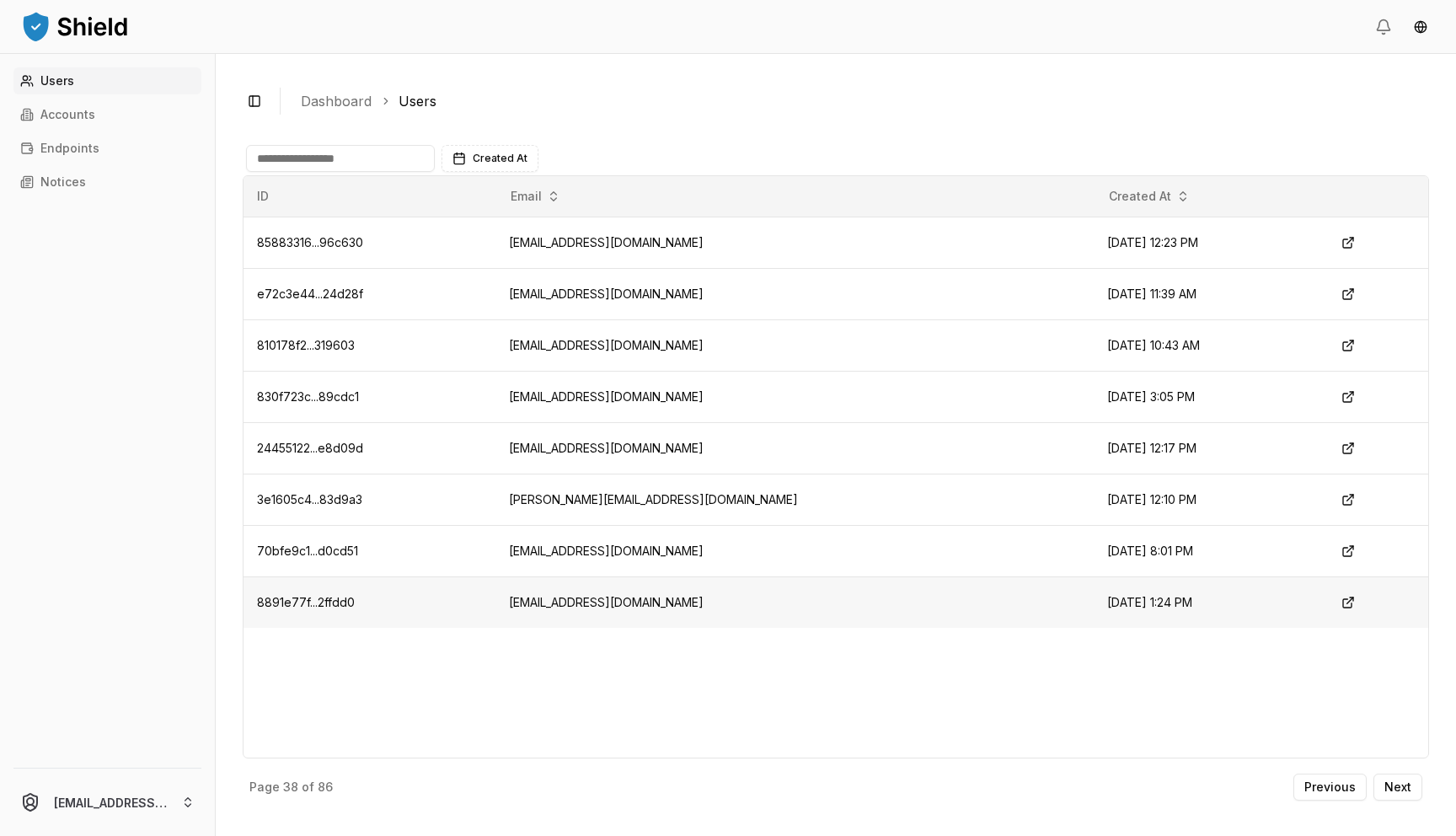
click at [656, 606] on td "[EMAIL_ADDRESS][DOMAIN_NAME]" at bounding box center [794, 602] width 599 height 52
click at [799, 689] on div "ID Email Created At 85883316...96c630 [EMAIL_ADDRESS][DOMAIN_NAME] [DATE] 12:23…" at bounding box center [836, 467] width 1187 height 584
click at [1410, 790] on p "Next" at bounding box center [1398, 787] width 27 height 12
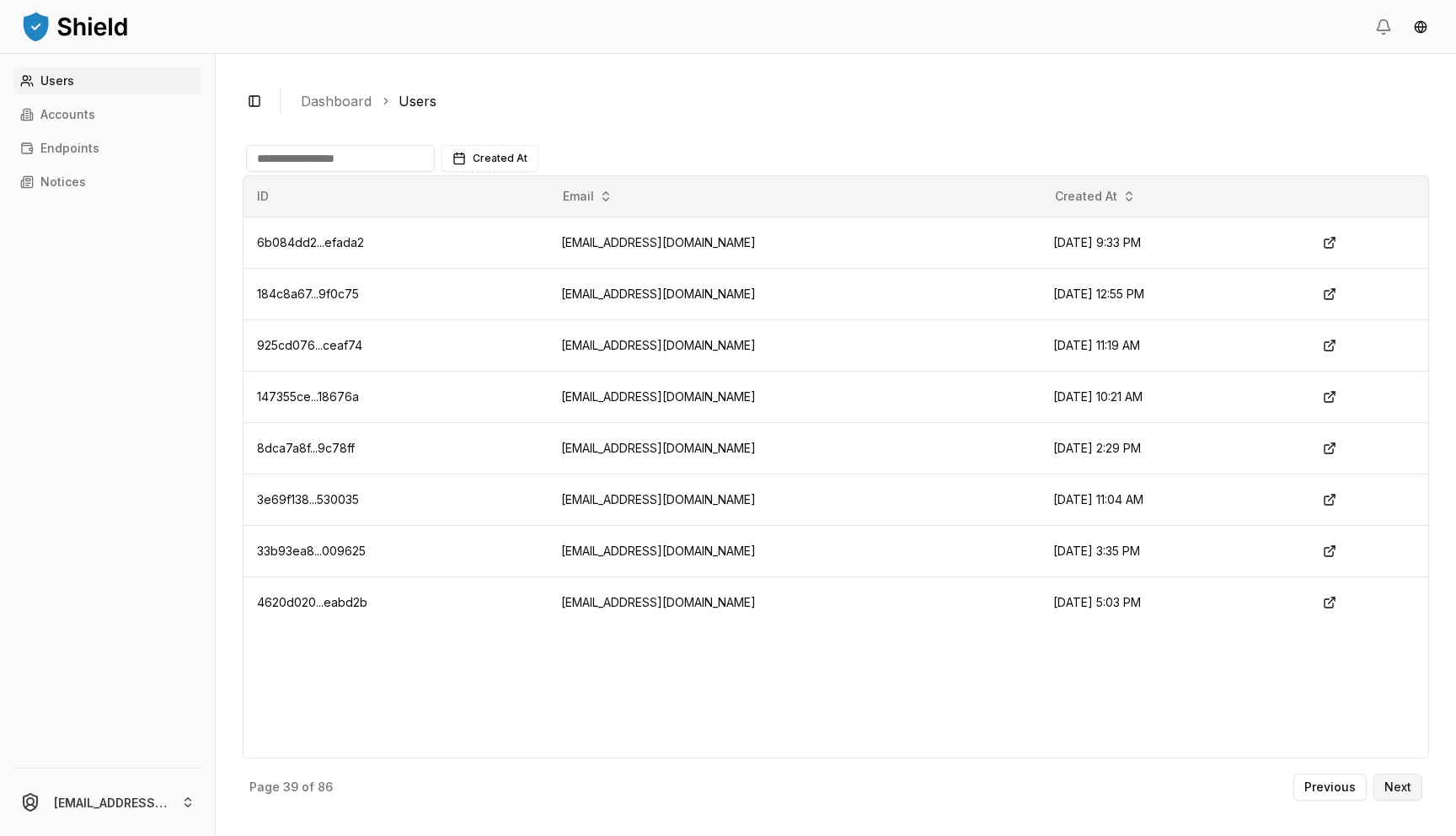
click at [1405, 795] on button "Next" at bounding box center [1398, 787] width 49 height 27
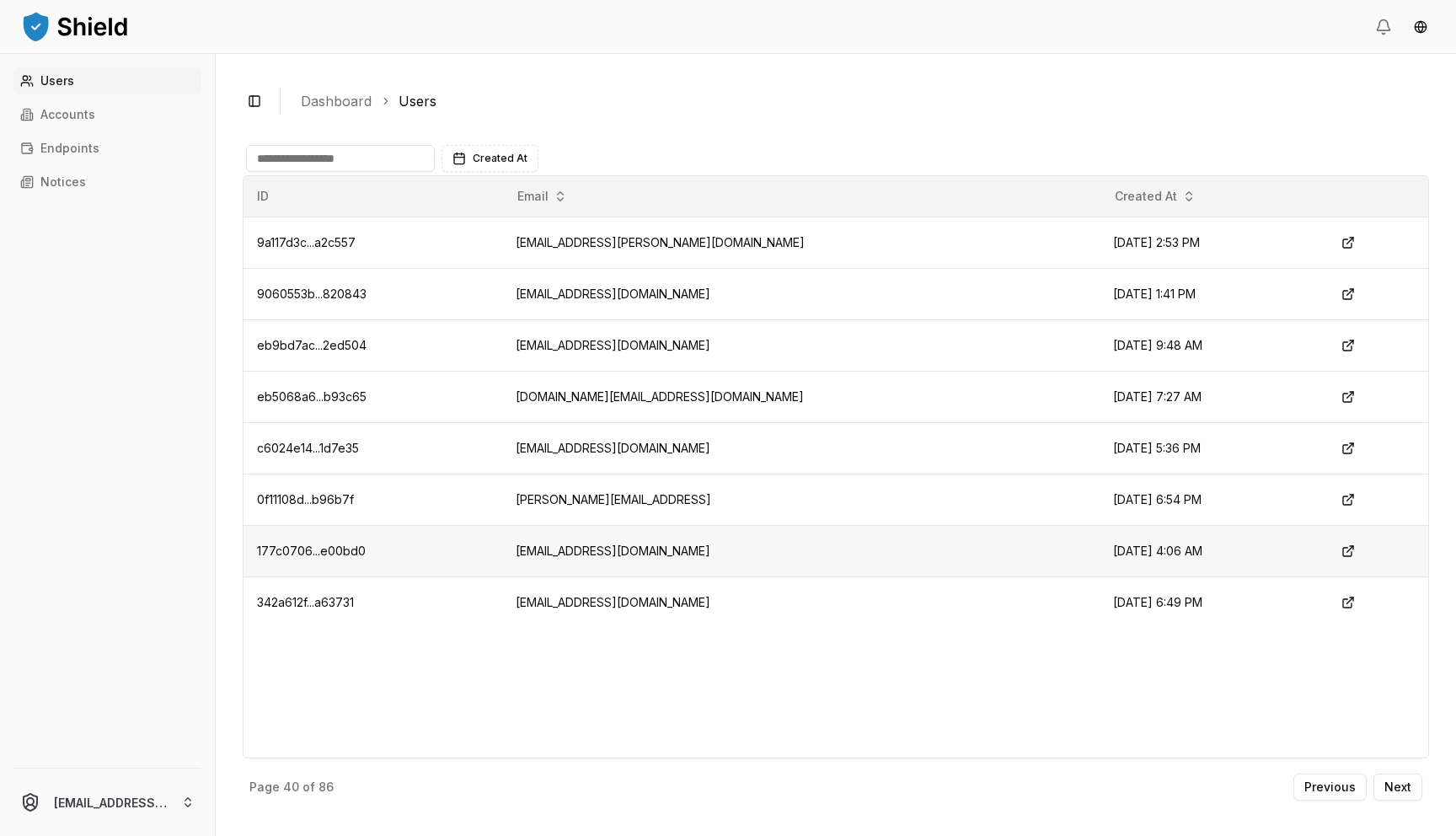
click at [616, 556] on td "[EMAIL_ADDRESS][DOMAIN_NAME]" at bounding box center [801, 551] width 599 height 52
click at [1401, 787] on p "Next" at bounding box center [1398, 787] width 27 height 12
click at [649, 397] on td "[PERSON_NAME][EMAIL_ADDRESS][DOMAIN_NAME]" at bounding box center [795, 397] width 598 height 52
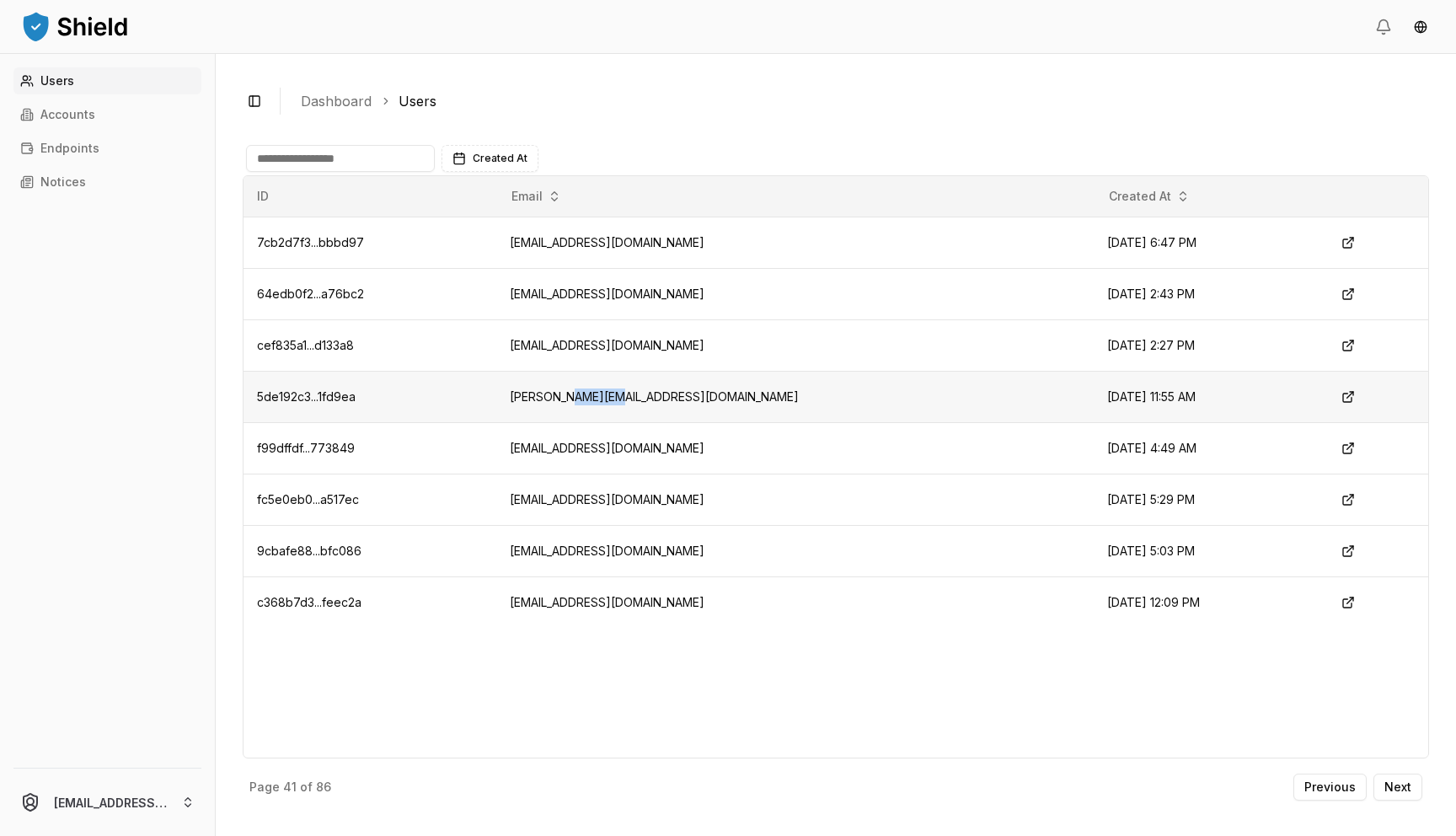
click at [649, 397] on td "[PERSON_NAME][EMAIL_ADDRESS][DOMAIN_NAME]" at bounding box center [795, 397] width 598 height 52
click at [620, 495] on td "[EMAIL_ADDRESS][DOMAIN_NAME]" at bounding box center [795, 500] width 598 height 52
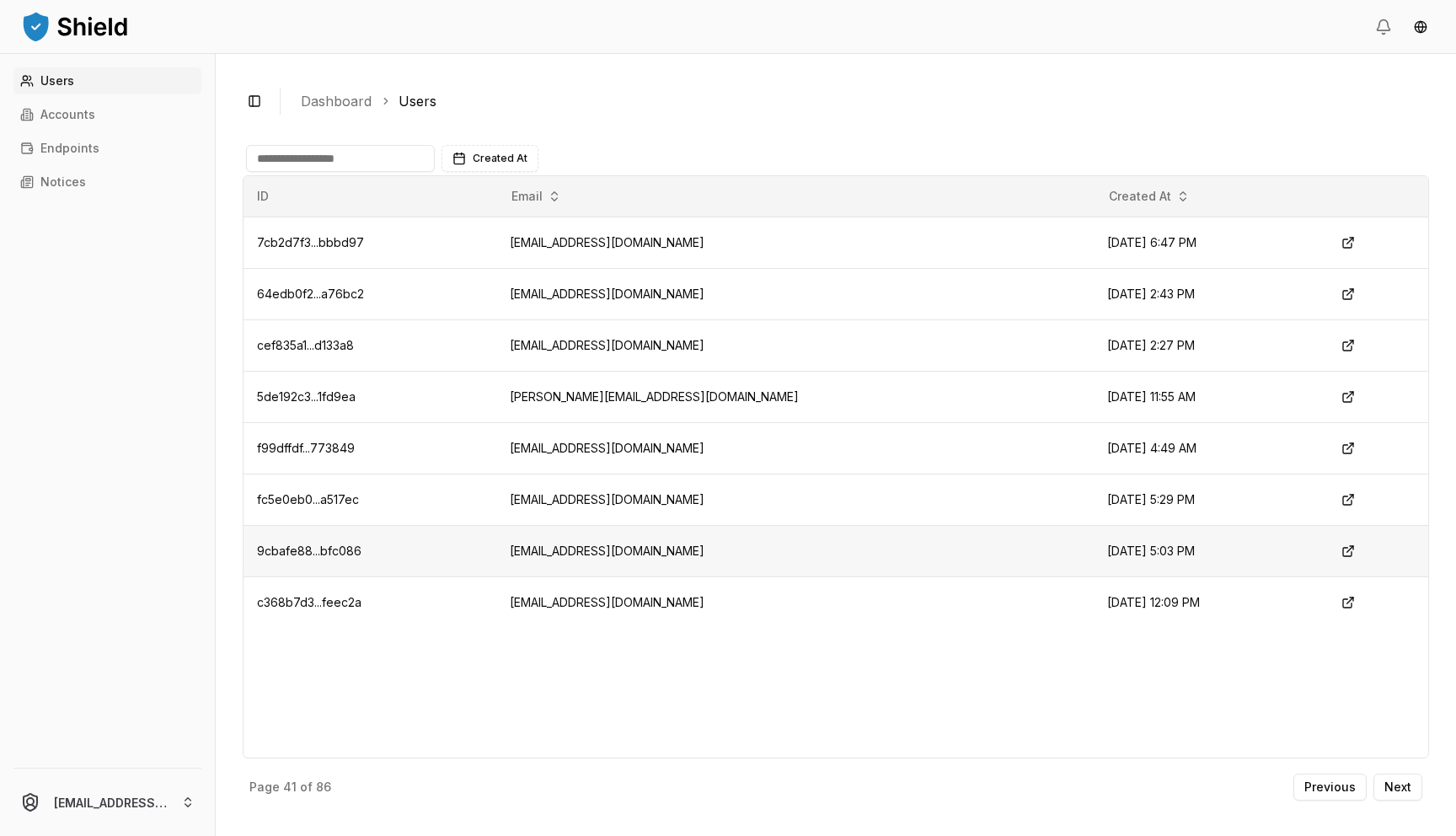
click at [625, 554] on td "[EMAIL_ADDRESS][DOMAIN_NAME]" at bounding box center [795, 551] width 598 height 52
click at [640, 601] on td "[EMAIL_ADDRESS][DOMAIN_NAME]" at bounding box center [795, 602] width 598 height 52
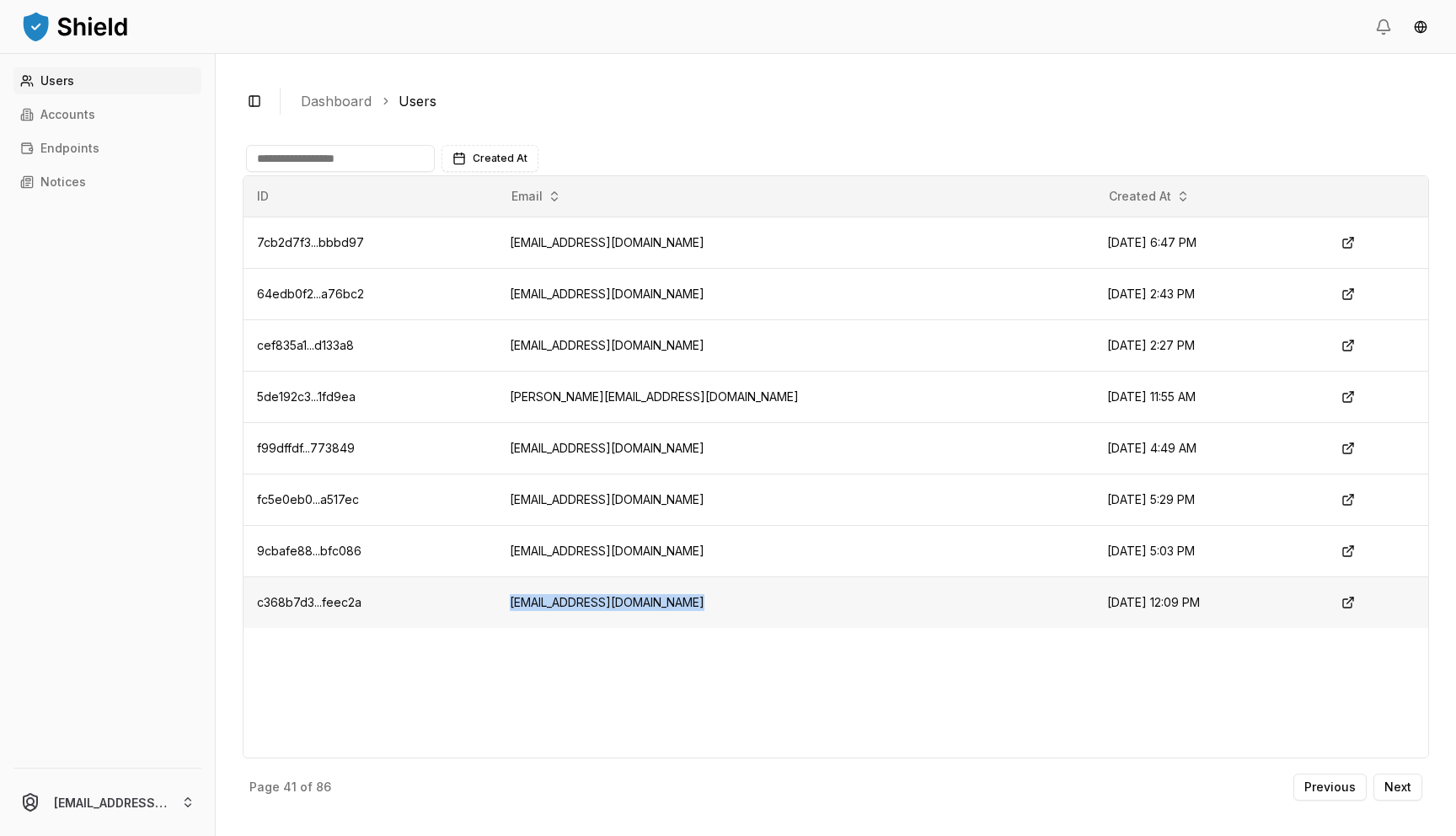
click at [640, 601] on td "[EMAIL_ADDRESS][DOMAIN_NAME]" at bounding box center [795, 602] width 598 height 52
click at [1404, 784] on p "Next" at bounding box center [1398, 787] width 27 height 12
click at [1399, 789] on p "Next" at bounding box center [1398, 787] width 27 height 12
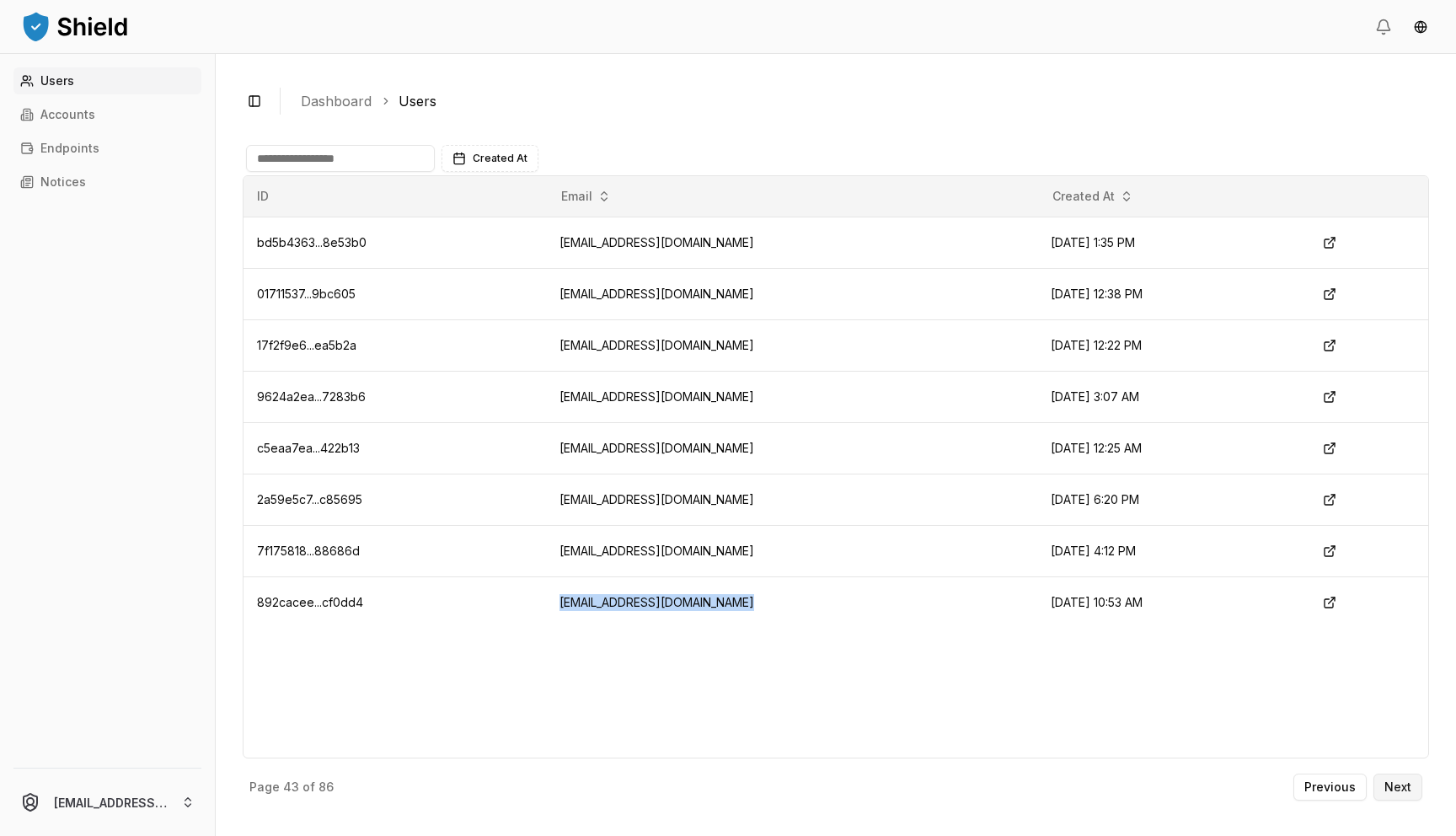
click at [1405, 794] on button "Next" at bounding box center [1398, 787] width 49 height 27
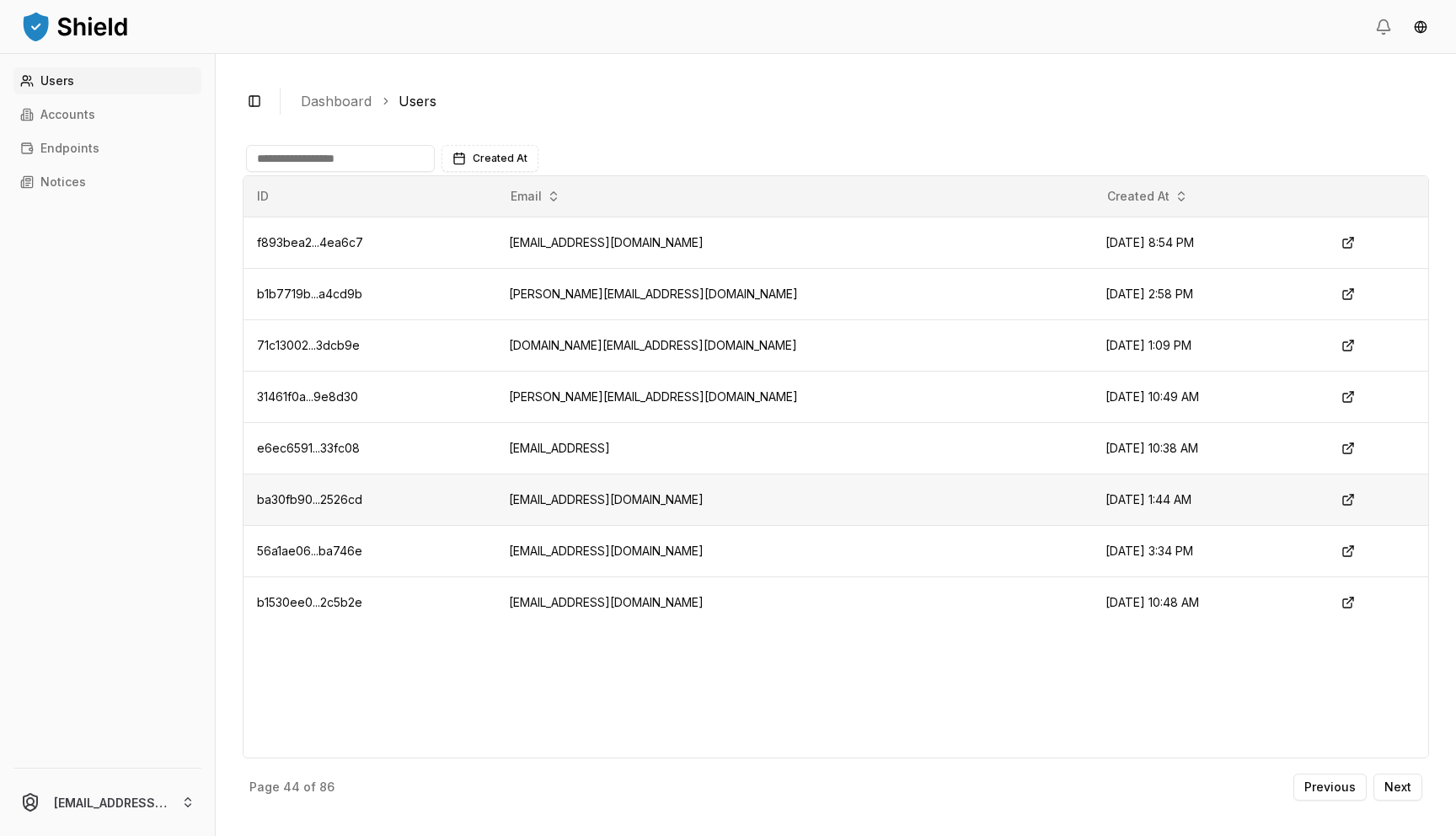
click at [683, 492] on td "[EMAIL_ADDRESS][DOMAIN_NAME]" at bounding box center [794, 500] width 598 height 52
click at [645, 347] on td "[DOMAIN_NAME][EMAIL_ADDRESS][DOMAIN_NAME]" at bounding box center [794, 345] width 598 height 52
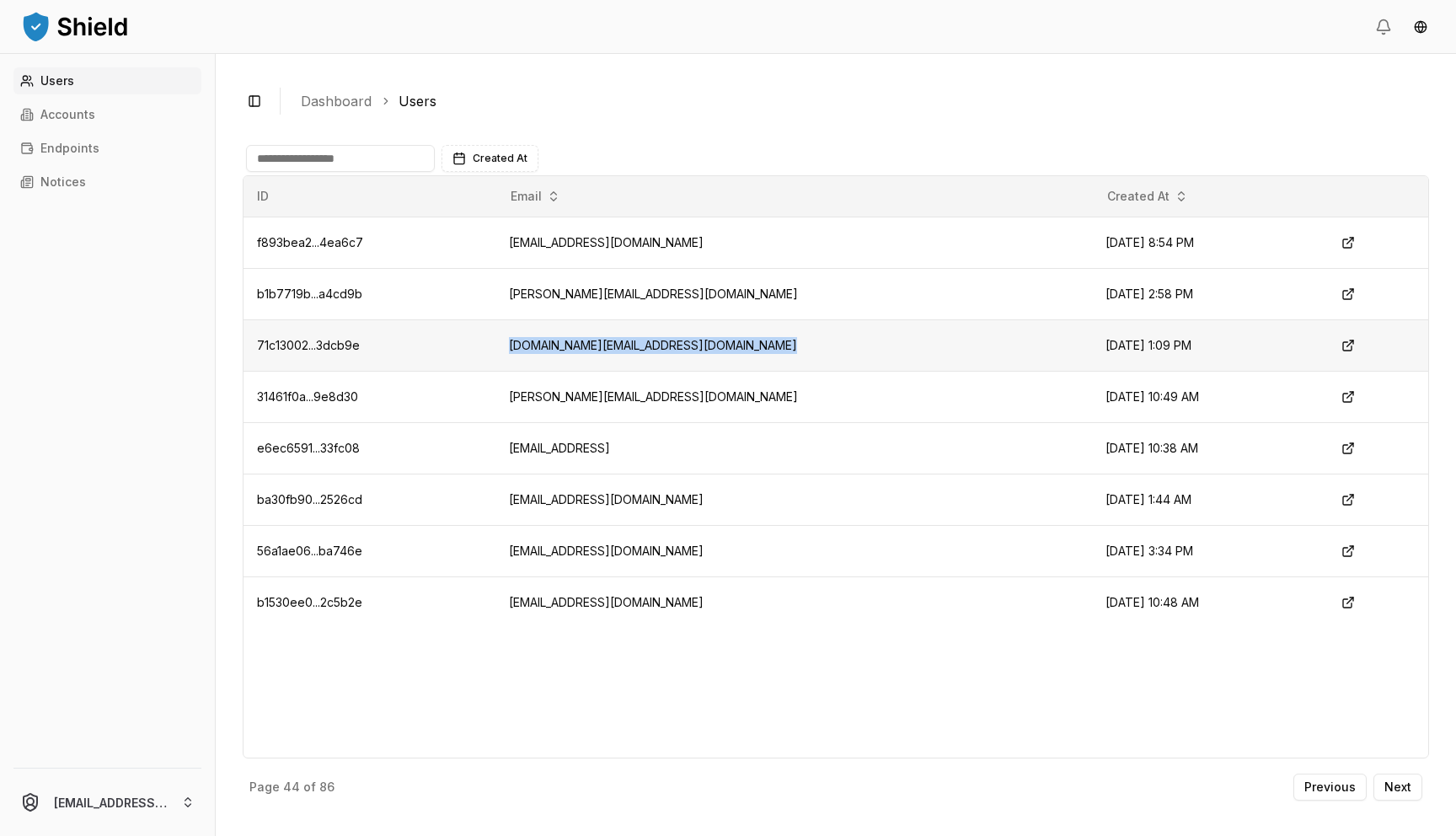
click at [645, 347] on td "[DOMAIN_NAME][EMAIL_ADDRESS][DOMAIN_NAME]" at bounding box center [794, 345] width 598 height 52
click at [626, 294] on td "[PERSON_NAME][EMAIL_ADDRESS][DOMAIN_NAME]" at bounding box center [794, 294] width 598 height 52
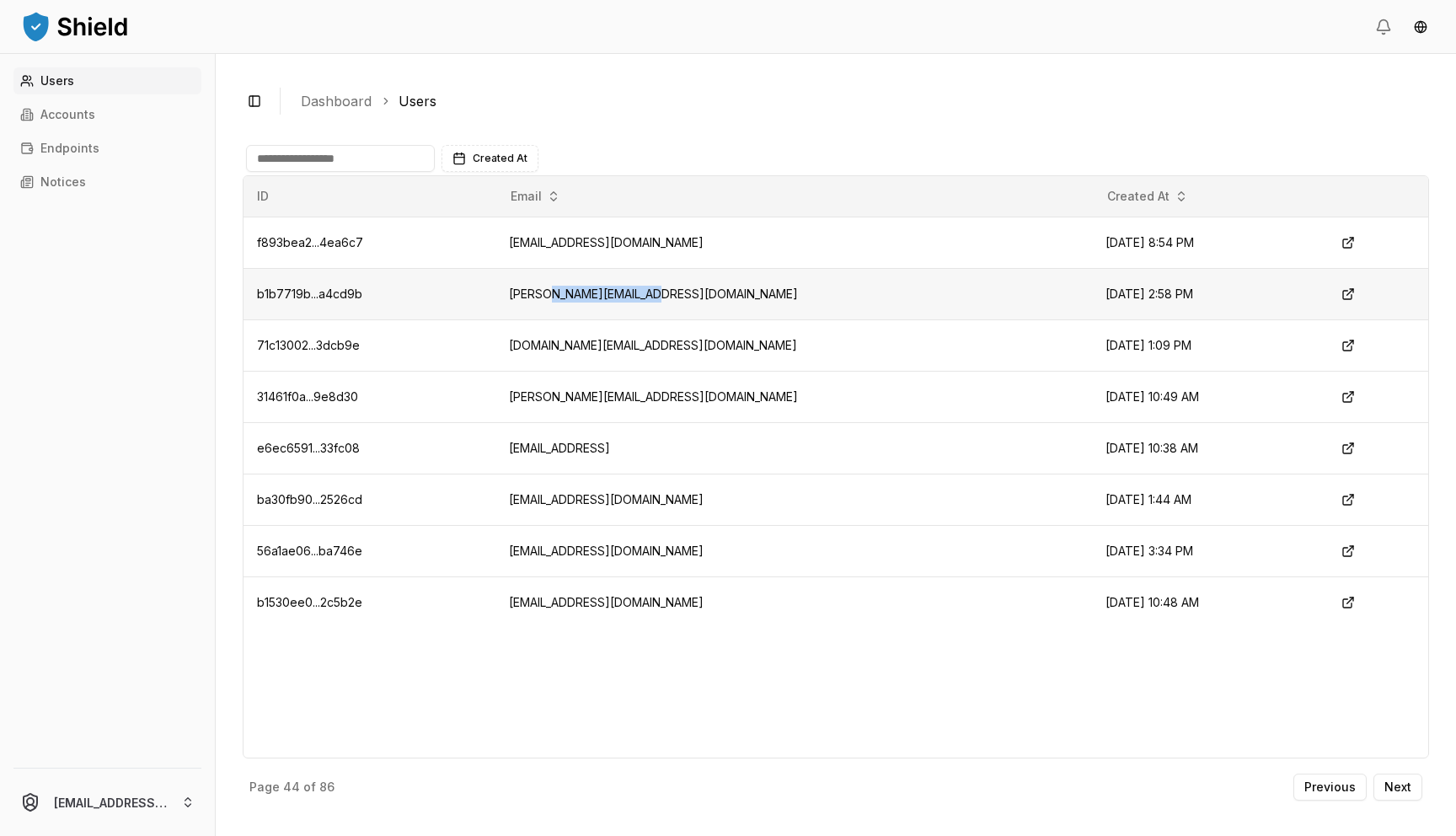
click at [626, 294] on td "[PERSON_NAME][EMAIL_ADDRESS][DOMAIN_NAME]" at bounding box center [794, 294] width 598 height 52
click at [1410, 785] on p "Next" at bounding box center [1398, 787] width 27 height 12
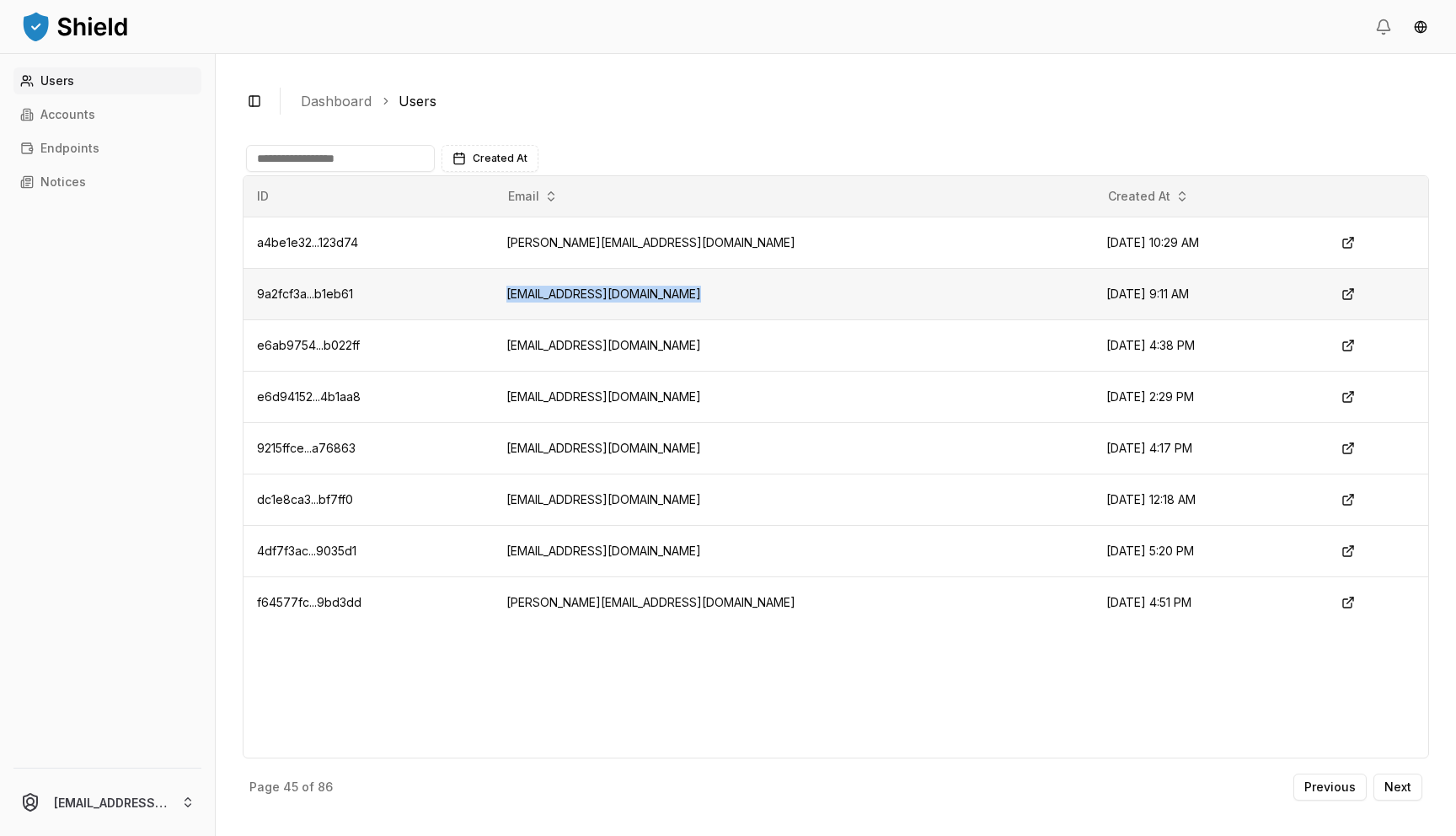
click at [684, 286] on td "[EMAIL_ADDRESS][DOMAIN_NAME]" at bounding box center [793, 294] width 600 height 52
click at [629, 249] on td "[PERSON_NAME][EMAIL_ADDRESS][DOMAIN_NAME]" at bounding box center [793, 243] width 600 height 52
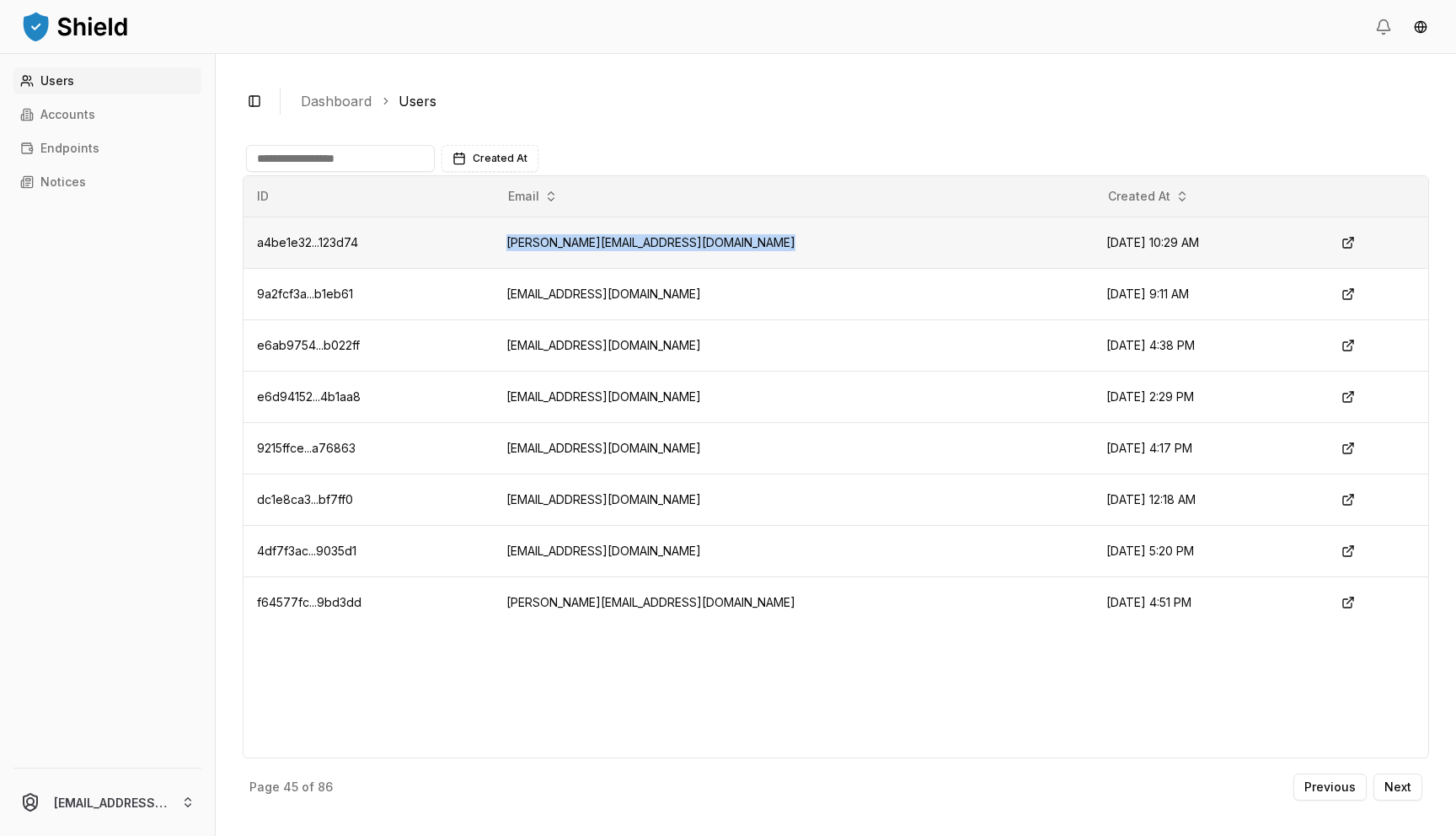
click at [629, 249] on td "[PERSON_NAME][EMAIL_ADDRESS][DOMAIN_NAME]" at bounding box center [793, 243] width 600 height 52
click at [597, 498] on td "[EMAIL_ADDRESS][DOMAIN_NAME]" at bounding box center [793, 500] width 600 height 52
click at [661, 601] on td "[PERSON_NAME][EMAIL_ADDRESS][DOMAIN_NAME]" at bounding box center [793, 602] width 600 height 52
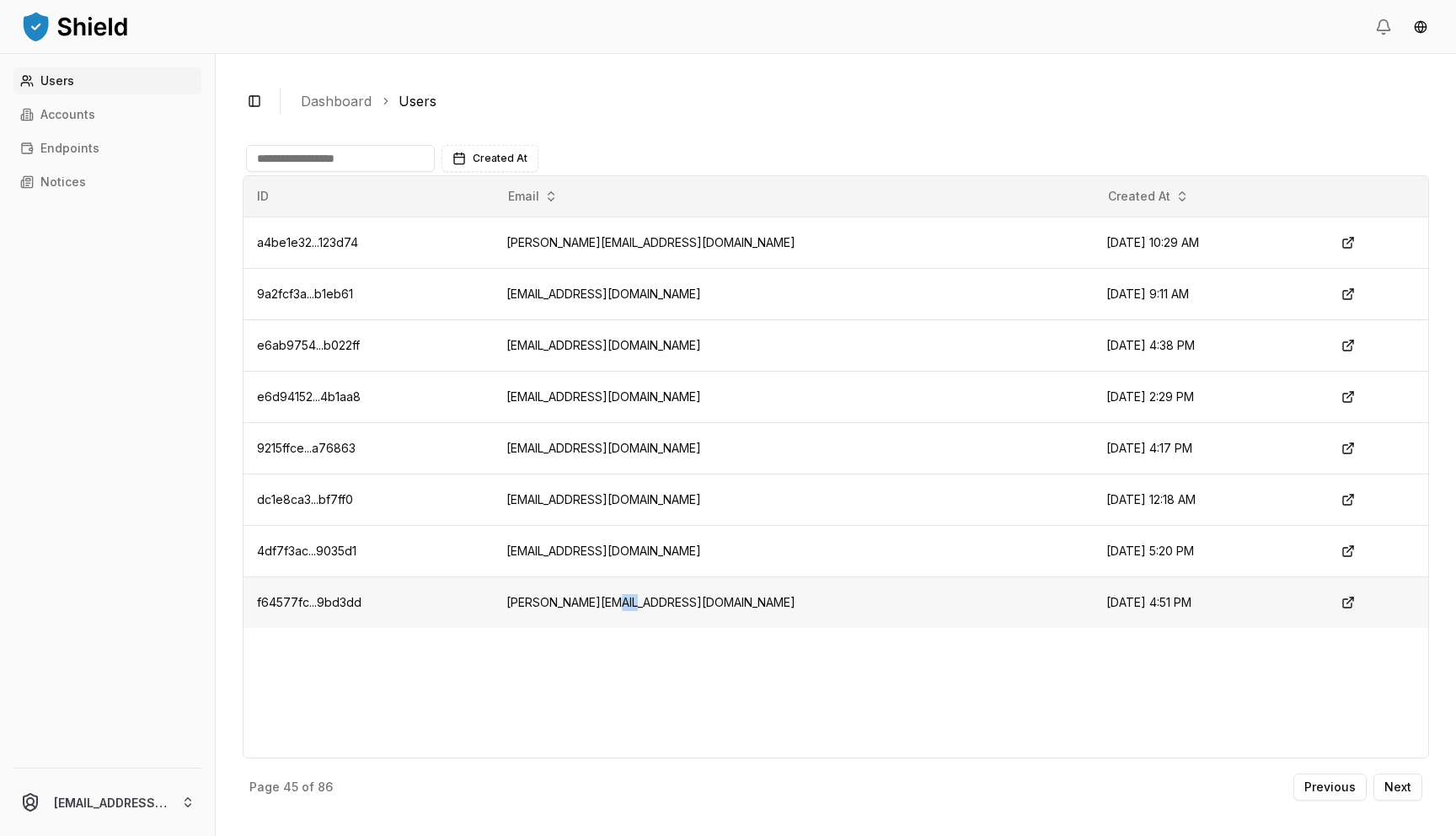
click at [661, 601] on td "[PERSON_NAME][EMAIL_ADDRESS][DOMAIN_NAME]" at bounding box center [793, 602] width 600 height 52
click at [1412, 790] on button "Next" at bounding box center [1398, 787] width 49 height 27
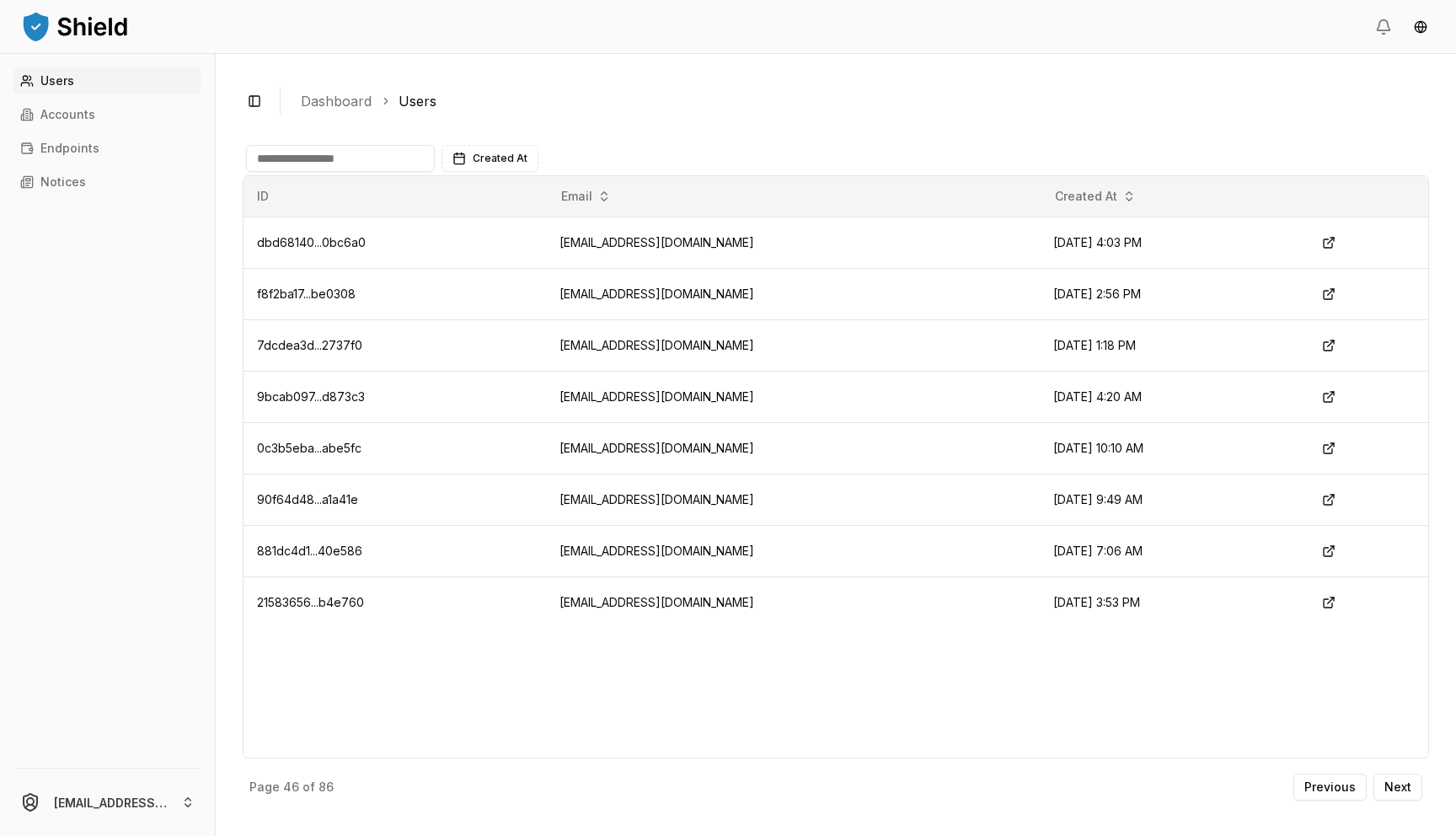
click at [1072, 725] on div "ID Email Created At dbd68140...0bc6a0 [EMAIL_ADDRESS][DOMAIN_NAME] [DATE] 4:03 …" at bounding box center [836, 467] width 1187 height 584
click at [632, 550] on td "[EMAIL_ADDRESS][DOMAIN_NAME]" at bounding box center [793, 551] width 494 height 52
click at [1409, 779] on button "Next" at bounding box center [1398, 787] width 49 height 27
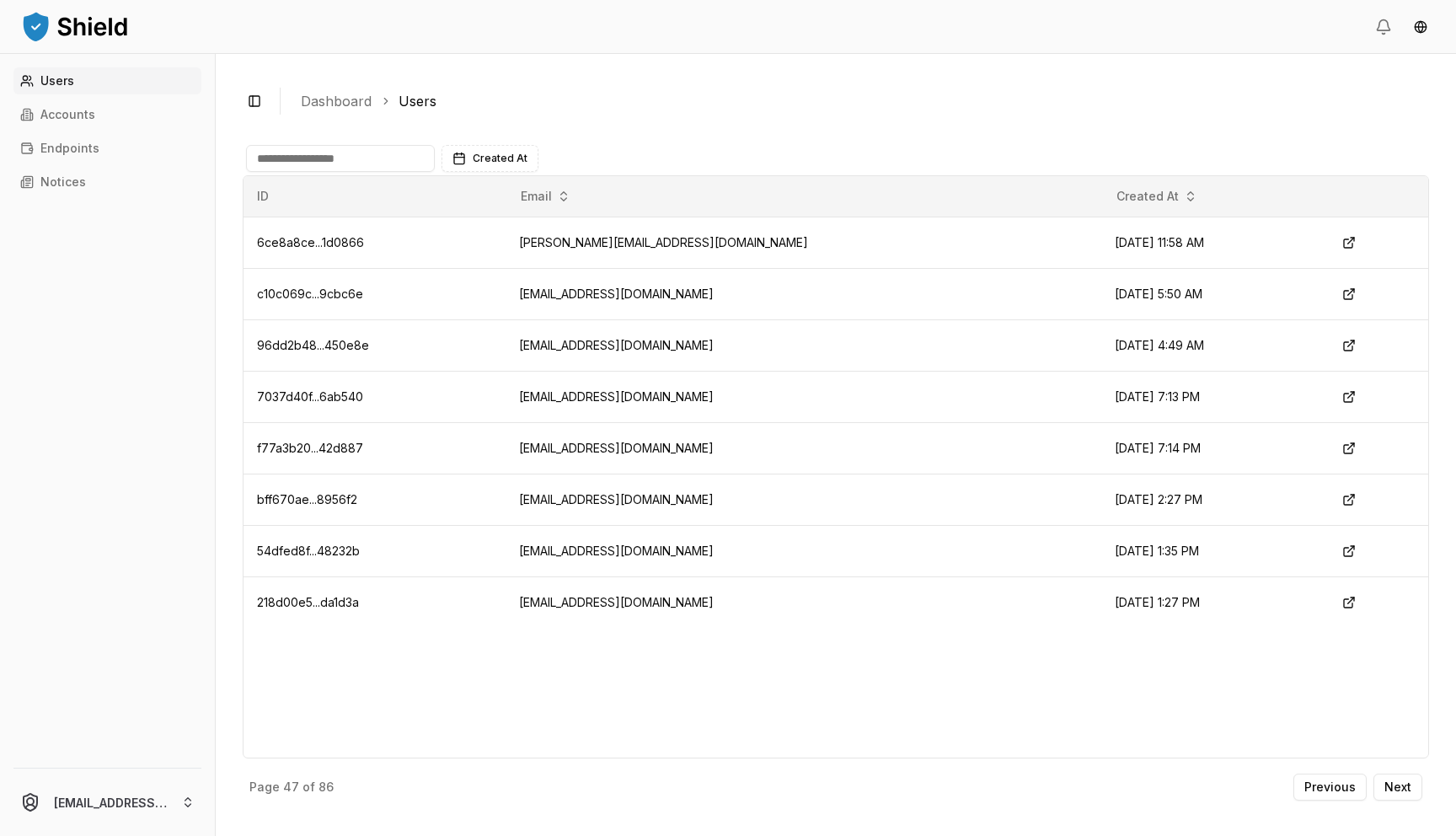
click at [834, 683] on div "ID Email Created At 6ce8a8ce...1d0866 [PERSON_NAME][EMAIL_ADDRESS][DOMAIN_NAME]…" at bounding box center [836, 467] width 1187 height 584
click at [663, 550] on td "[EMAIL_ADDRESS][DOMAIN_NAME]" at bounding box center [804, 551] width 596 height 52
click at [698, 402] on td "[EMAIL_ADDRESS][DOMAIN_NAME]" at bounding box center [804, 397] width 596 height 52
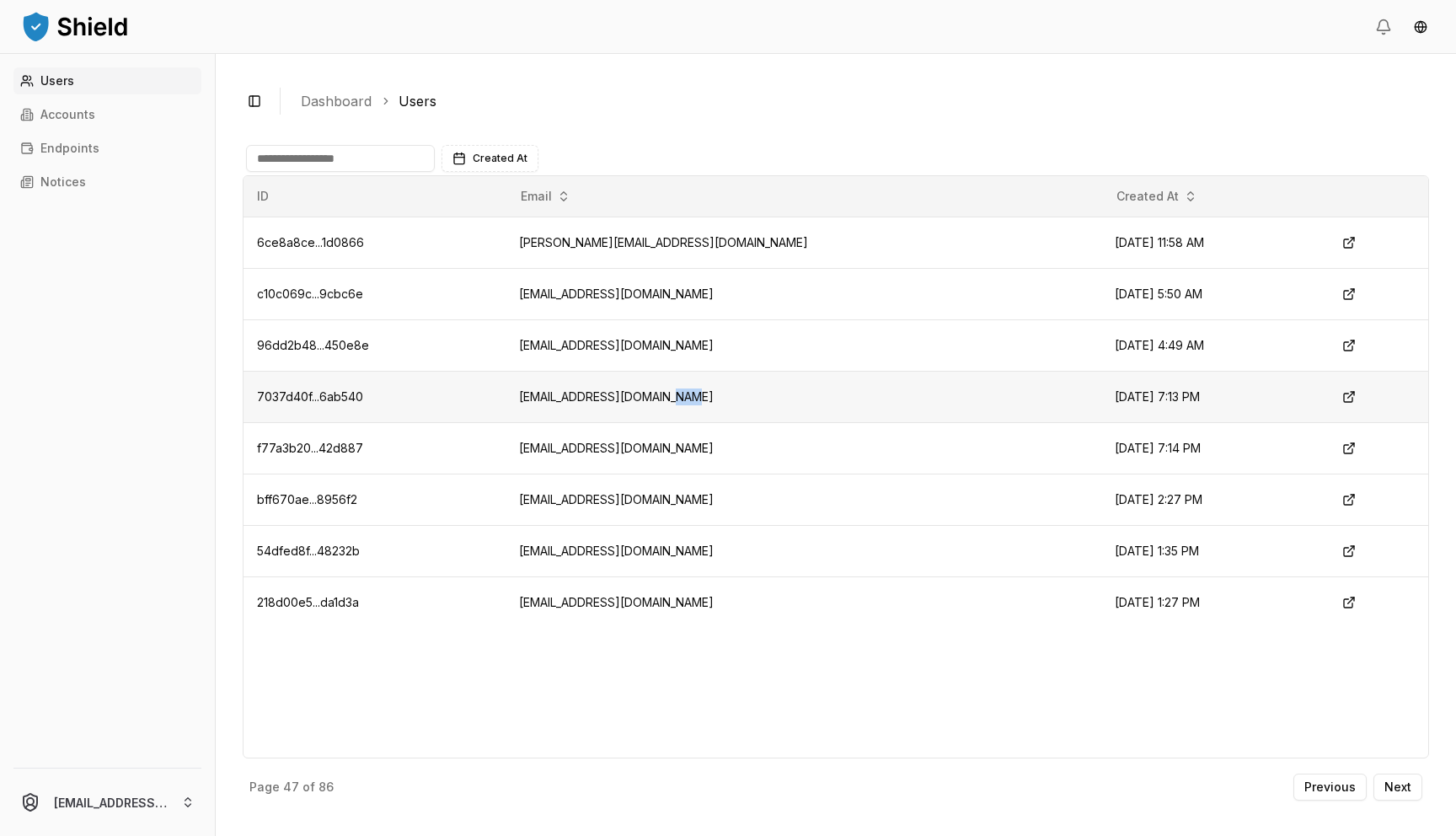
click at [698, 402] on td "[EMAIL_ADDRESS][DOMAIN_NAME]" at bounding box center [804, 397] width 596 height 52
click at [649, 242] on td "[PERSON_NAME][EMAIL_ADDRESS][DOMAIN_NAME]" at bounding box center [804, 243] width 596 height 52
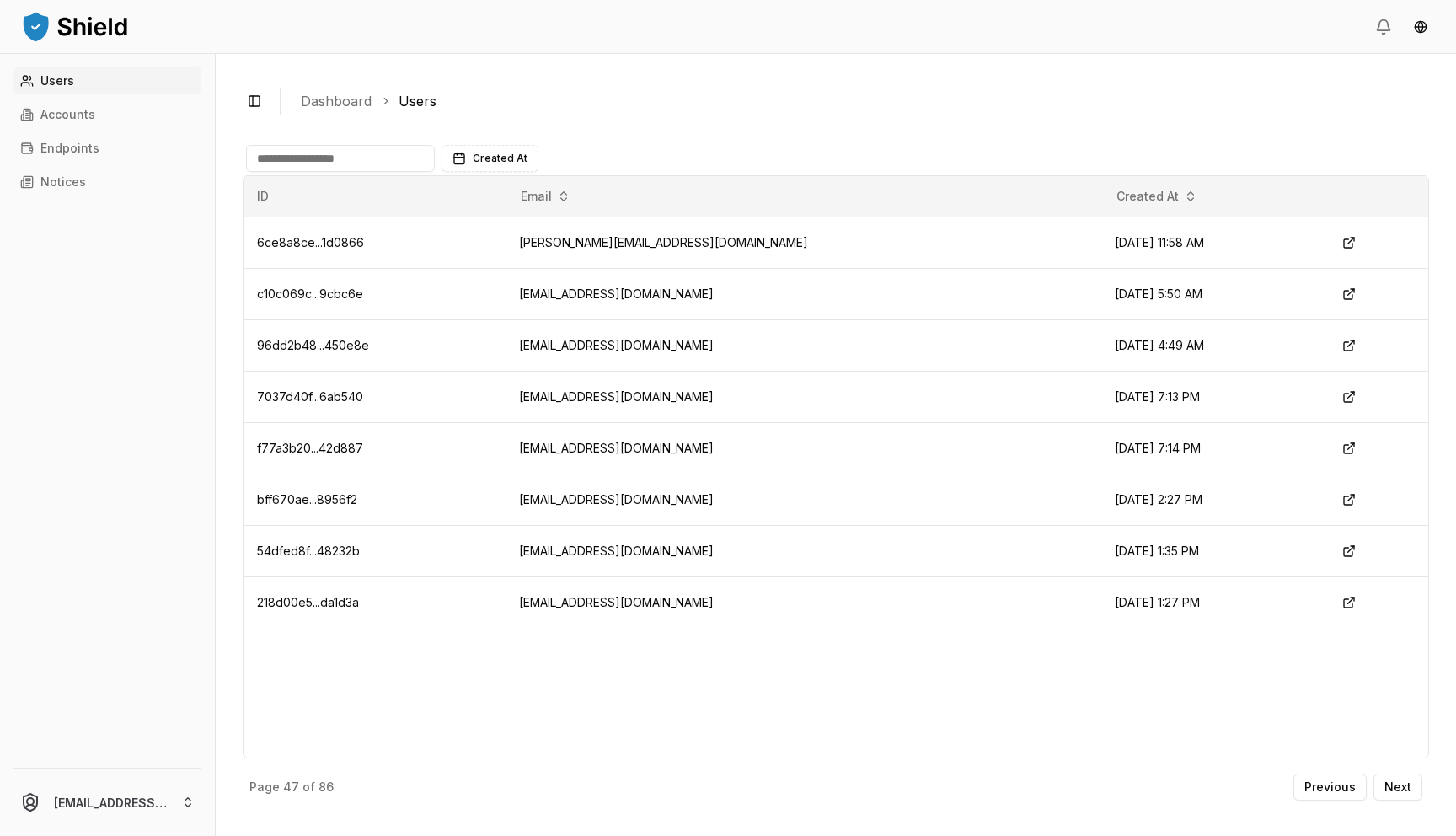
click at [1392, 773] on div "Page 47 of 86 Previous Next" at bounding box center [836, 783] width 1187 height 51
click at [1398, 790] on p "Next" at bounding box center [1398, 787] width 27 height 12
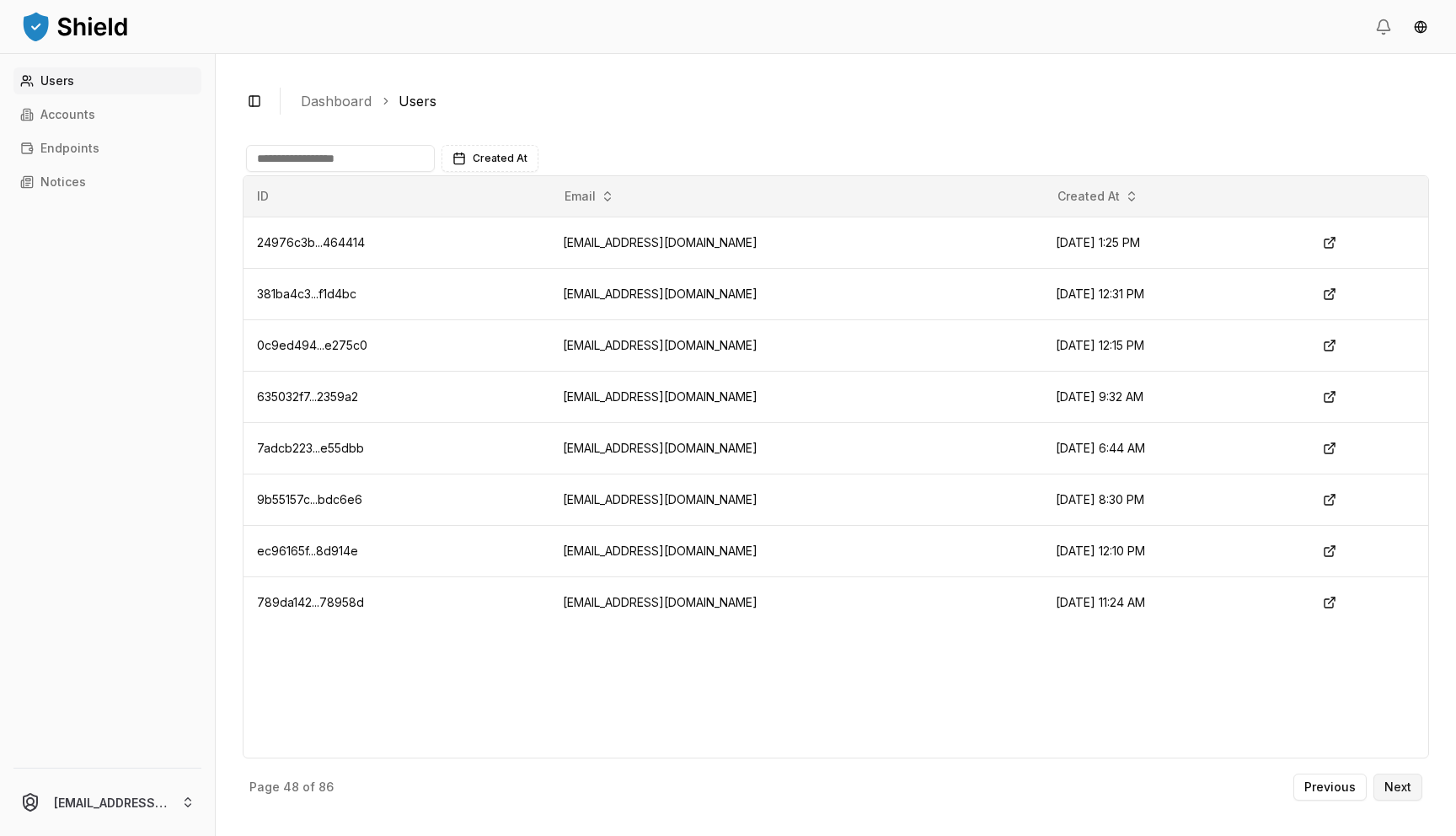
click at [1398, 790] on p "Next" at bounding box center [1398, 787] width 27 height 12
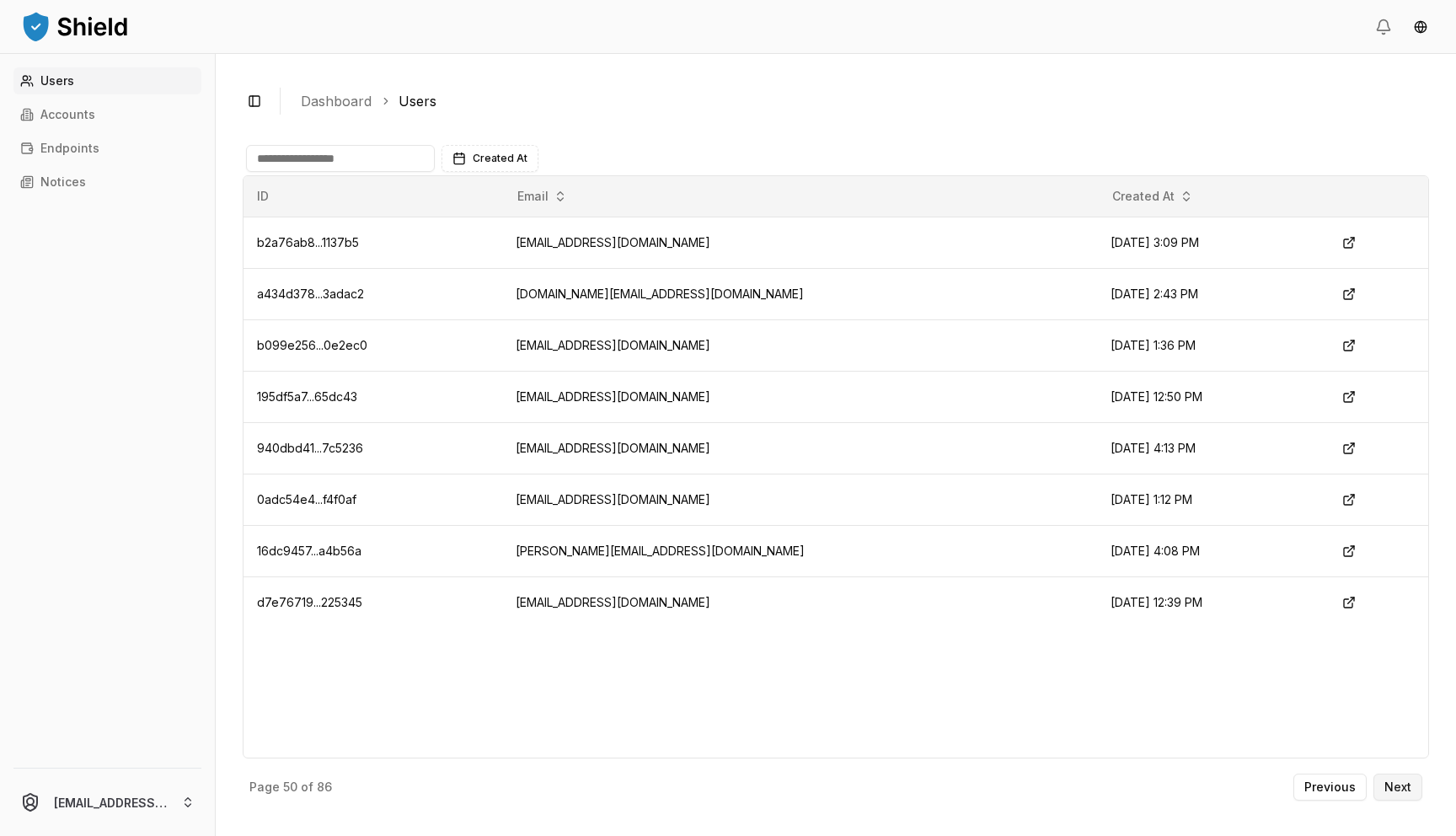
click at [1398, 790] on p "Next" at bounding box center [1398, 787] width 27 height 12
click at [1396, 786] on p "Next" at bounding box center [1398, 787] width 27 height 12
click at [1398, 783] on p "Next" at bounding box center [1398, 787] width 27 height 12
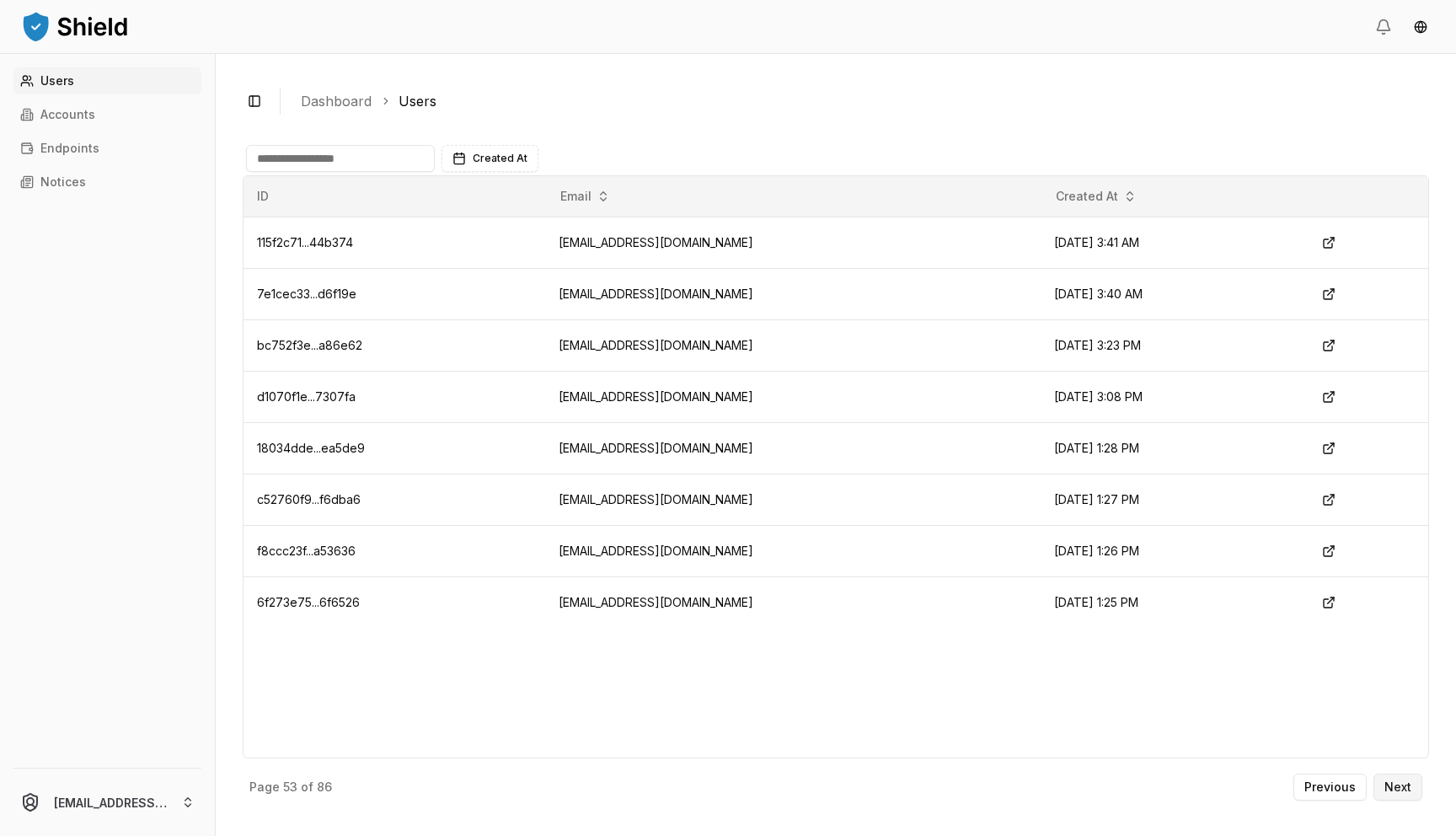
click at [1398, 783] on p "Next" at bounding box center [1398, 787] width 27 height 12
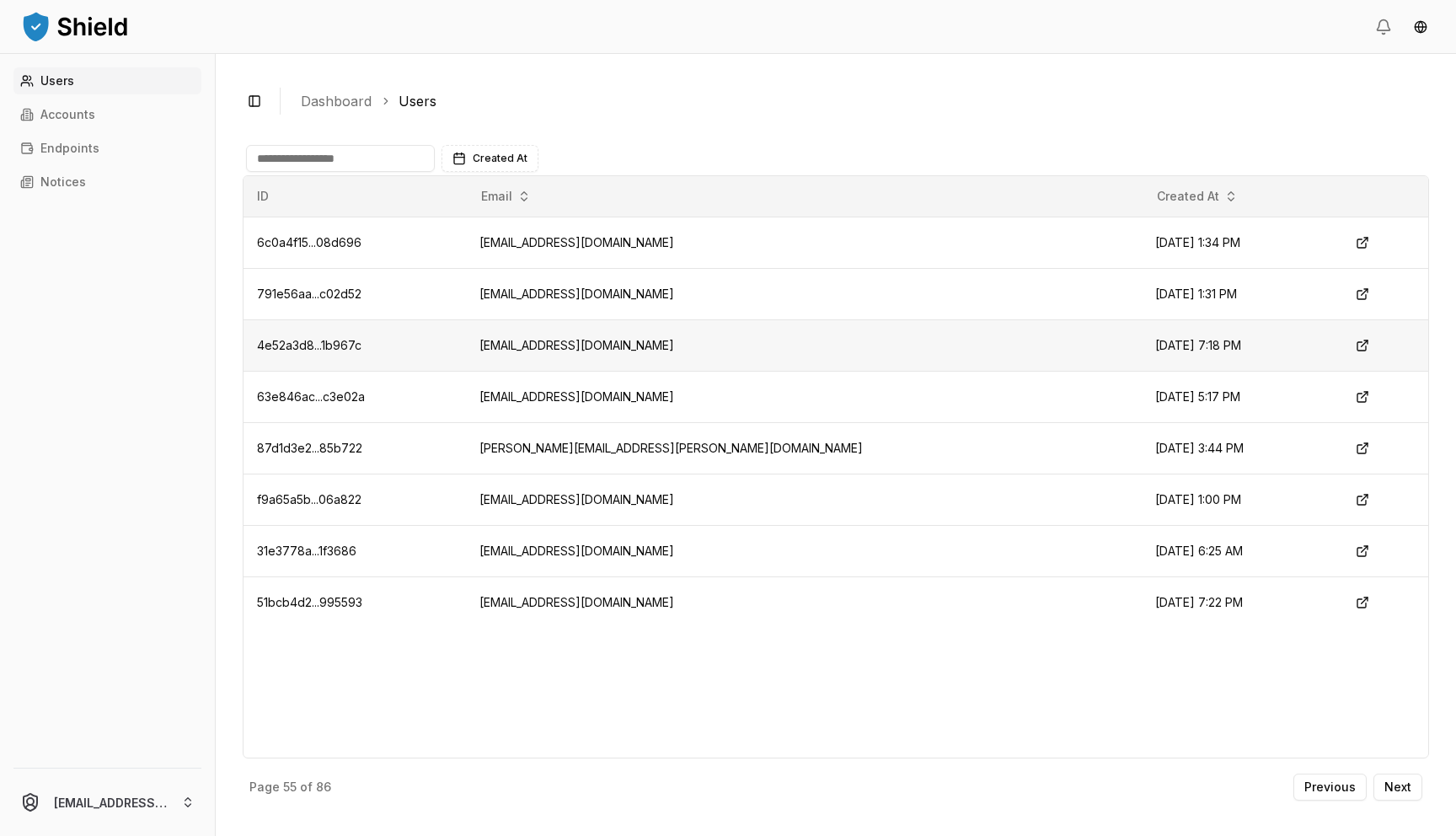
click at [658, 352] on td "[EMAIL_ADDRESS][DOMAIN_NAME]" at bounding box center [804, 345] width 677 height 52
click at [1393, 789] on p "Next" at bounding box center [1398, 787] width 27 height 12
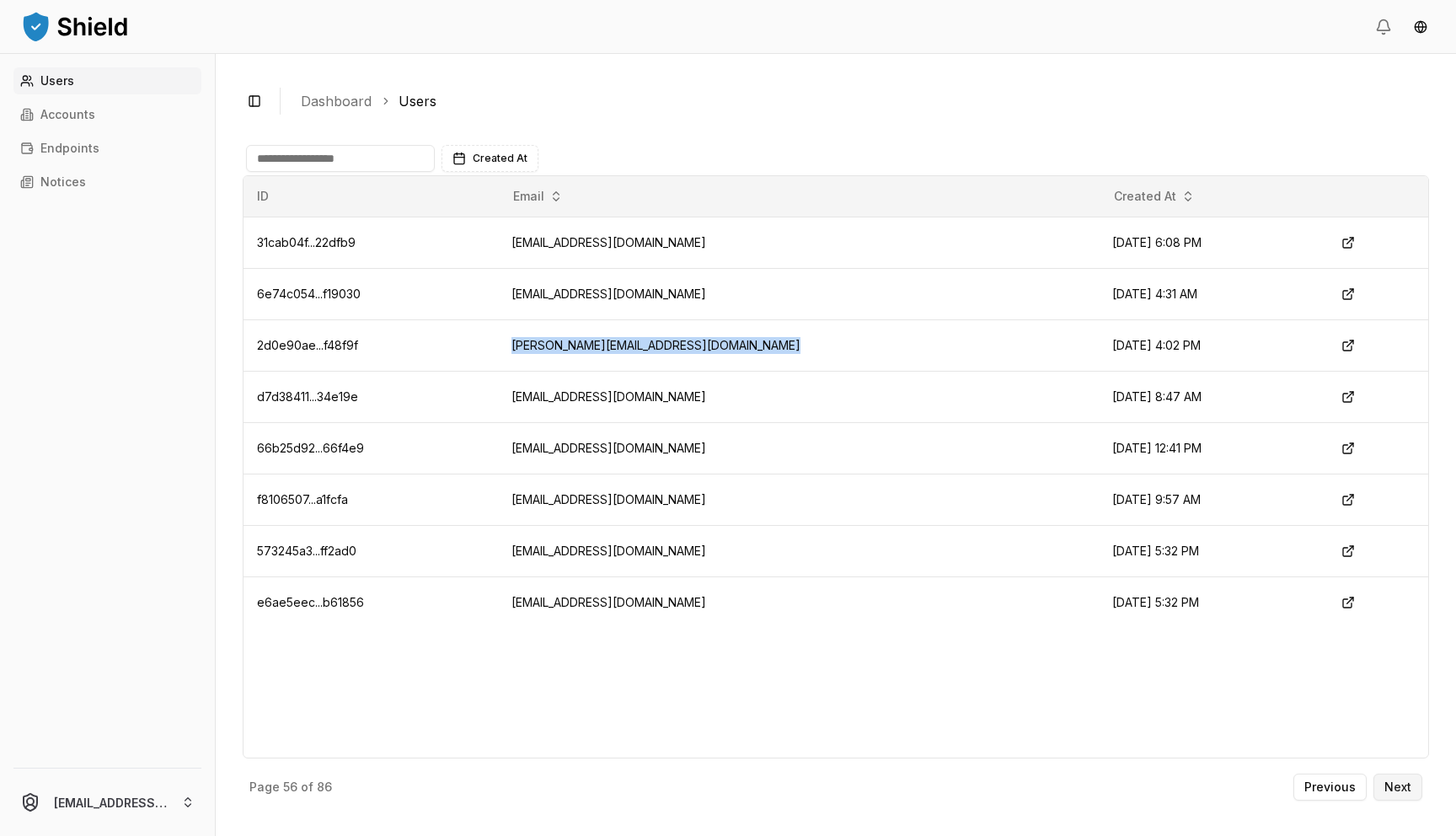
click at [1404, 784] on p "Next" at bounding box center [1398, 787] width 27 height 12
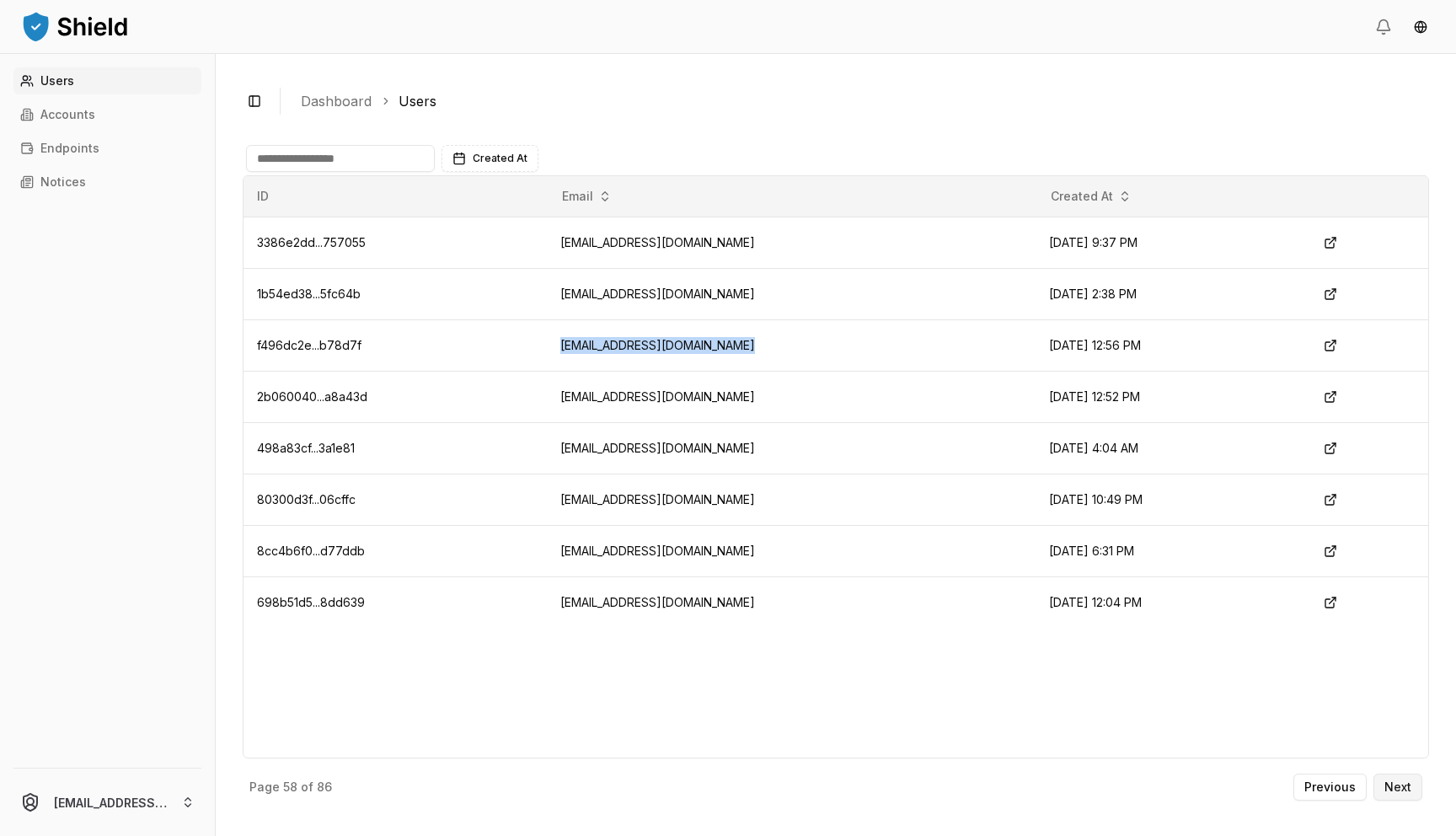
click at [1404, 784] on p "Next" at bounding box center [1398, 787] width 27 height 12
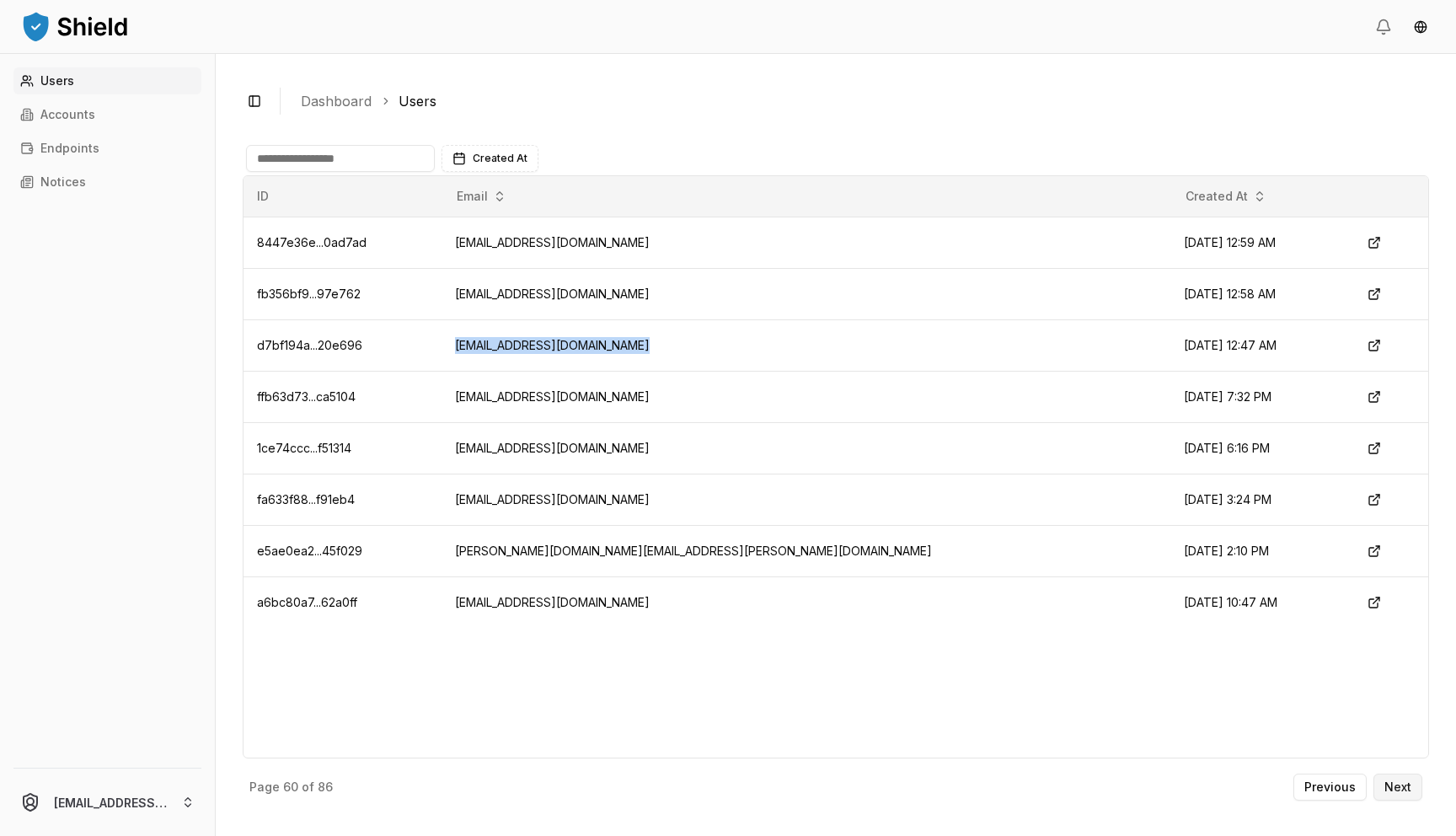
click at [1403, 784] on p "Next" at bounding box center [1398, 787] width 27 height 12
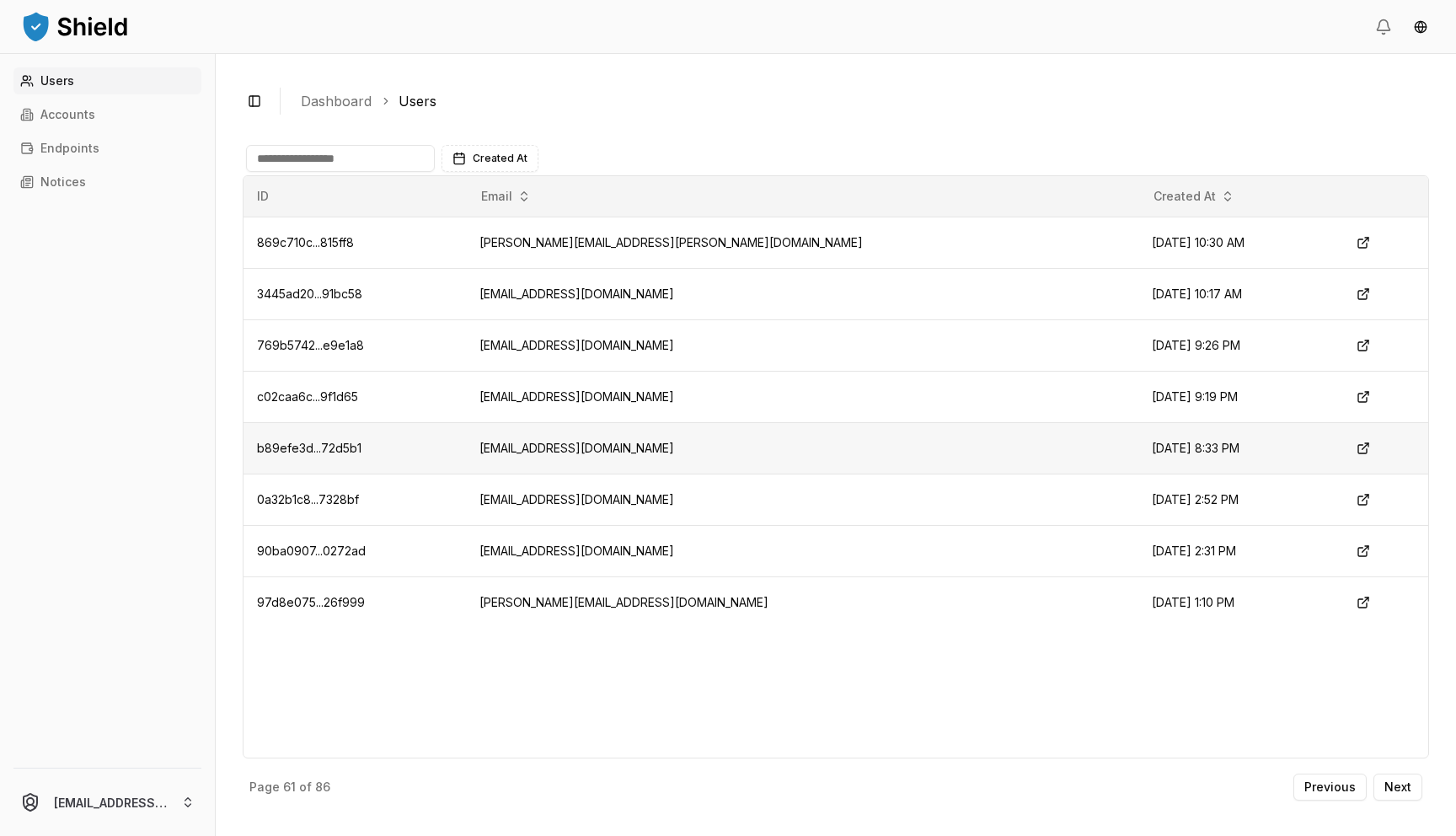
click at [574, 451] on td "[EMAIL_ADDRESS][DOMAIN_NAME]" at bounding box center [802, 448] width 673 height 52
click at [1416, 791] on button "Next" at bounding box center [1398, 787] width 49 height 27
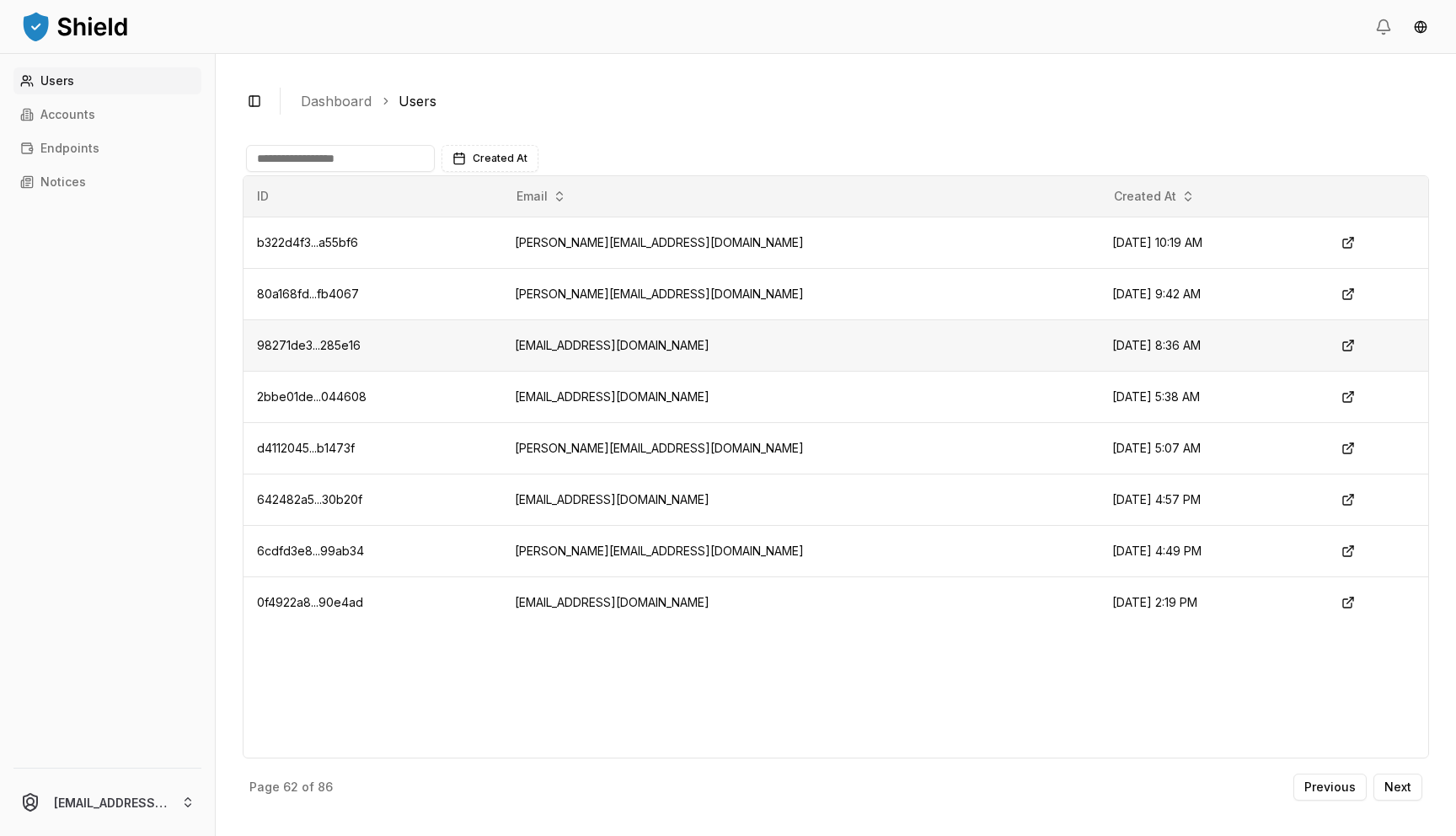
click at [777, 341] on td "[EMAIL_ADDRESS][DOMAIN_NAME]" at bounding box center [800, 345] width 598 height 52
click at [1403, 786] on p "Next" at bounding box center [1398, 787] width 27 height 12
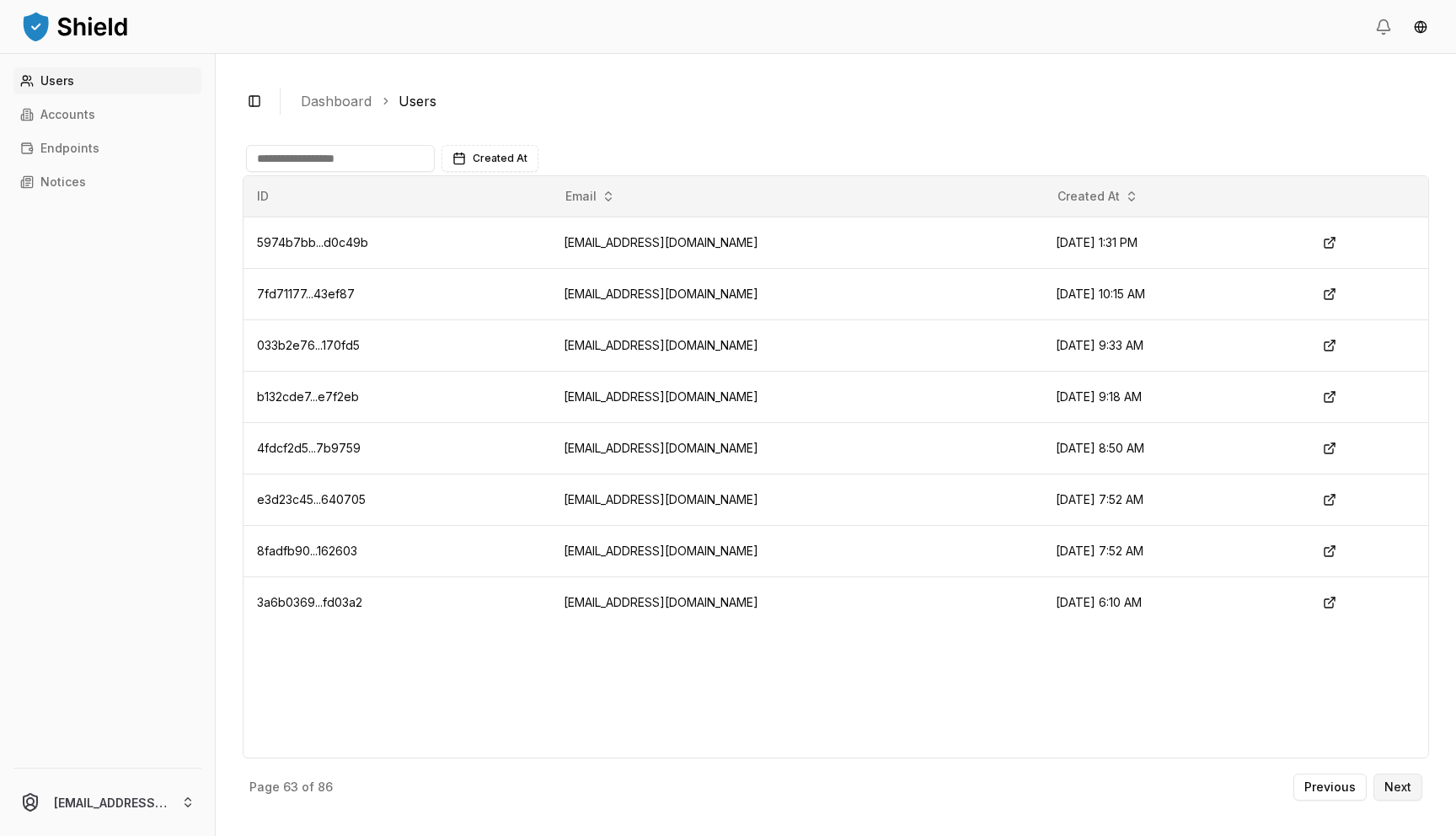
click at [1403, 786] on p "Next" at bounding box center [1398, 787] width 27 height 12
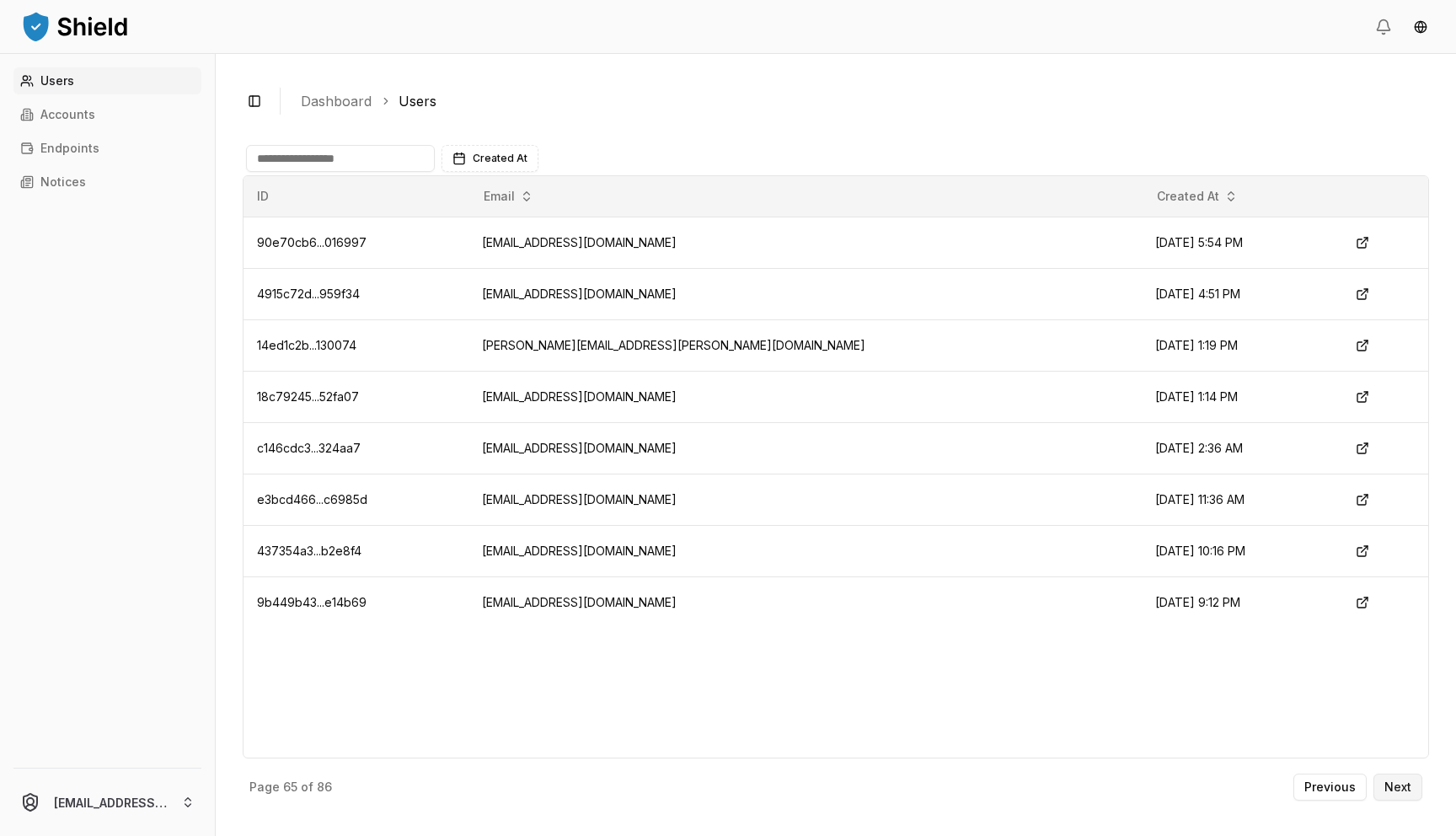
click at [1403, 785] on p "Next" at bounding box center [1398, 787] width 27 height 12
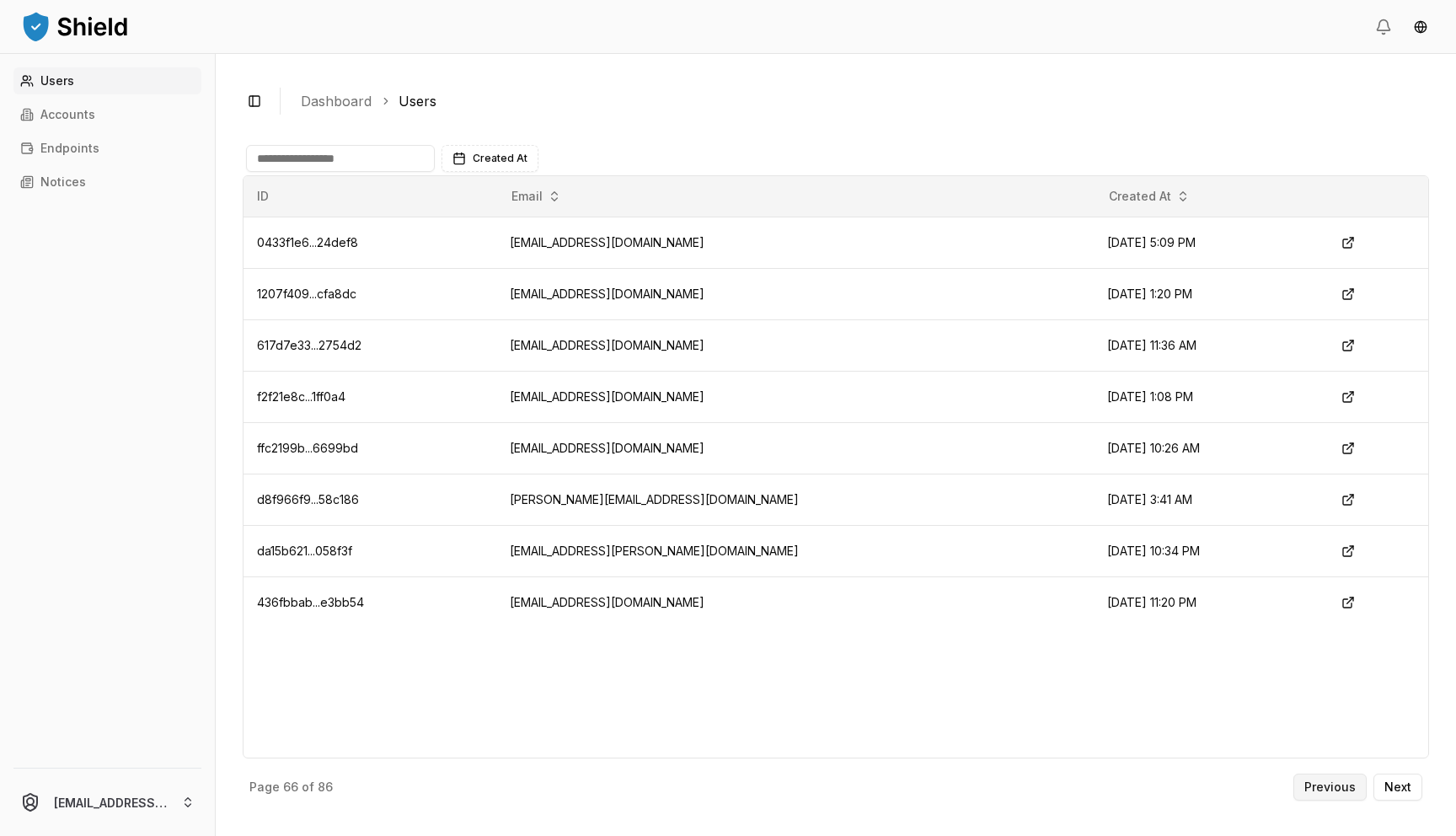
click at [1340, 789] on p "Previous" at bounding box center [1330, 787] width 52 height 12
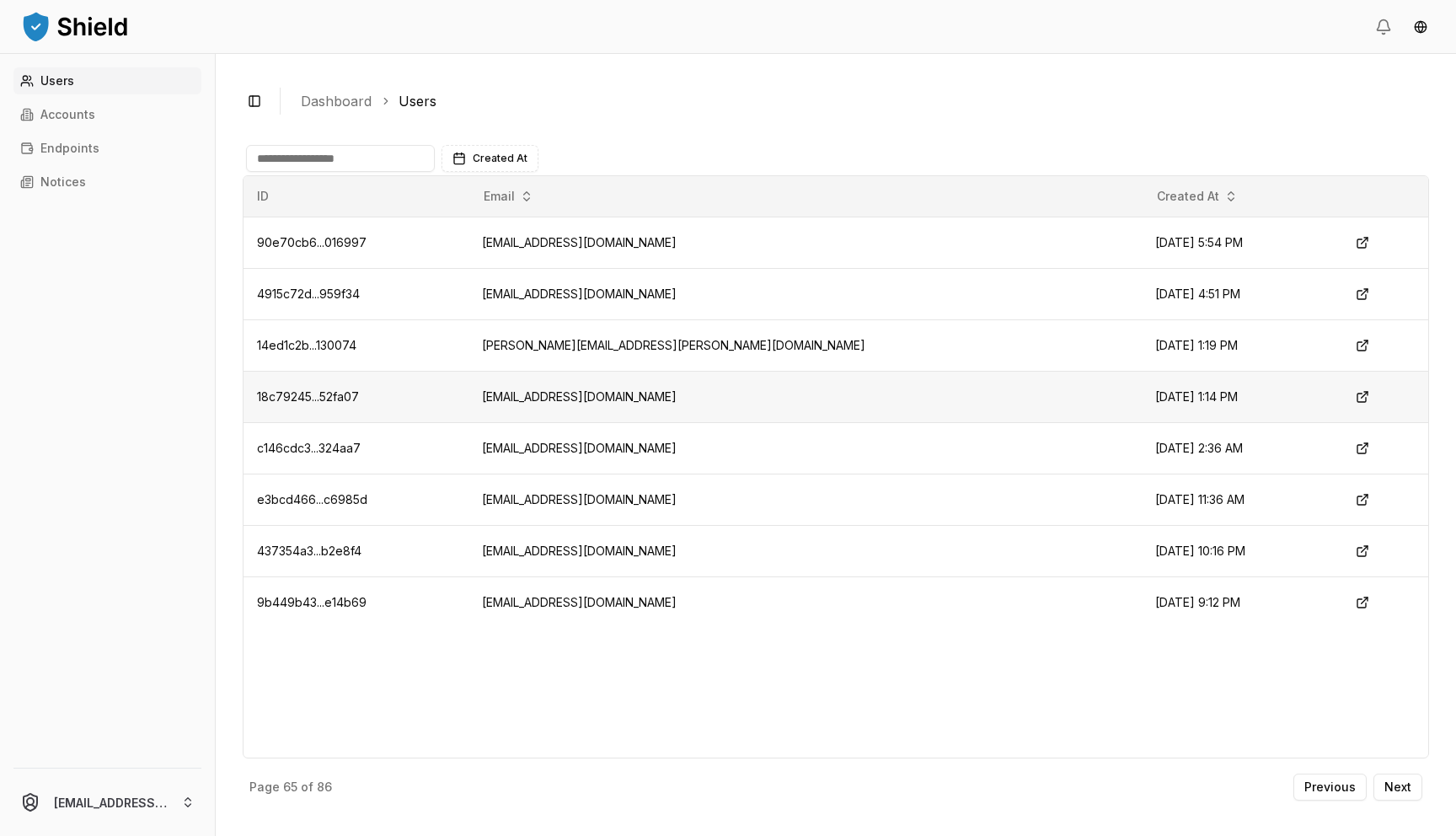
click at [601, 398] on td "[EMAIL_ADDRESS][DOMAIN_NAME]" at bounding box center [805, 397] width 674 height 52
click at [1411, 796] on button "Next" at bounding box center [1398, 787] width 49 height 27
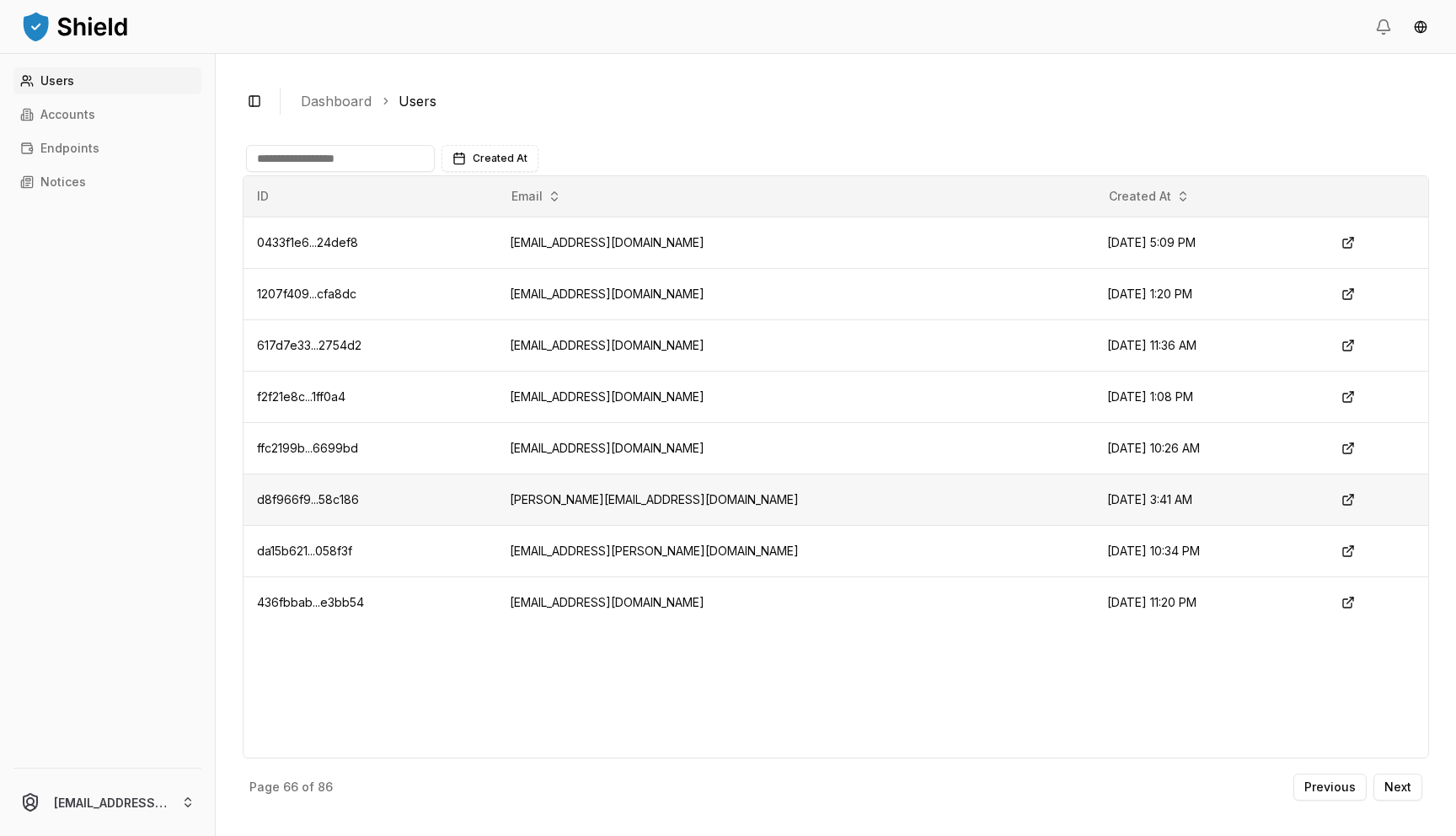
click at [643, 497] on td "[PERSON_NAME][EMAIL_ADDRESS][DOMAIN_NAME]" at bounding box center [795, 500] width 598 height 52
click at [1407, 785] on p "Next" at bounding box center [1398, 787] width 27 height 12
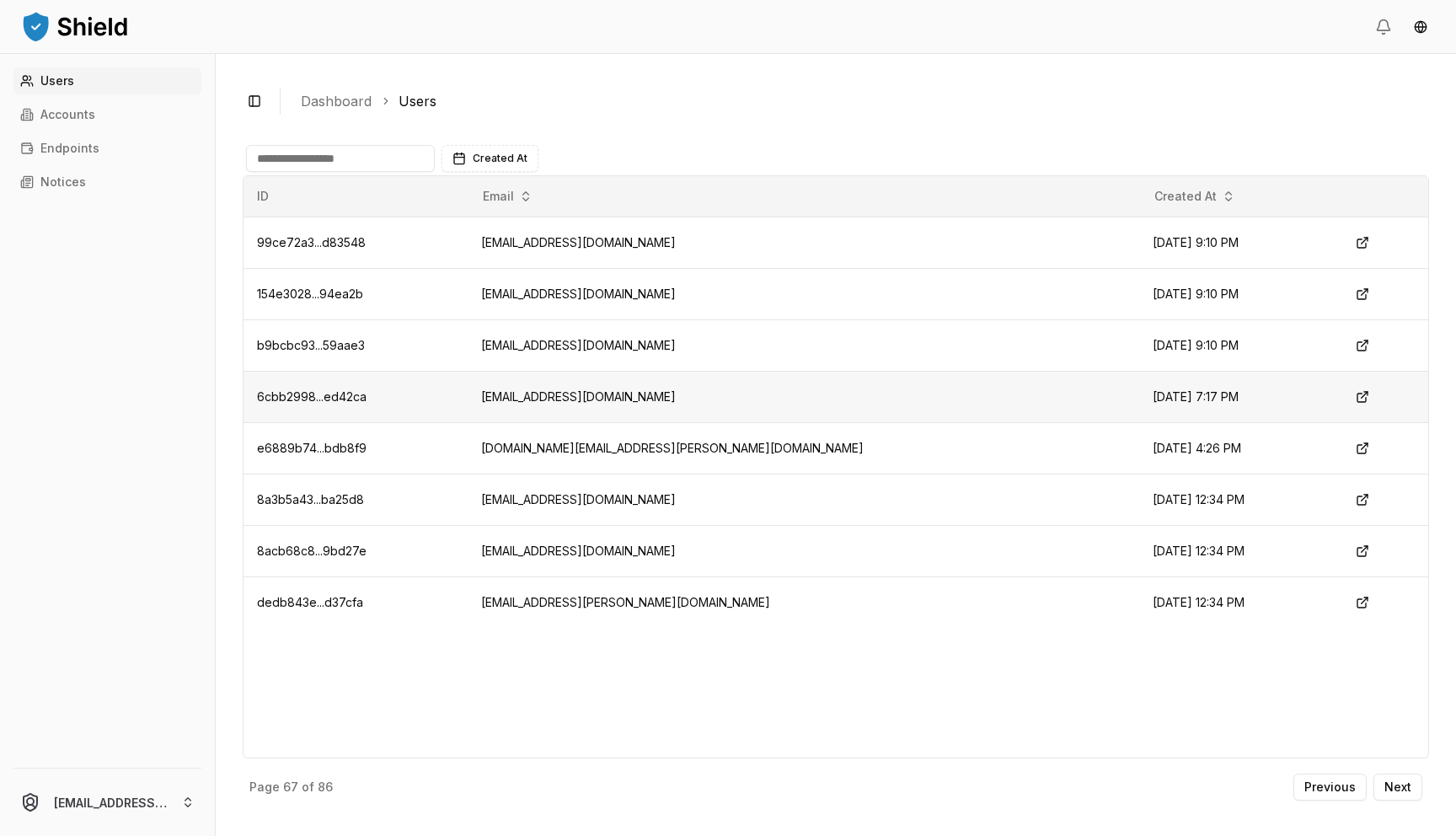
click at [640, 395] on td "[EMAIL_ADDRESS][DOMAIN_NAME]" at bounding box center [803, 397] width 672 height 52
click at [643, 335] on td "[EMAIL_ADDRESS][DOMAIN_NAME]" at bounding box center [803, 345] width 672 height 52
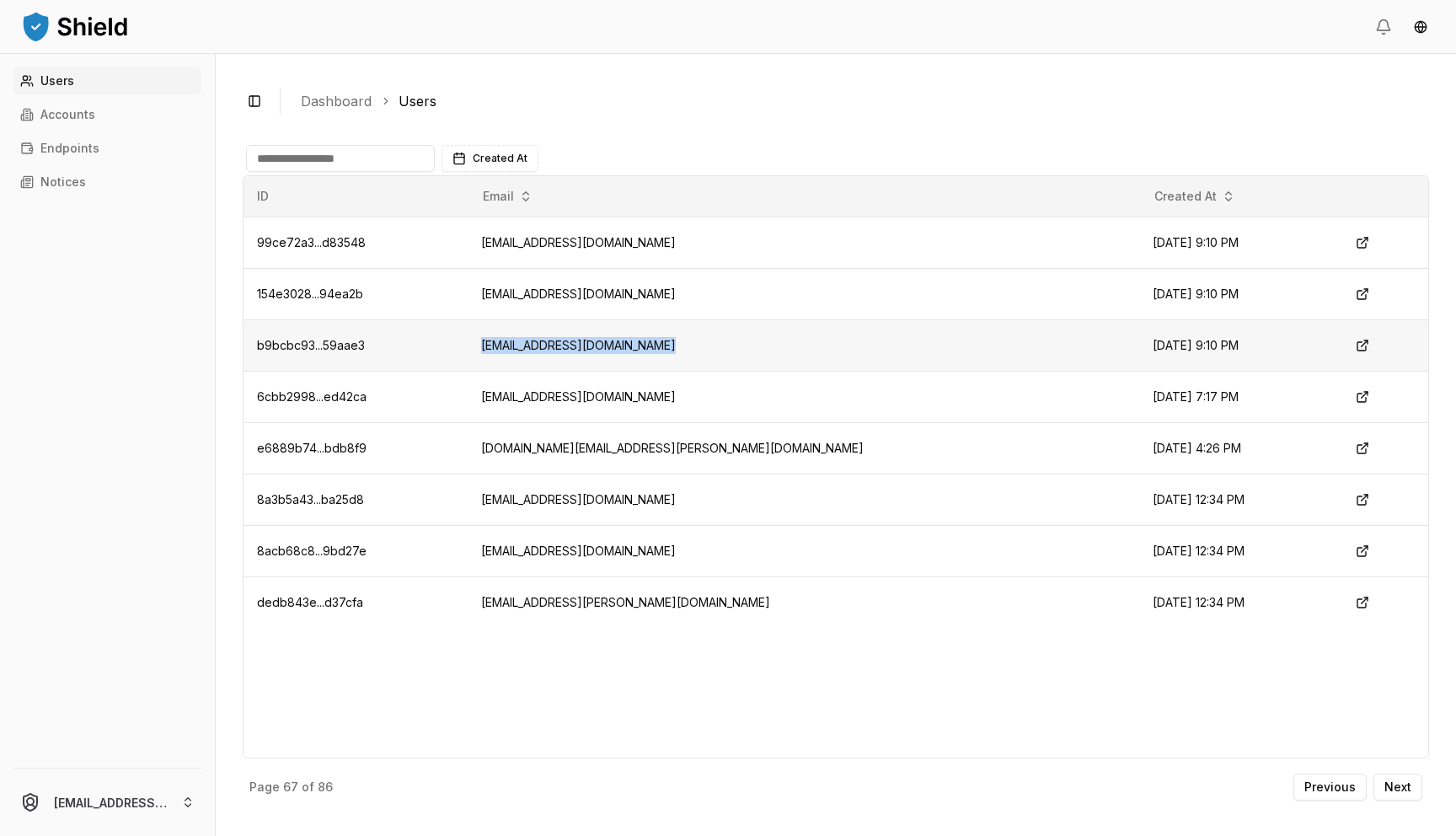
click at [643, 335] on td "[EMAIL_ADDRESS][DOMAIN_NAME]" at bounding box center [803, 345] width 672 height 52
click at [641, 305] on td "[EMAIL_ADDRESS][DOMAIN_NAME]" at bounding box center [803, 294] width 672 height 52
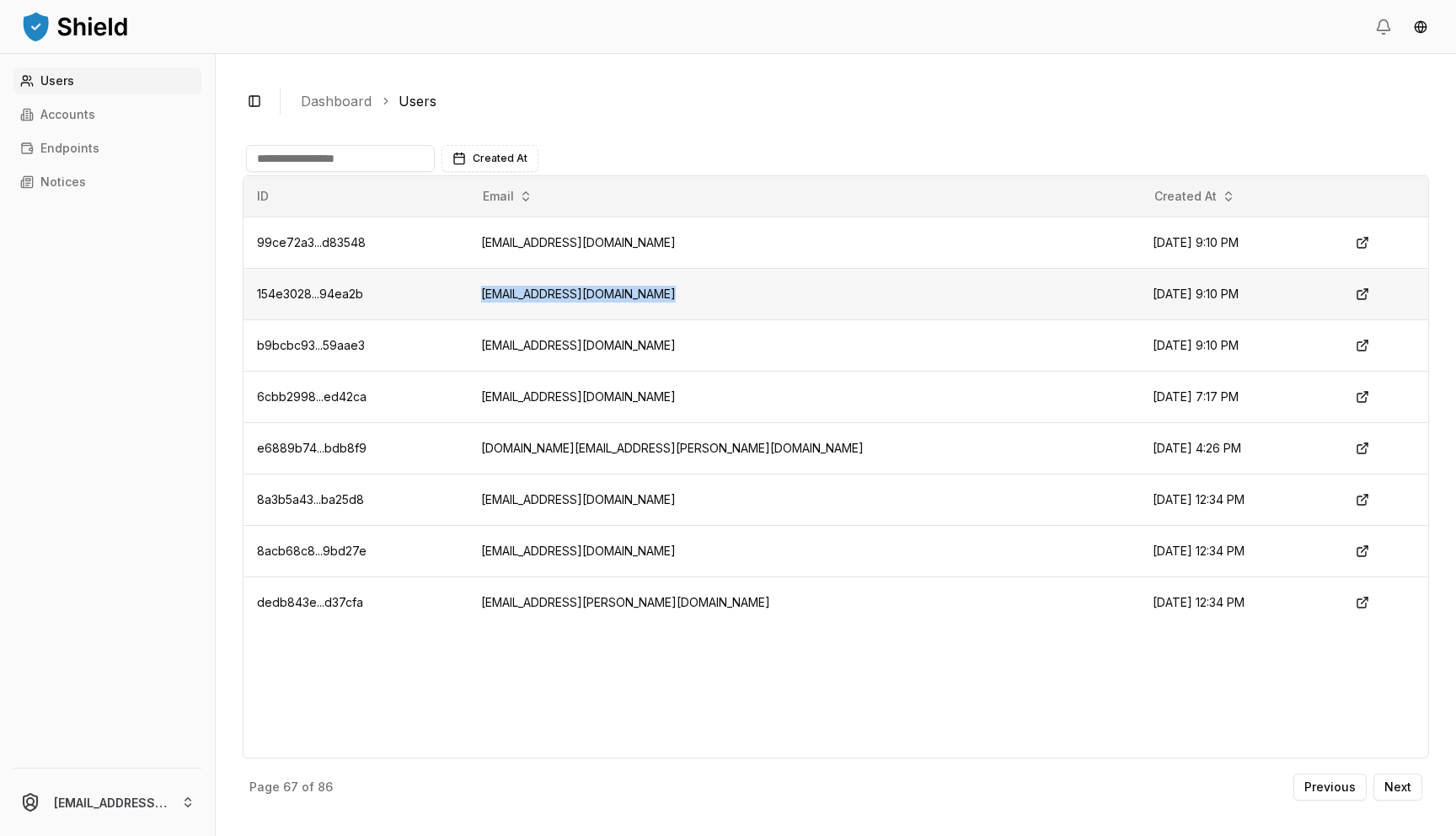
click at [641, 305] on td "[EMAIL_ADDRESS][DOMAIN_NAME]" at bounding box center [803, 294] width 672 height 52
click at [657, 244] on td "[EMAIL_ADDRESS][DOMAIN_NAME]" at bounding box center [803, 243] width 672 height 52
click at [1396, 797] on button "Next" at bounding box center [1398, 787] width 49 height 27
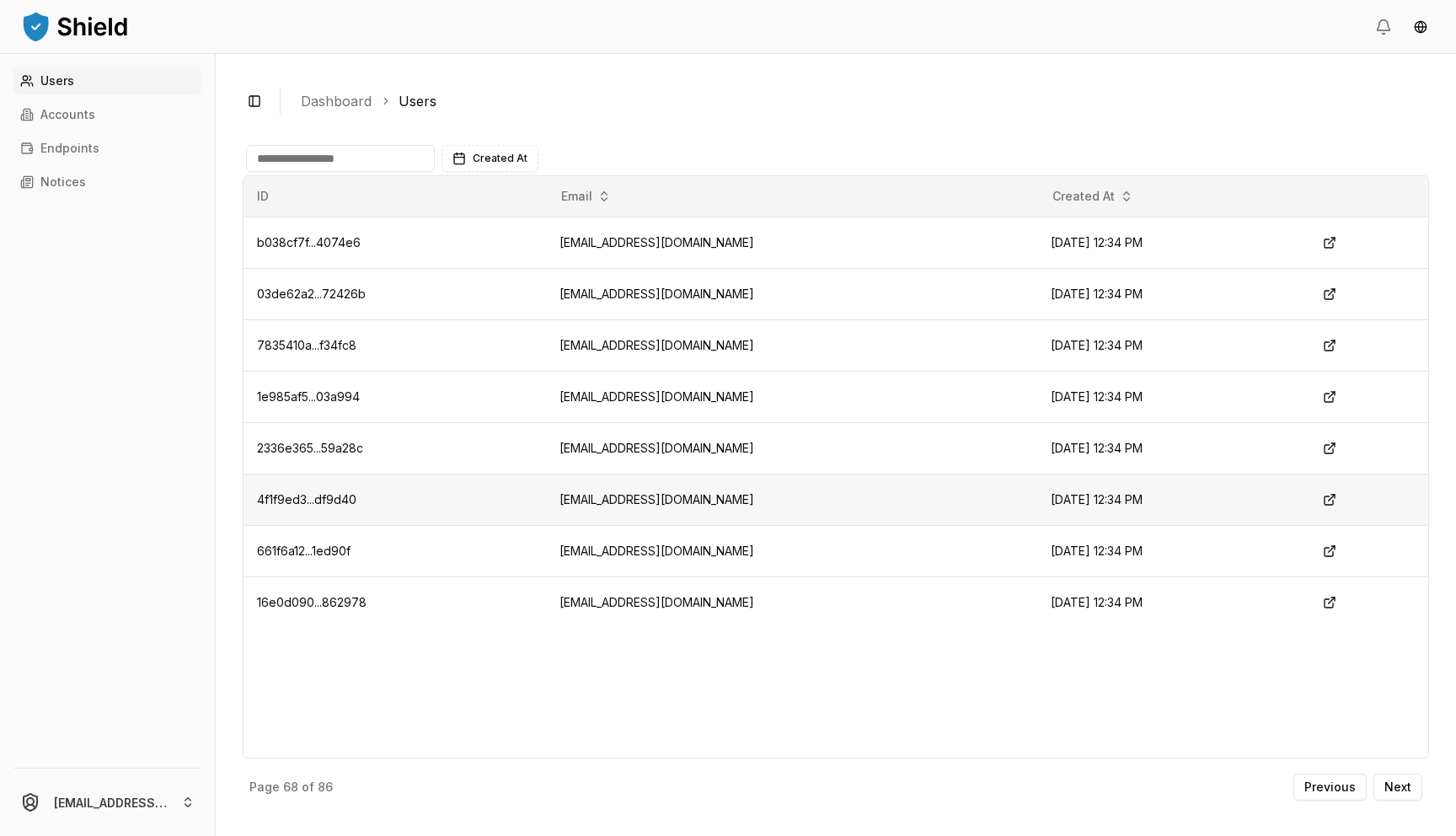
click at [618, 496] on td "[EMAIL_ADDRESS][DOMAIN_NAME]" at bounding box center [791, 500] width 492 height 52
click at [668, 243] on td "[EMAIL_ADDRESS][DOMAIN_NAME]" at bounding box center [791, 243] width 492 height 52
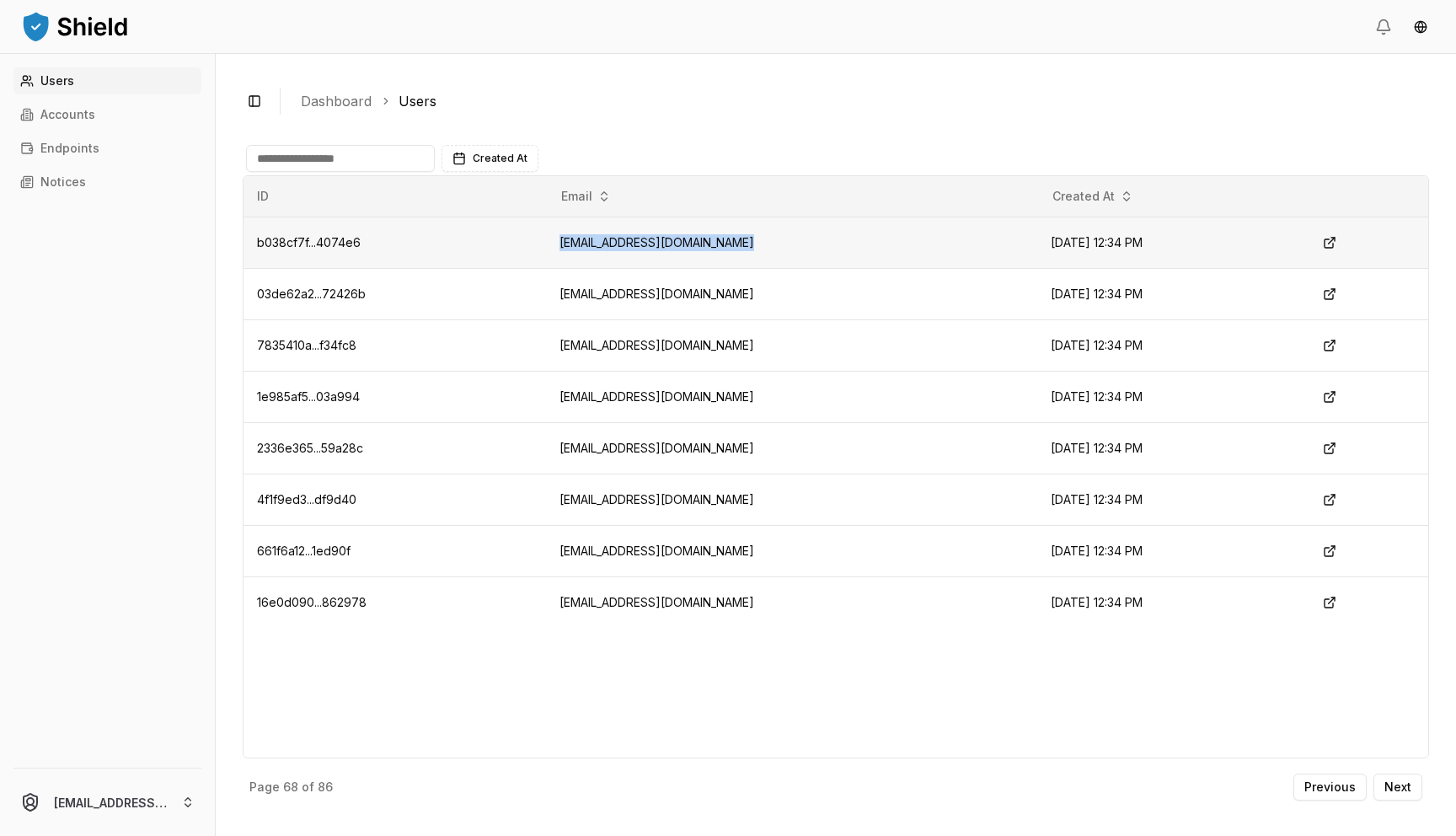
click at [668, 243] on td "[EMAIL_ADDRESS][DOMAIN_NAME]" at bounding box center [791, 243] width 492 height 52
click at [677, 293] on td "[EMAIL_ADDRESS][DOMAIN_NAME]" at bounding box center [791, 294] width 492 height 52
click at [668, 344] on td "[EMAIL_ADDRESS][DOMAIN_NAME]" at bounding box center [791, 345] width 492 height 52
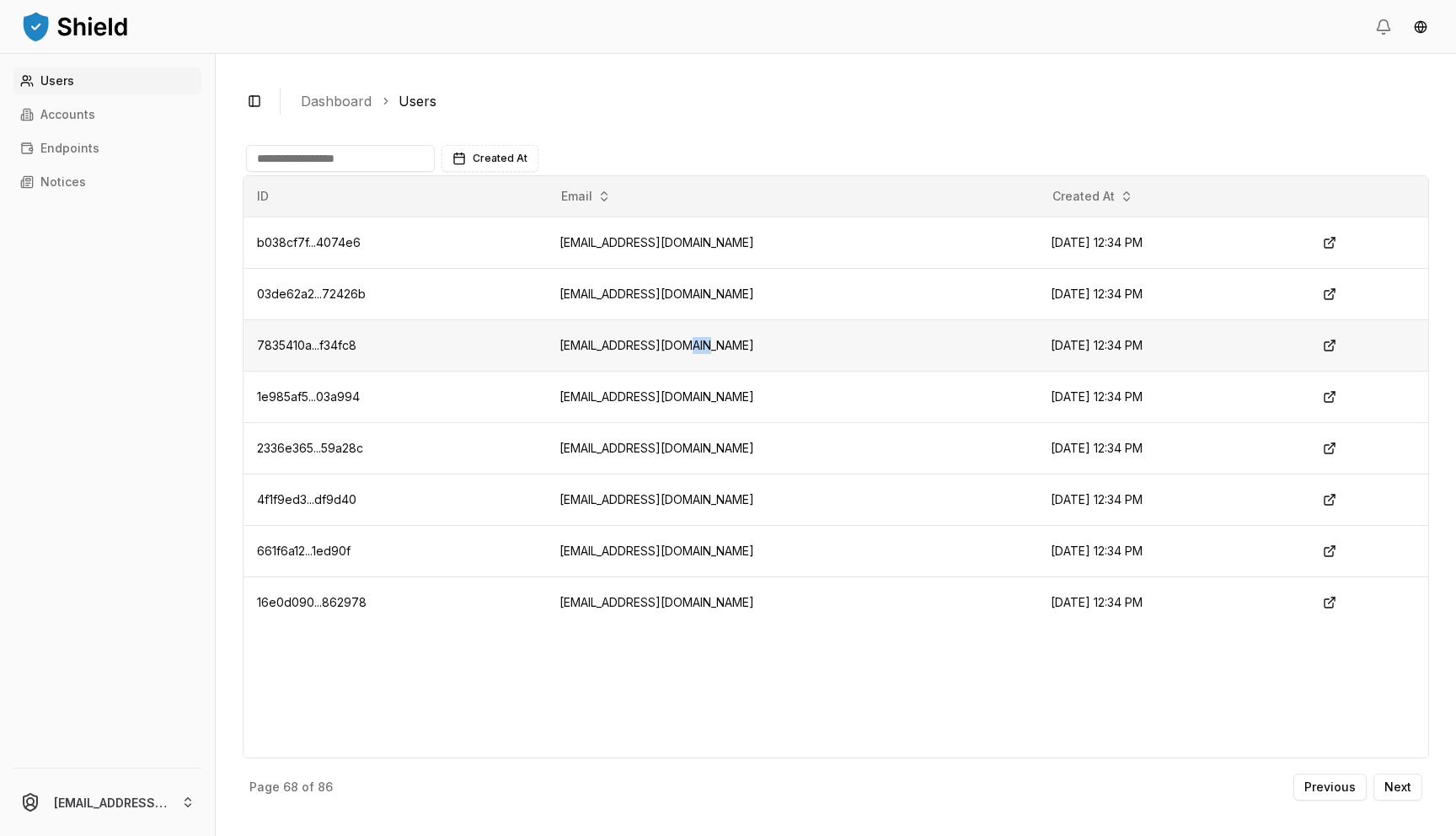
click at [668, 344] on td "[EMAIL_ADDRESS][DOMAIN_NAME]" at bounding box center [791, 345] width 492 height 52
click at [662, 391] on td "[EMAIL_ADDRESS][DOMAIN_NAME]" at bounding box center [791, 397] width 492 height 52
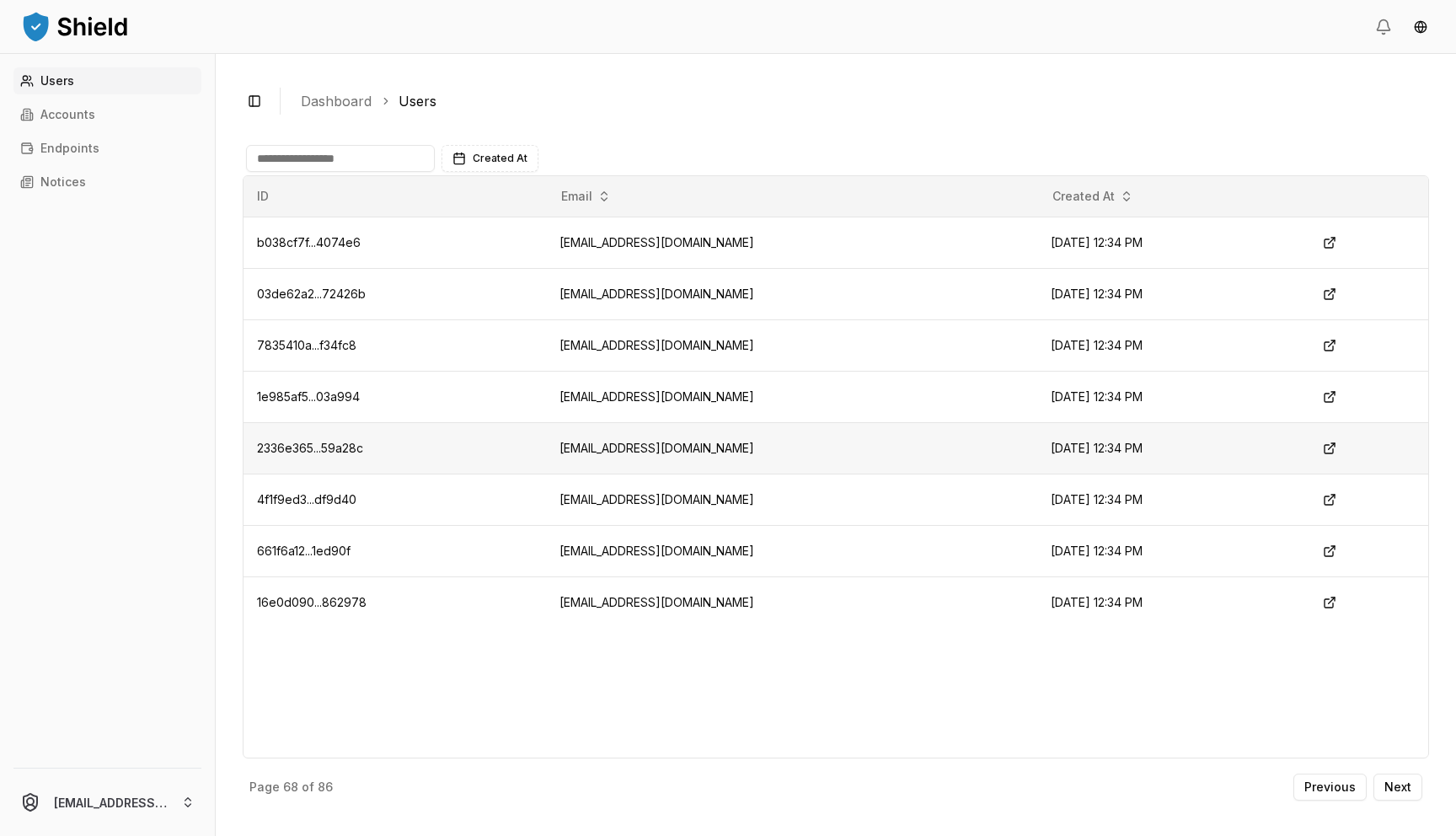
click at [653, 455] on td "[EMAIL_ADDRESS][DOMAIN_NAME]" at bounding box center [791, 448] width 492 height 52
click at [1394, 783] on p "Next" at bounding box center [1398, 787] width 27 height 12
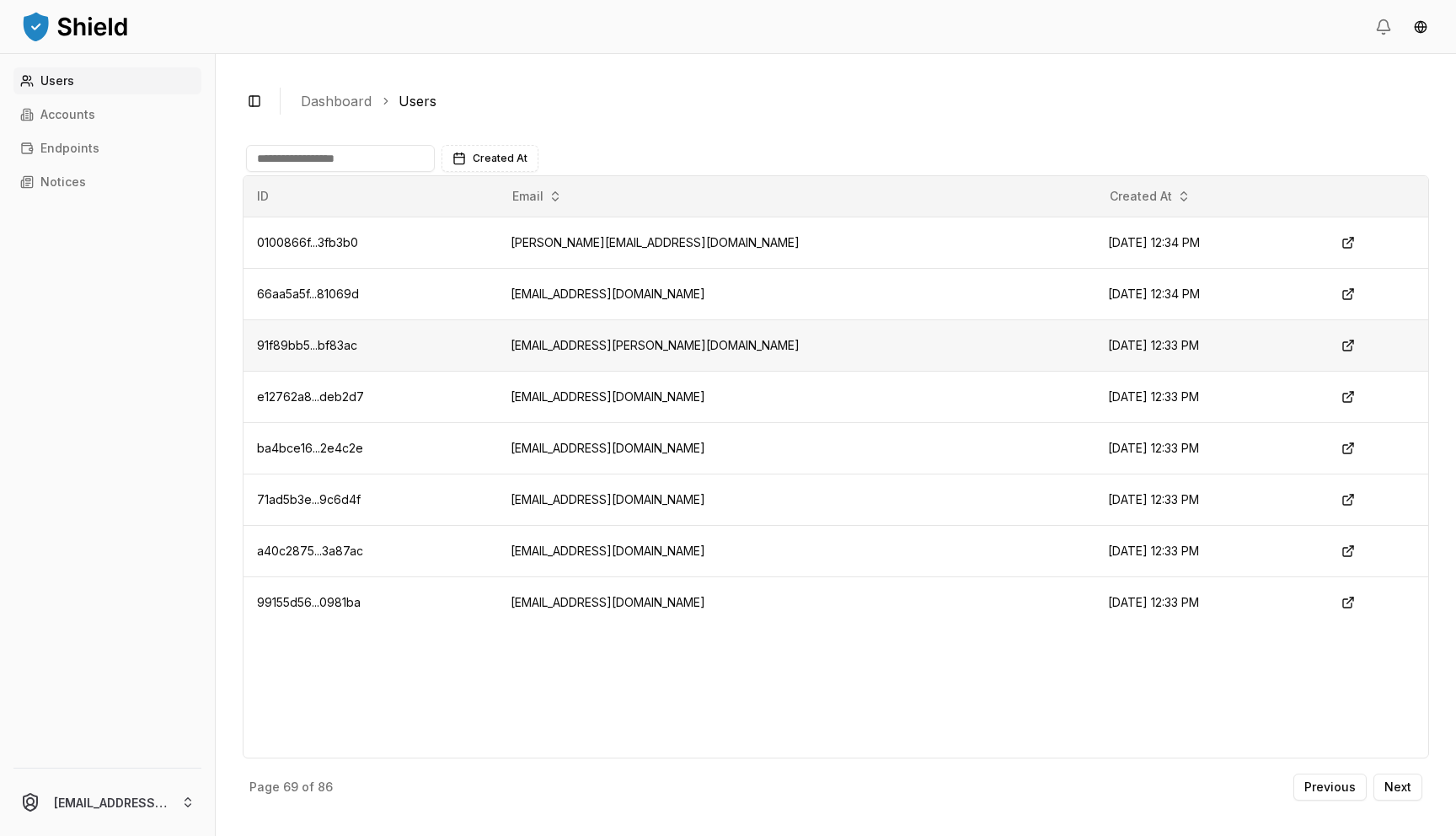
click at [632, 353] on td "[EMAIL_ADDRESS][PERSON_NAME][DOMAIN_NAME]" at bounding box center [796, 345] width 599 height 52
click at [625, 292] on td "[EMAIL_ADDRESS][DOMAIN_NAME]" at bounding box center [796, 294] width 599 height 52
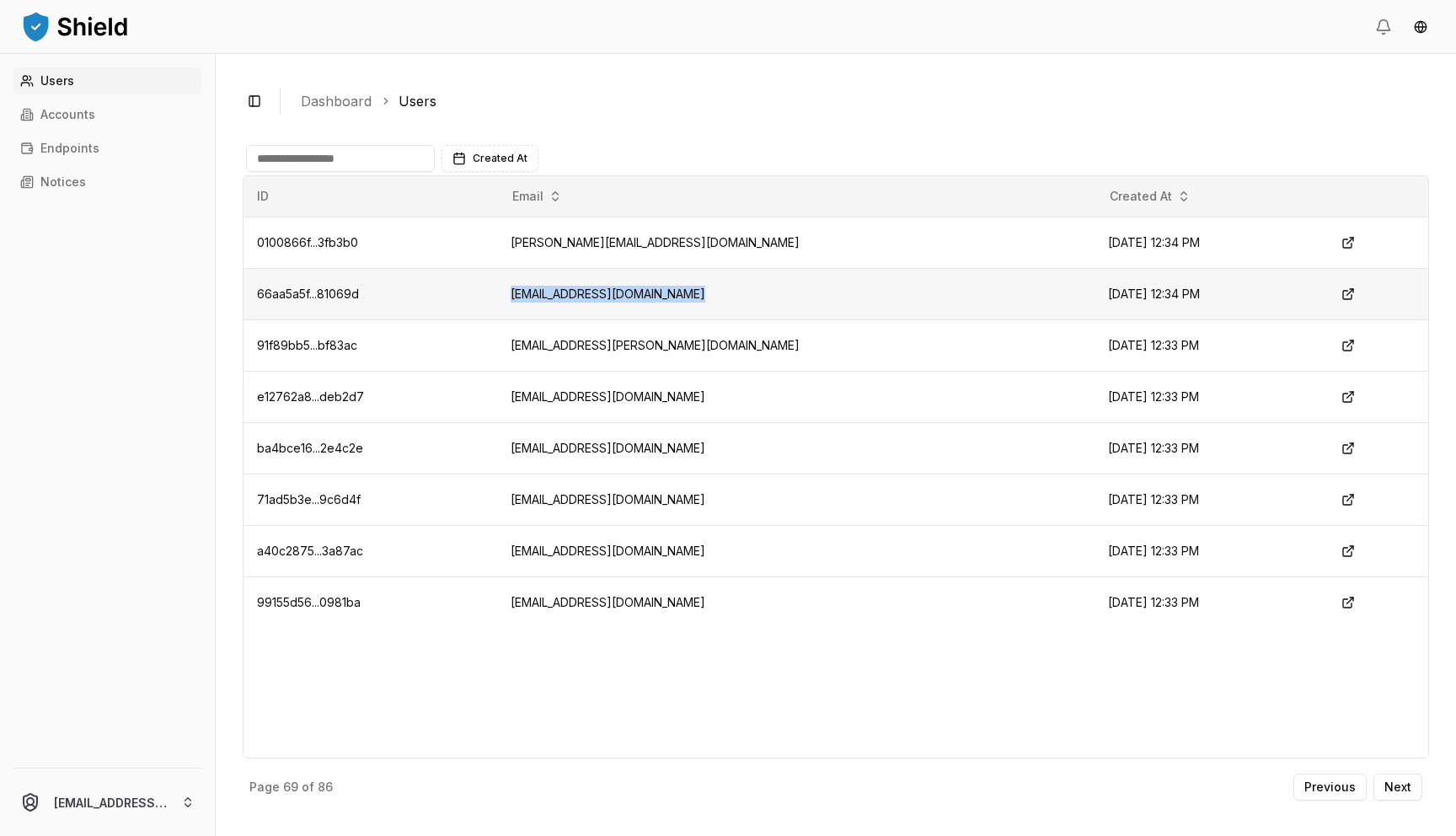
click at [625, 292] on td "[EMAIL_ADDRESS][DOMAIN_NAME]" at bounding box center [796, 294] width 599 height 52
click at [647, 236] on td "[PERSON_NAME][EMAIL_ADDRESS][DOMAIN_NAME]" at bounding box center [796, 243] width 599 height 52
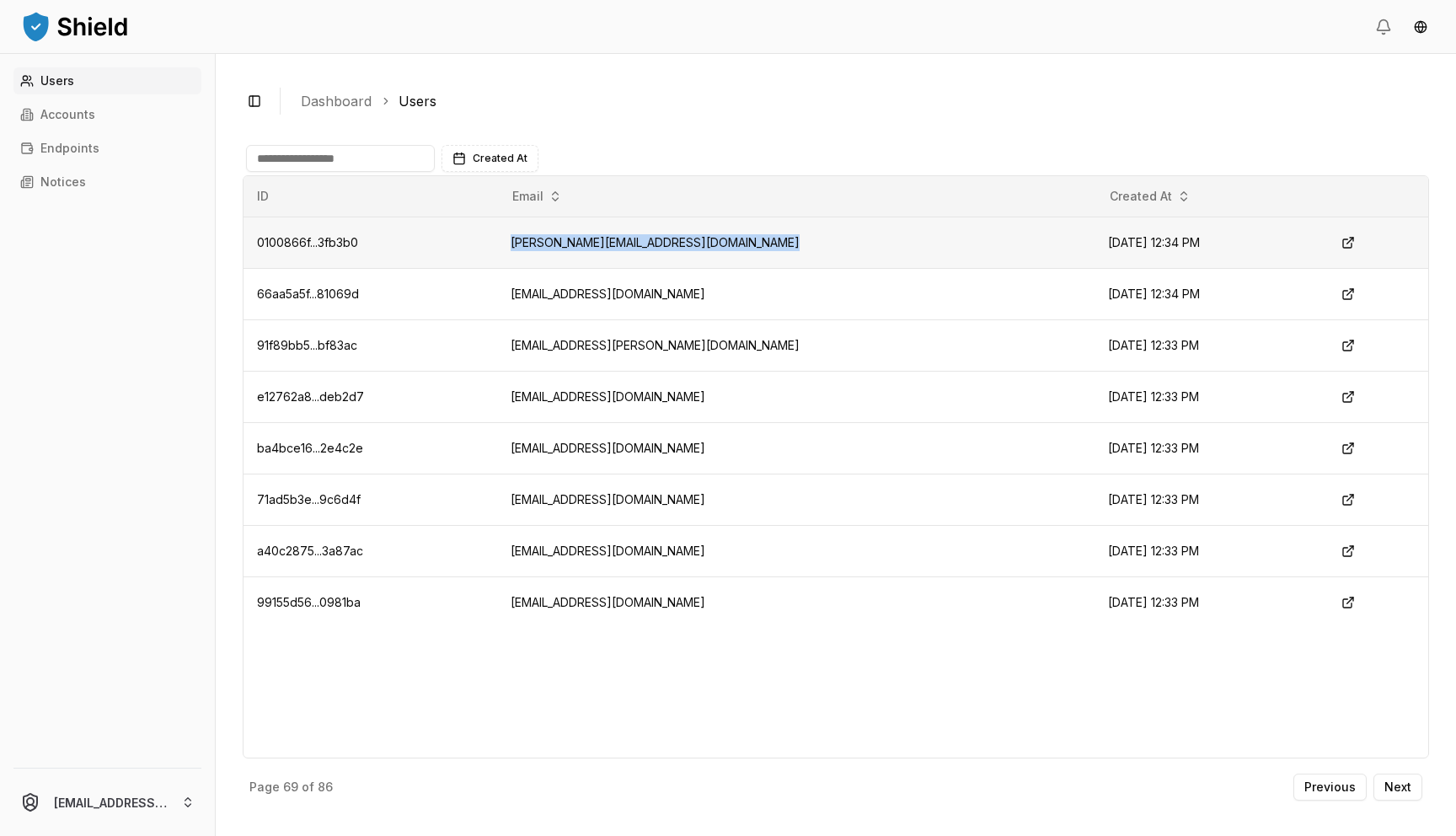
click at [647, 236] on td "[PERSON_NAME][EMAIL_ADDRESS][DOMAIN_NAME]" at bounding box center [796, 243] width 599 height 52
click at [1382, 777] on button "Next" at bounding box center [1398, 787] width 49 height 27
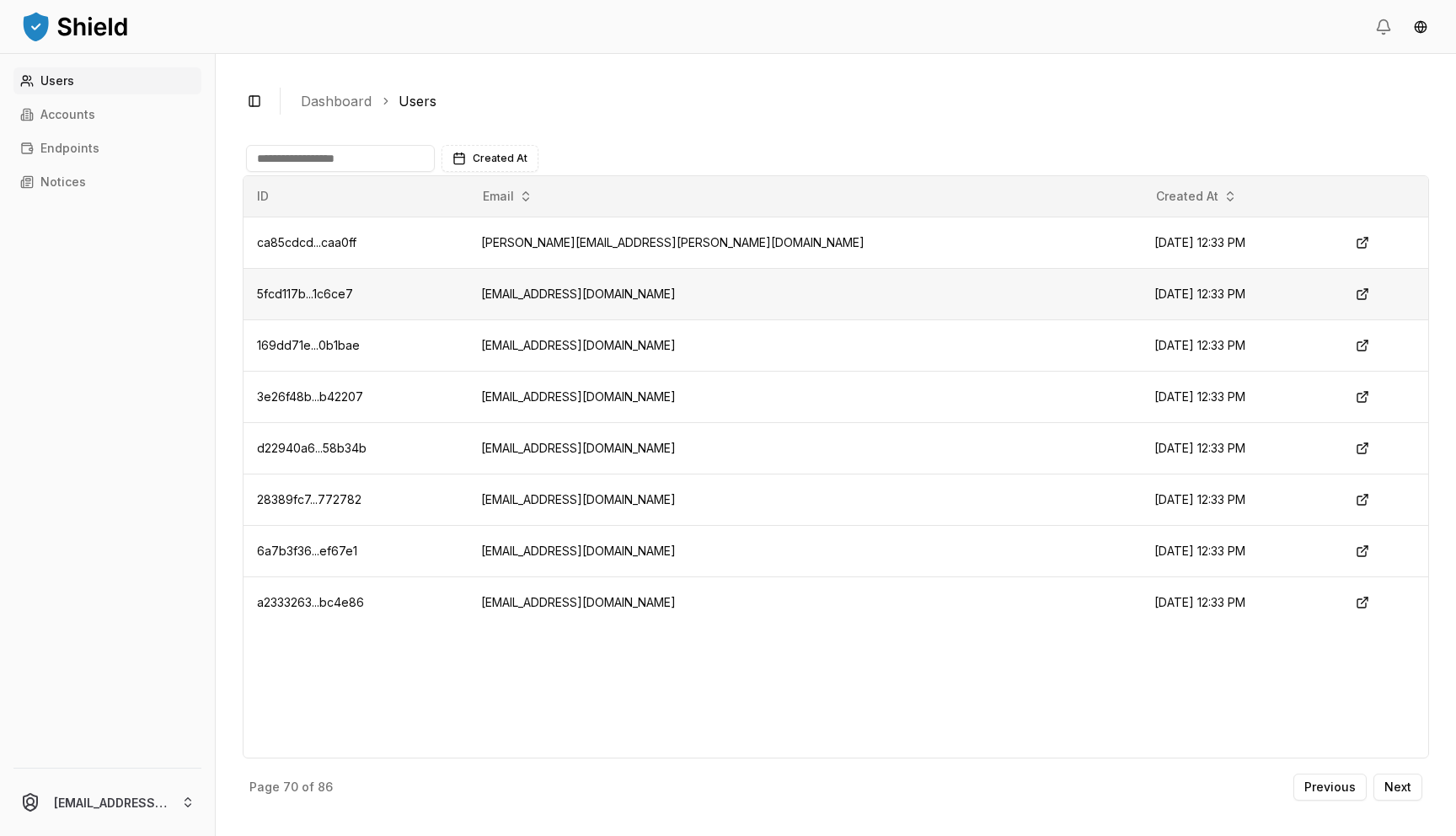
click at [738, 296] on td "[EMAIL_ADDRESS][DOMAIN_NAME]" at bounding box center [804, 294] width 674 height 52
click at [1413, 790] on button "Next" at bounding box center [1398, 787] width 49 height 27
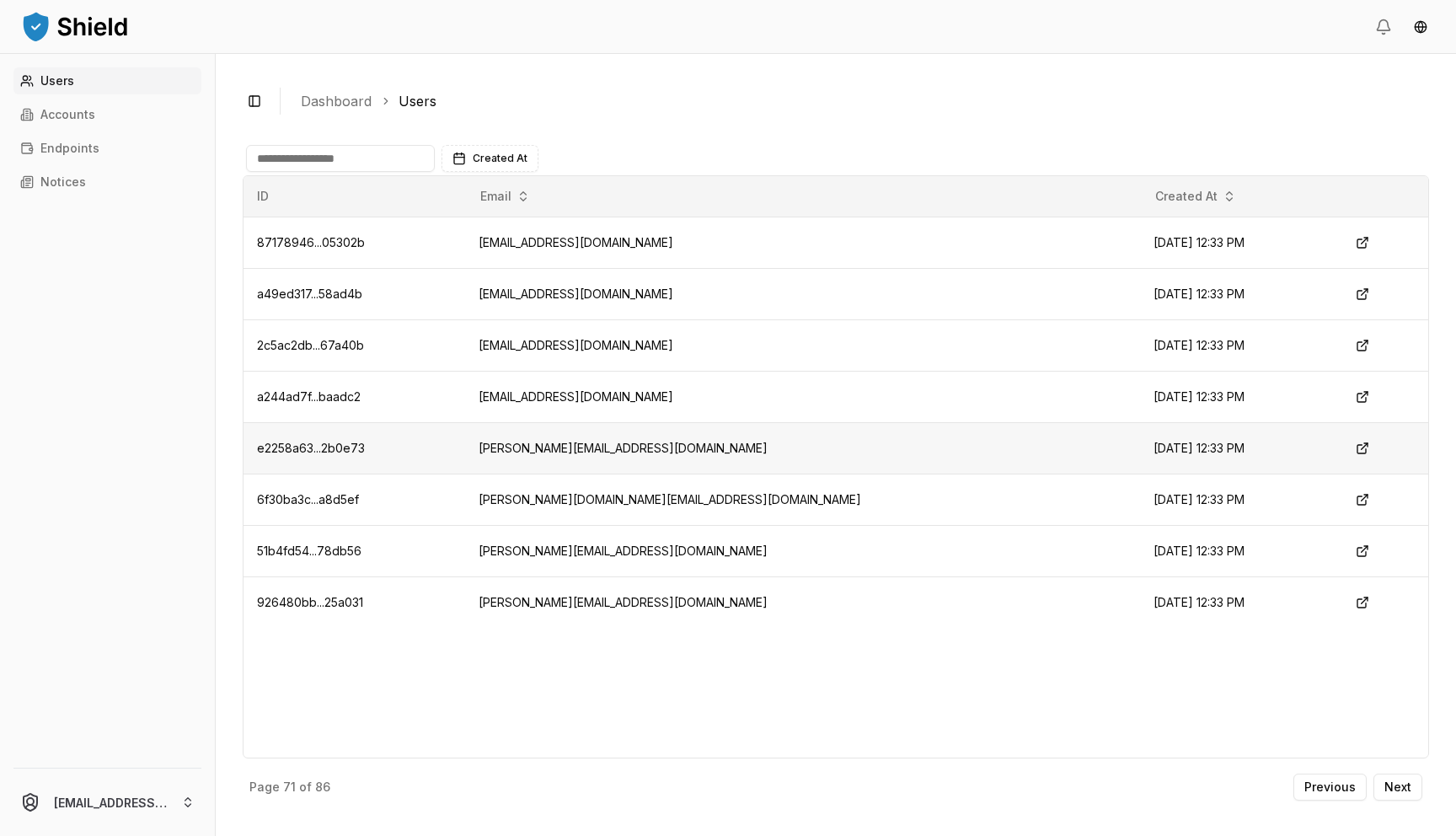
click at [616, 445] on td "[PERSON_NAME][EMAIL_ADDRESS][DOMAIN_NAME]" at bounding box center [802, 448] width 674 height 52
click at [1401, 782] on p "Next" at bounding box center [1398, 787] width 27 height 12
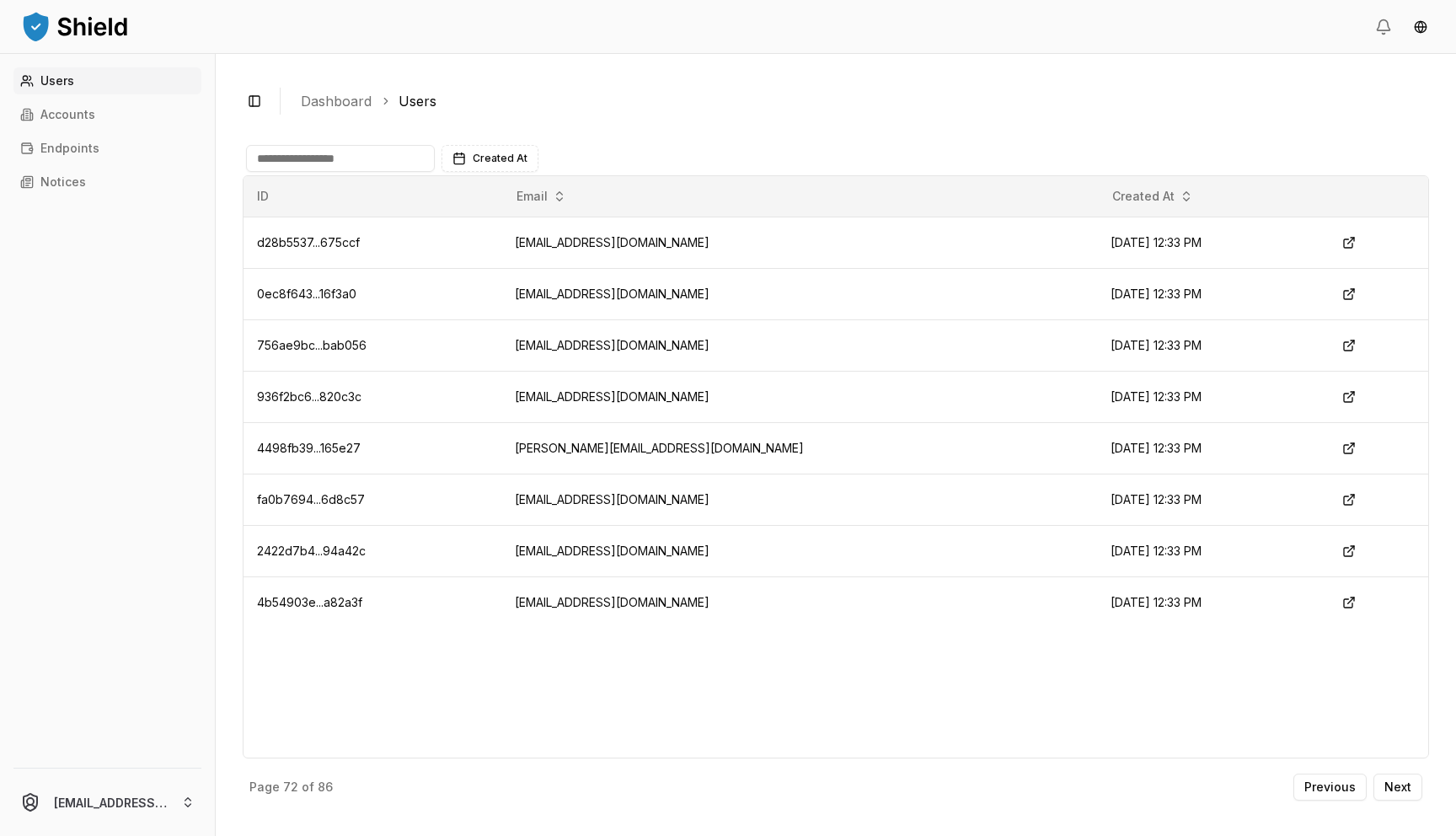
click at [968, 745] on div "ID Email Created At d28b5537...675ccf [EMAIL_ADDRESS][DOMAIN_NAME] [DATE] 12:33…" at bounding box center [836, 467] width 1187 height 584
click at [706, 349] on td "[EMAIL_ADDRESS][DOMAIN_NAME]" at bounding box center [799, 345] width 597 height 52
click at [661, 400] on td "[EMAIL_ADDRESS][DOMAIN_NAME]" at bounding box center [799, 397] width 597 height 52
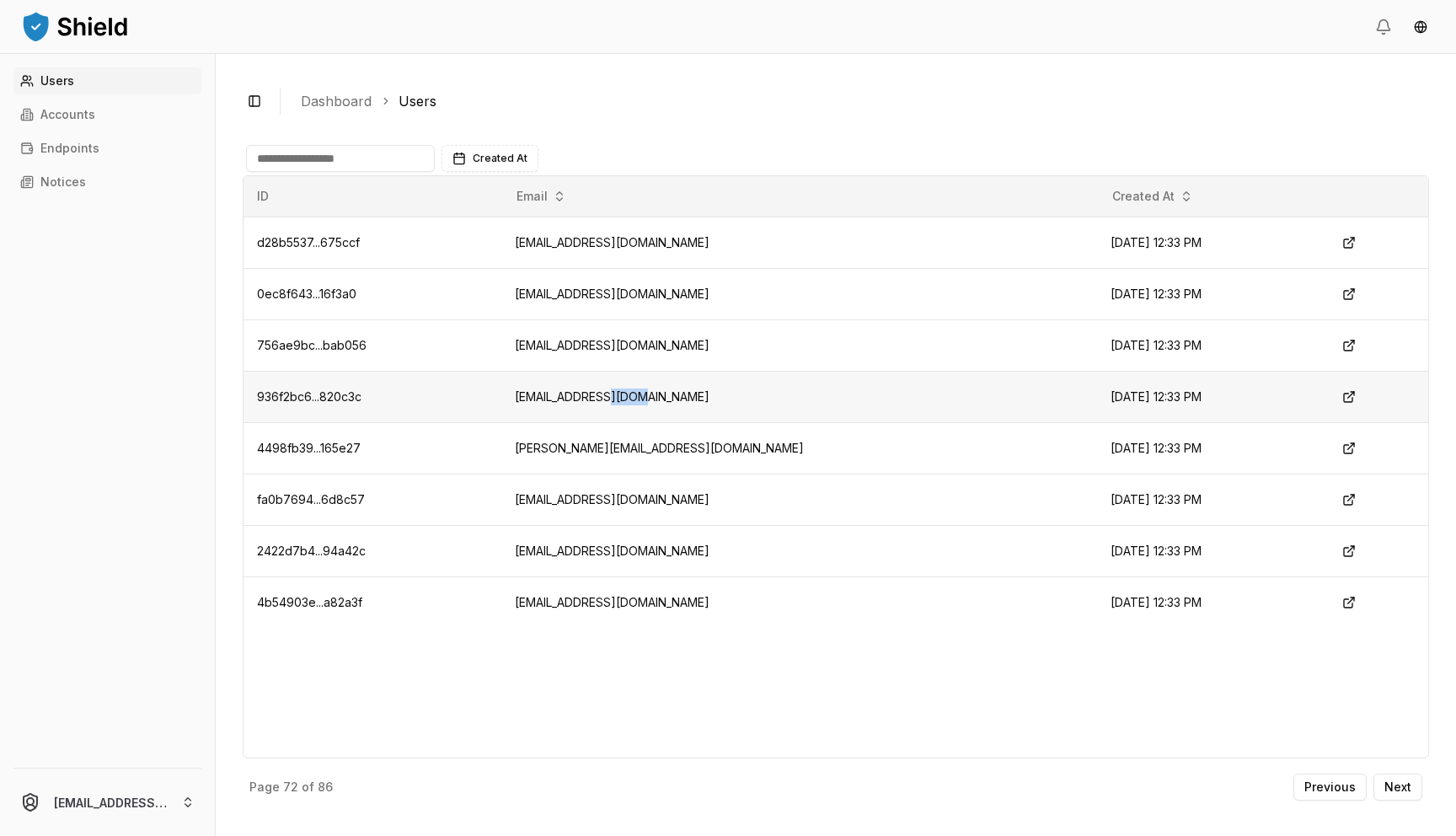
click at [661, 400] on td "[EMAIL_ADDRESS][DOMAIN_NAME]" at bounding box center [799, 397] width 597 height 52
click at [662, 444] on td "[PERSON_NAME][EMAIL_ADDRESS][DOMAIN_NAME]" at bounding box center [799, 448] width 597 height 52
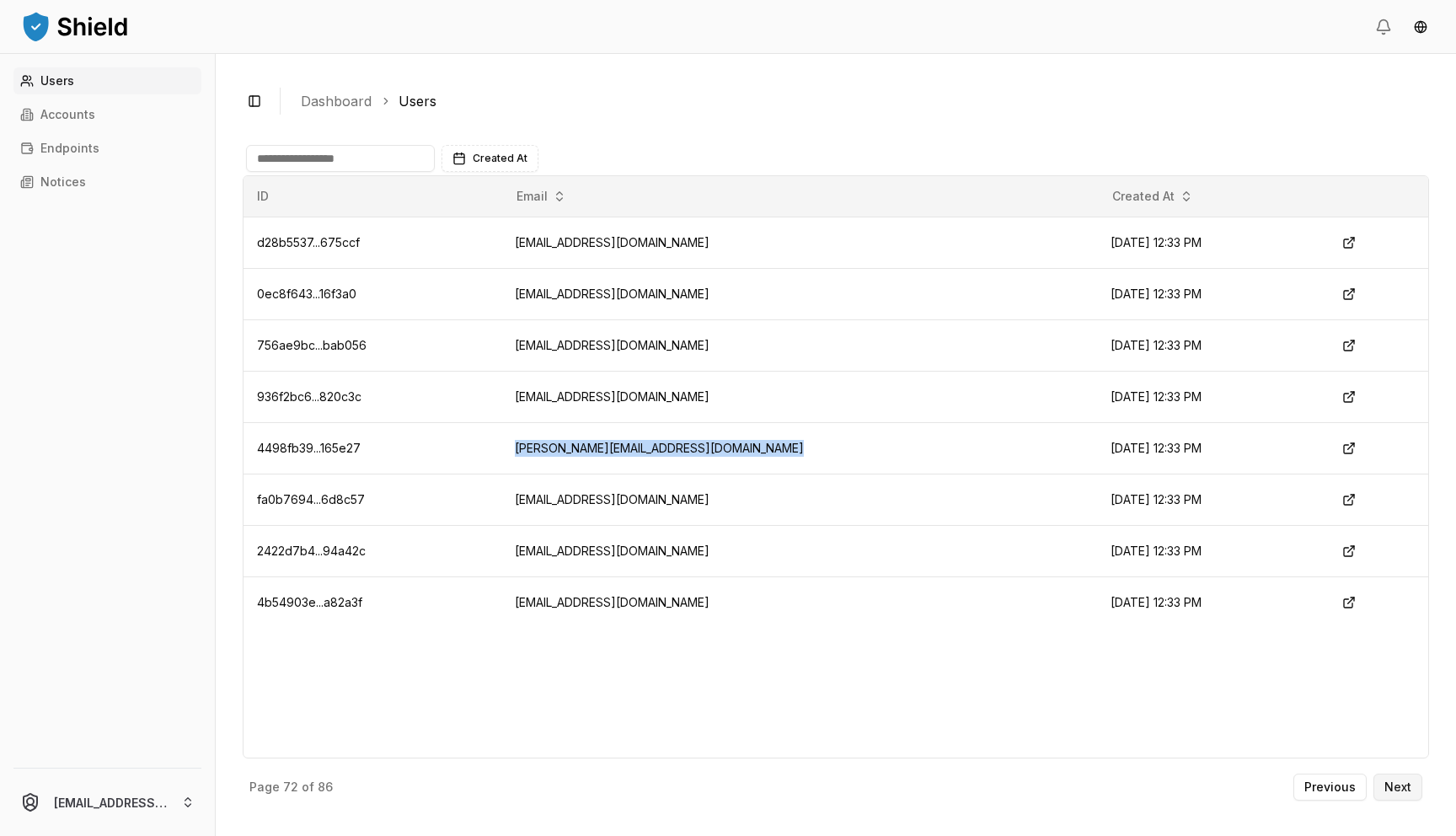
click at [1399, 790] on p "Next" at bounding box center [1398, 787] width 27 height 12
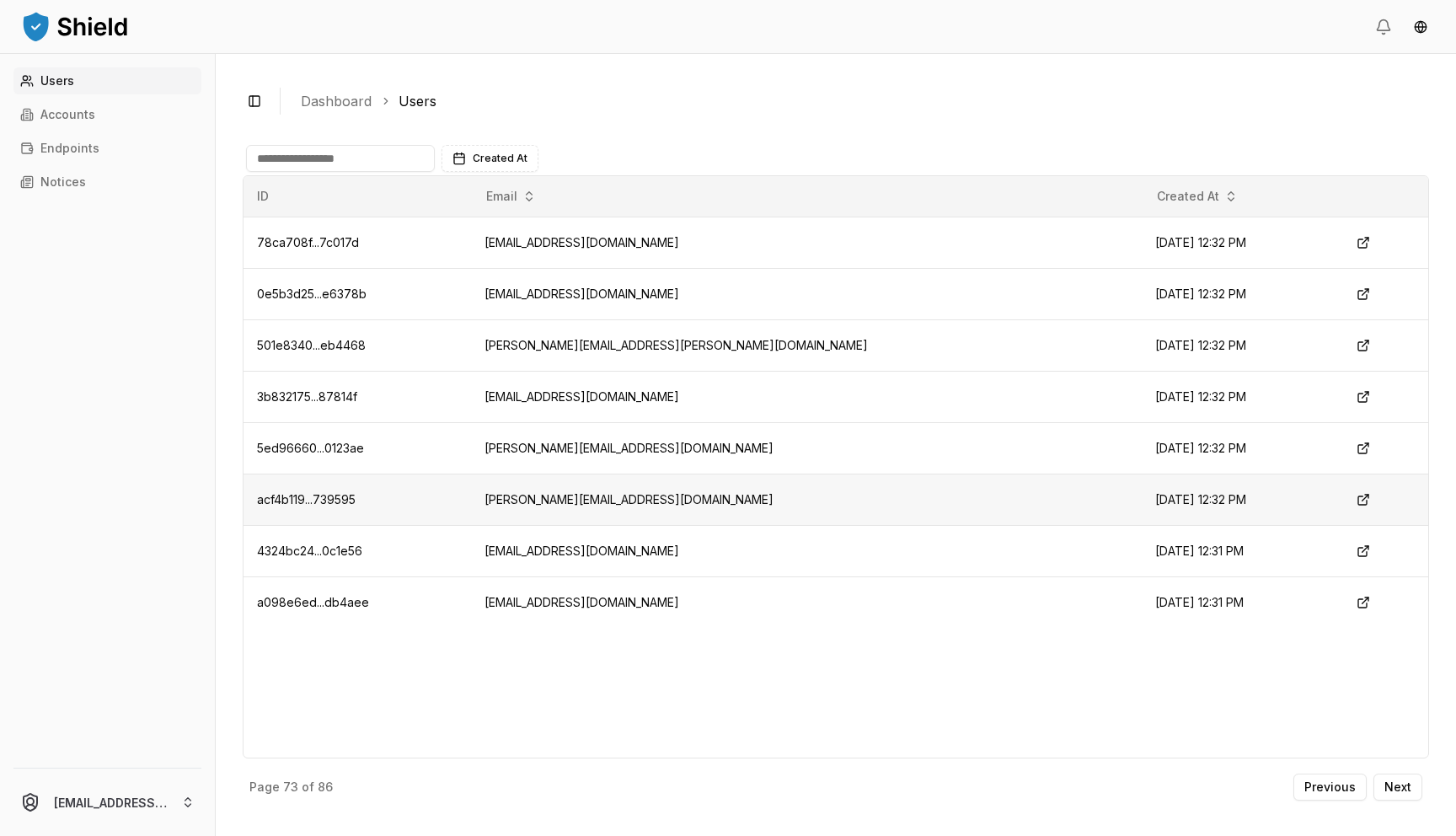
click at [612, 504] on td "[PERSON_NAME][EMAIL_ADDRESS][DOMAIN_NAME]" at bounding box center [807, 500] width 671 height 52
click at [1393, 784] on p "Next" at bounding box center [1398, 787] width 27 height 12
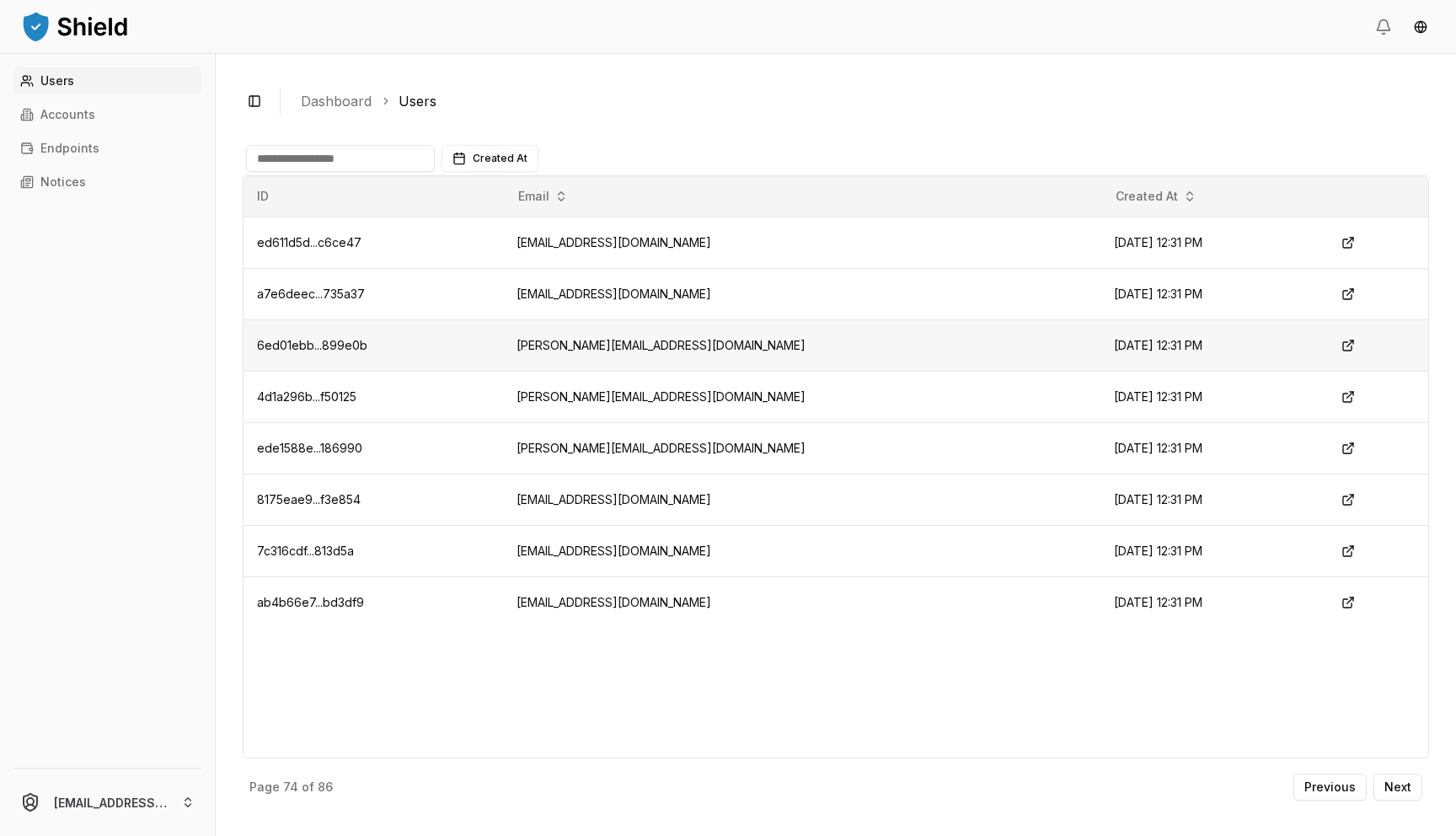
click at [597, 341] on td "[PERSON_NAME][EMAIL_ADDRESS][DOMAIN_NAME]" at bounding box center [802, 345] width 598 height 52
click at [1417, 796] on button "Next" at bounding box center [1398, 787] width 49 height 27
